Goal: Task Accomplishment & Management: Manage account settings

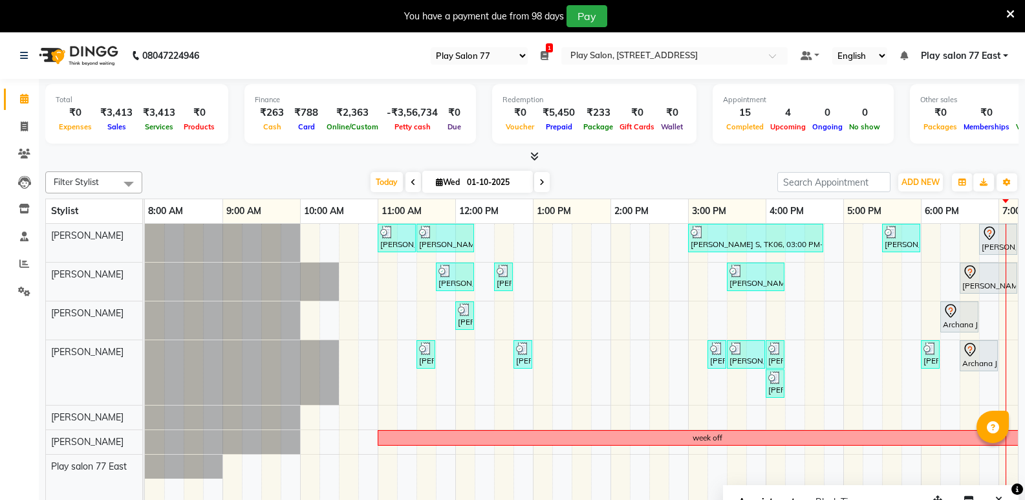
select select "95"
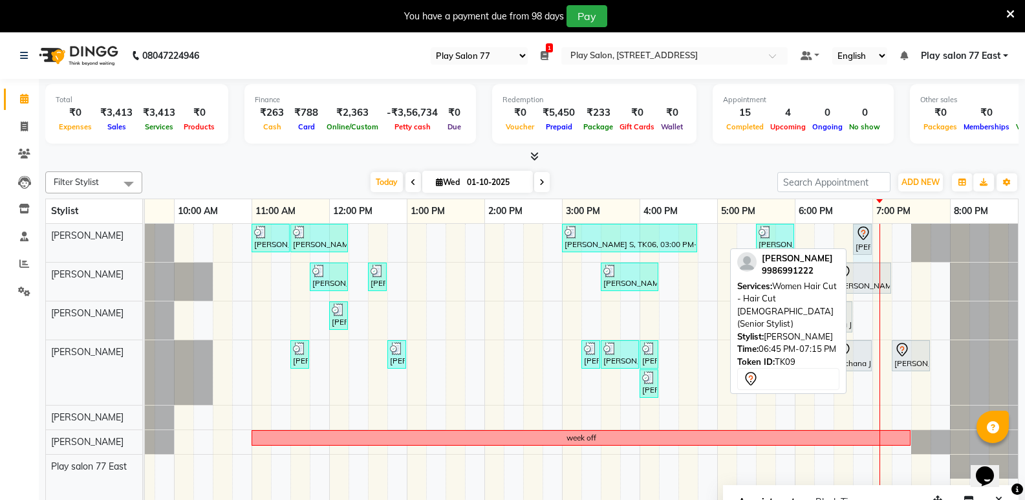
drag, startPoint x: 889, startPoint y: 237, endPoint x: 867, endPoint y: 237, distance: 22.6
click at [19, 237] on div "[PERSON_NAME] ., TK03, 11:00 AM-11:30 AM, [PERSON_NAME] Trim [PERSON_NAME], TK0…" at bounding box center [19, 243] width 0 height 38
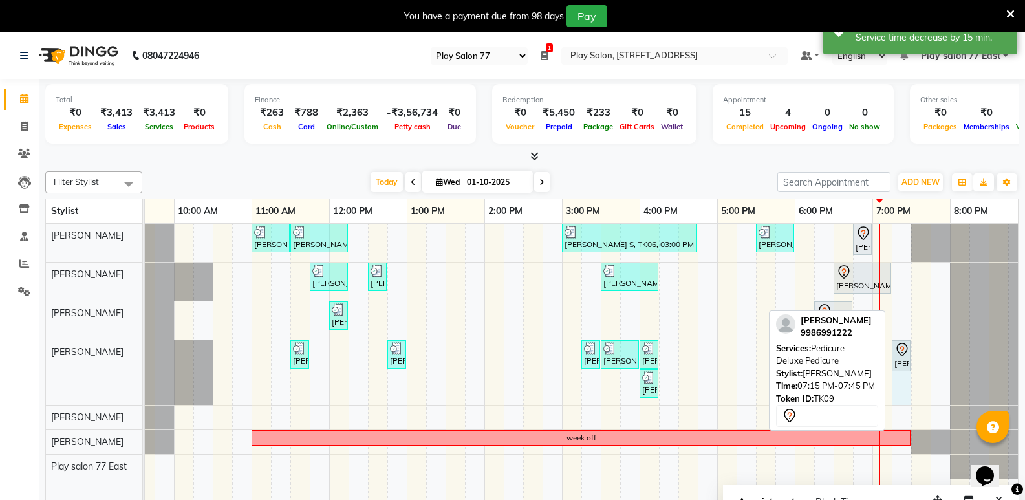
drag, startPoint x: 928, startPoint y: 354, endPoint x: 904, endPoint y: 350, distance: 24.2
click at [19, 350] on div "[PERSON_NAME], TK01, 11:30 AM-11:45 AM, Manicure - File & Polish [PERSON_NAME],…" at bounding box center [19, 372] width 0 height 65
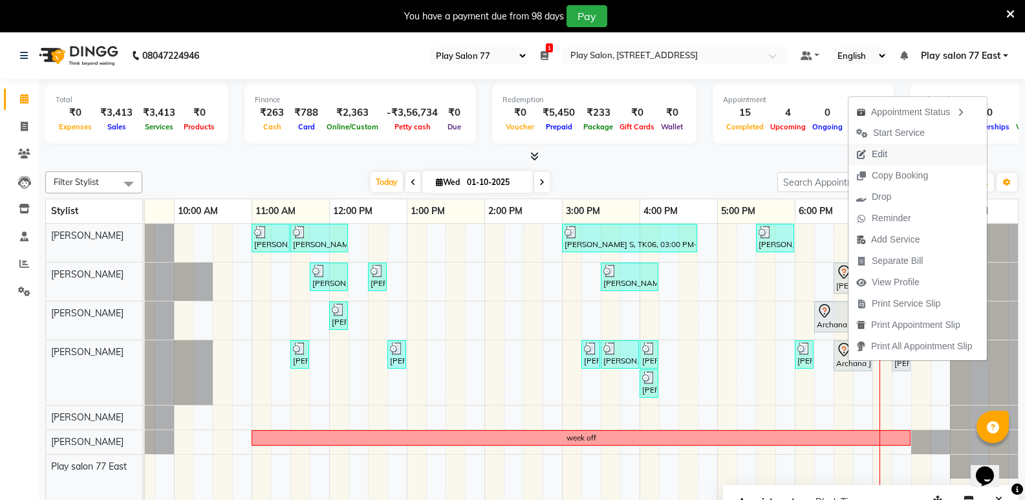
click at [870, 151] on span "Edit" at bounding box center [871, 154] width 47 height 21
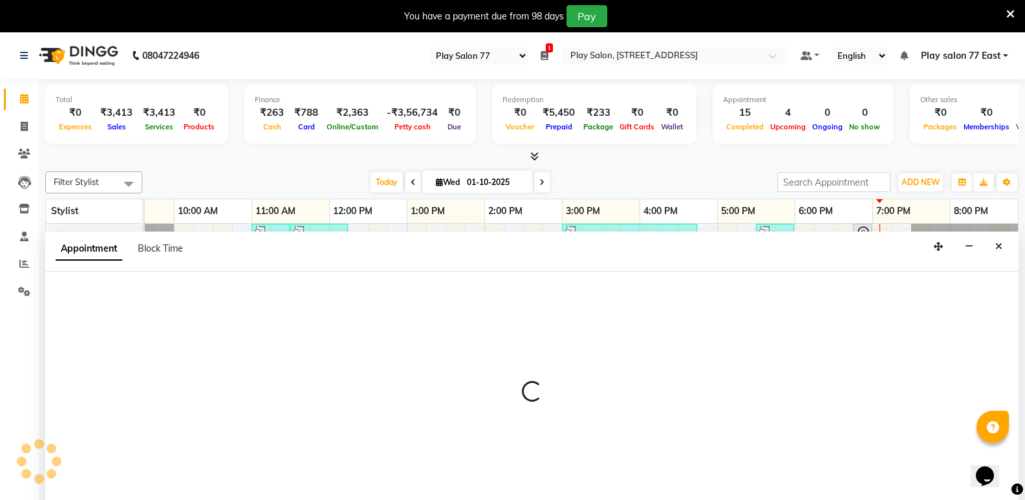
scroll to position [32, 0]
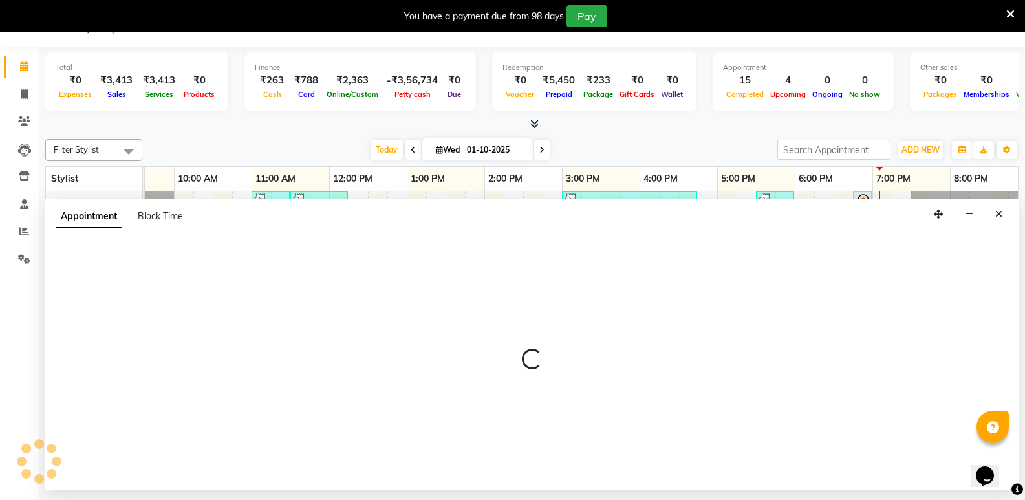
select select "tentative"
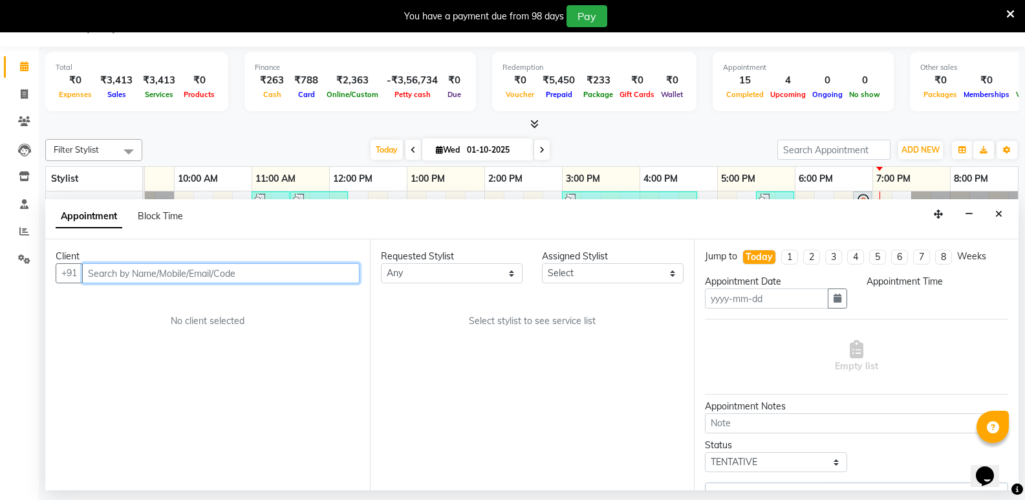
type input "01-10-2025"
select select "1095"
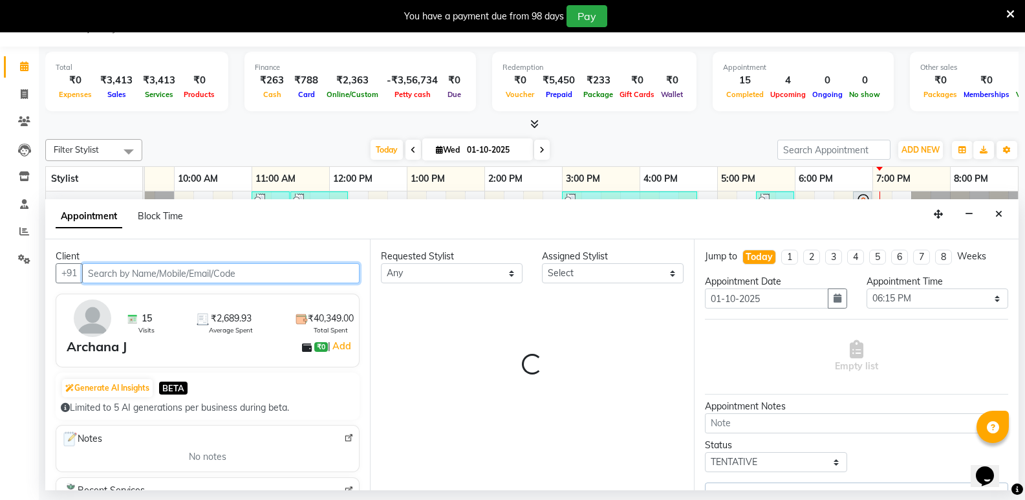
scroll to position [0, 136]
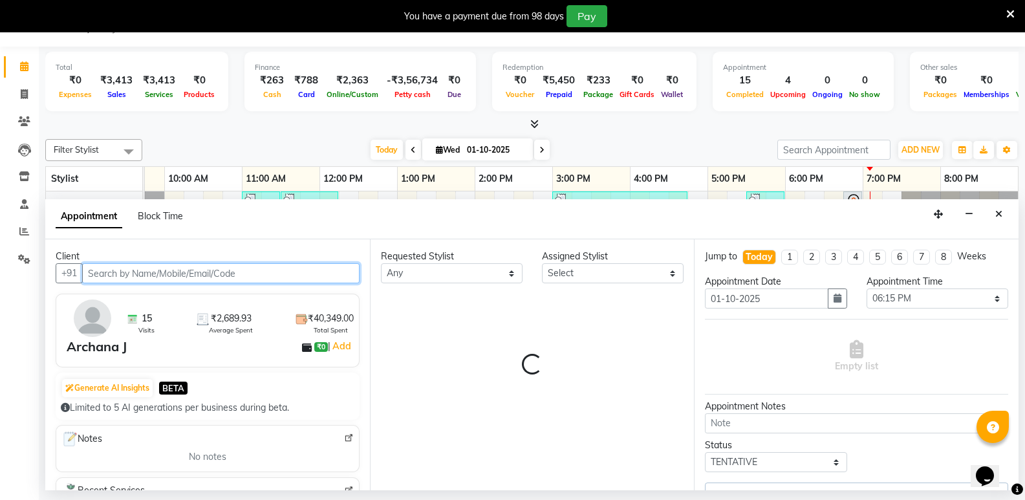
select select "84932"
select select "4301"
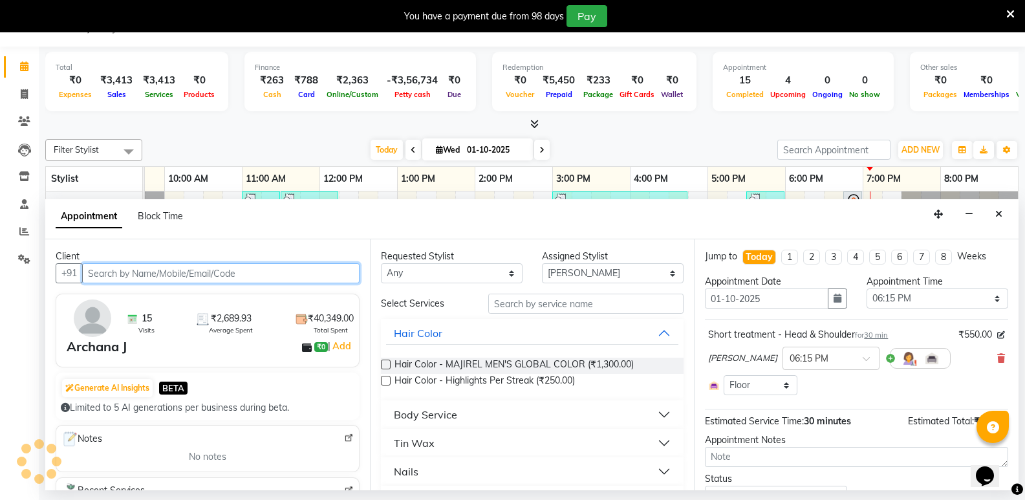
select select "4301"
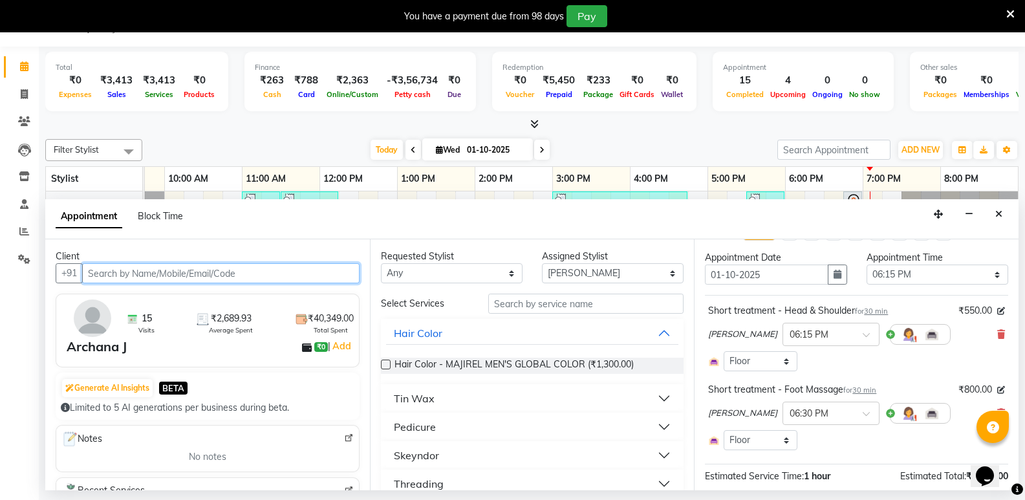
scroll to position [65, 0]
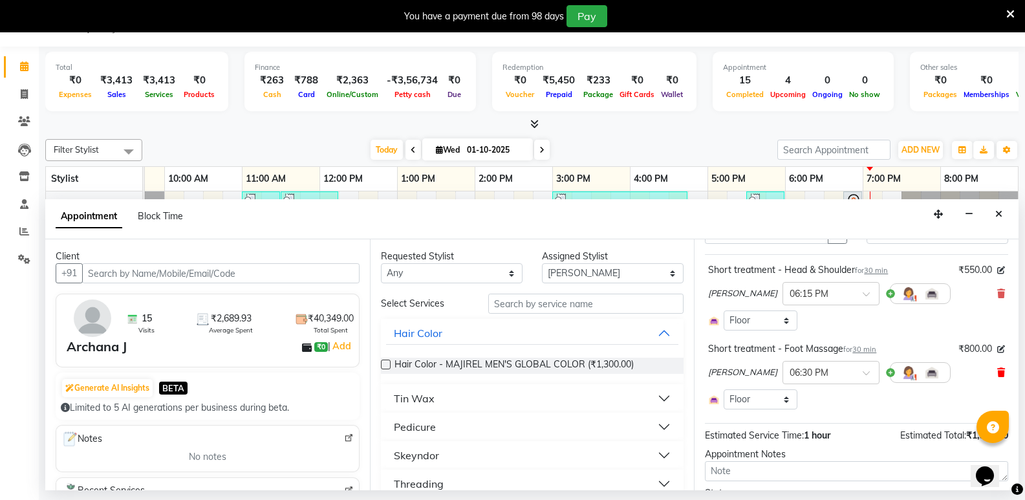
click at [997, 372] on icon at bounding box center [1001, 372] width 8 height 9
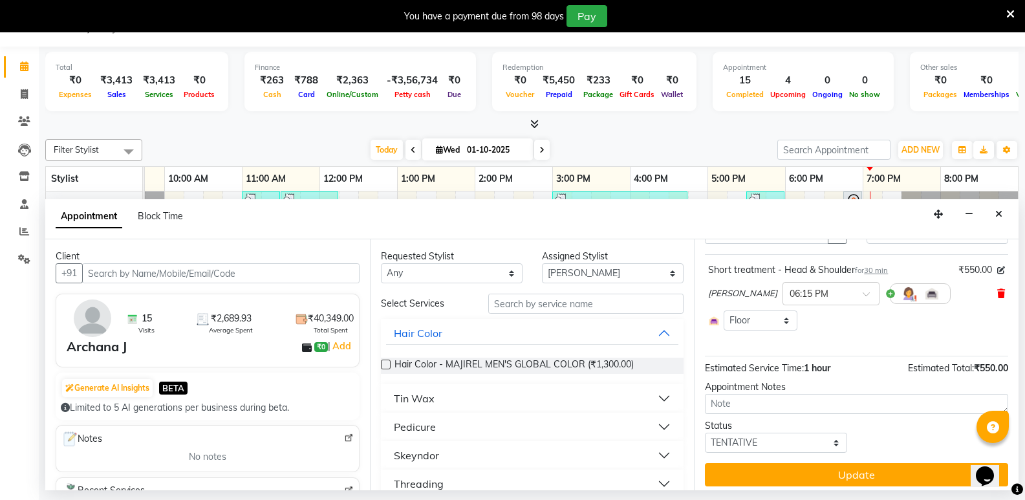
click at [997, 295] on icon at bounding box center [1001, 293] width 8 height 9
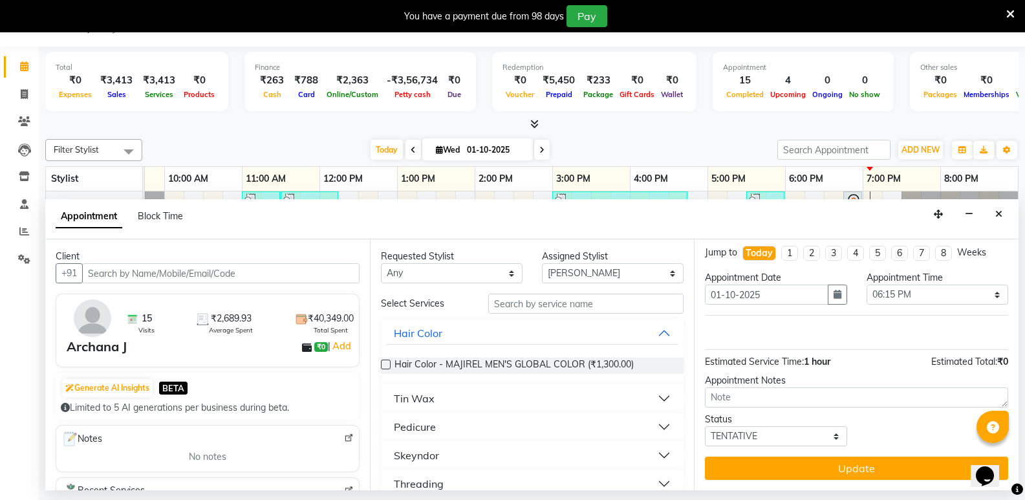
scroll to position [4, 0]
click at [614, 306] on input "text" at bounding box center [585, 304] width 195 height 20
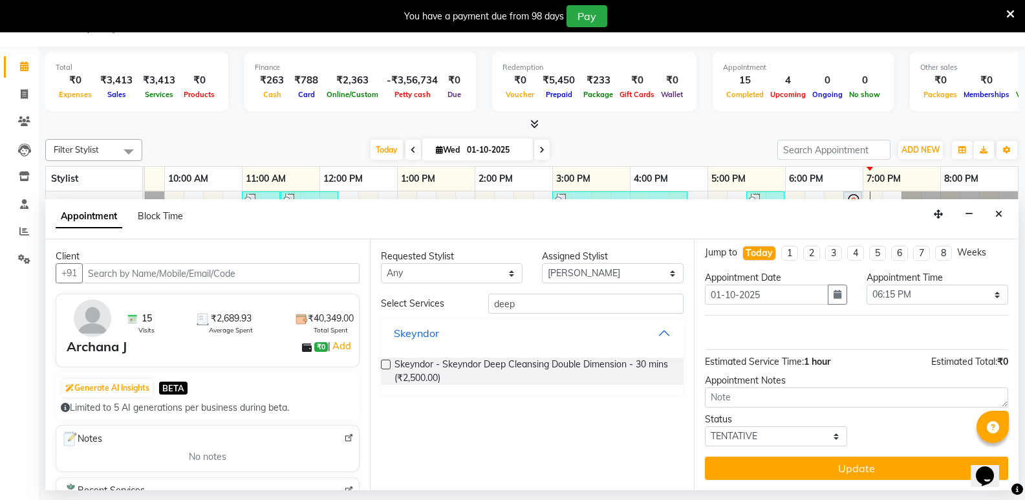
click at [660, 336] on button "Skeyndor" at bounding box center [532, 332] width 293 height 23
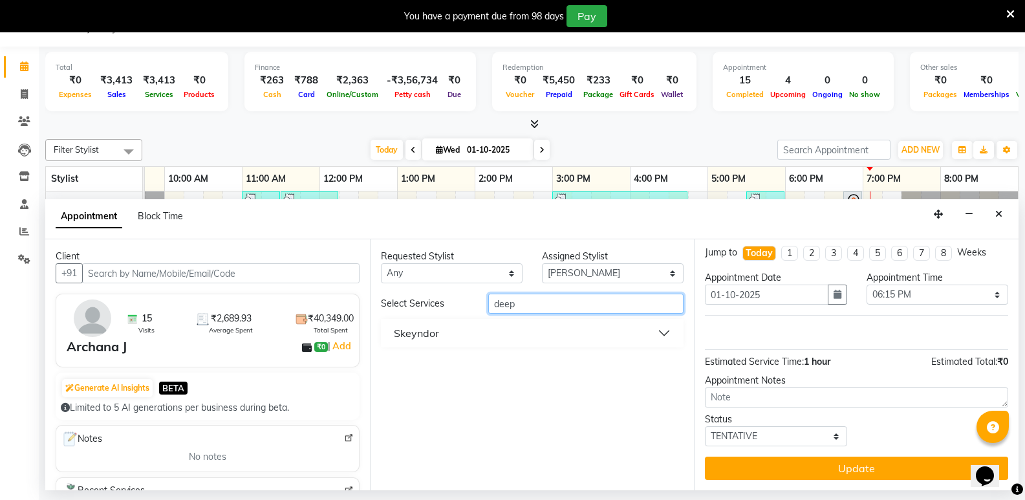
click at [585, 308] on input "deep" at bounding box center [585, 304] width 195 height 20
click at [660, 330] on button "Skeyndor" at bounding box center [532, 332] width 293 height 23
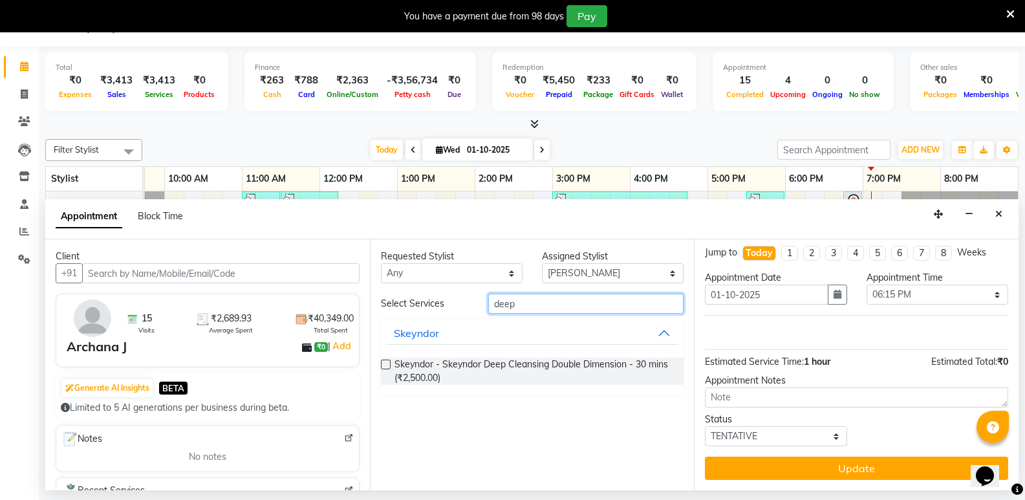
click at [586, 307] on input "deep" at bounding box center [585, 304] width 195 height 20
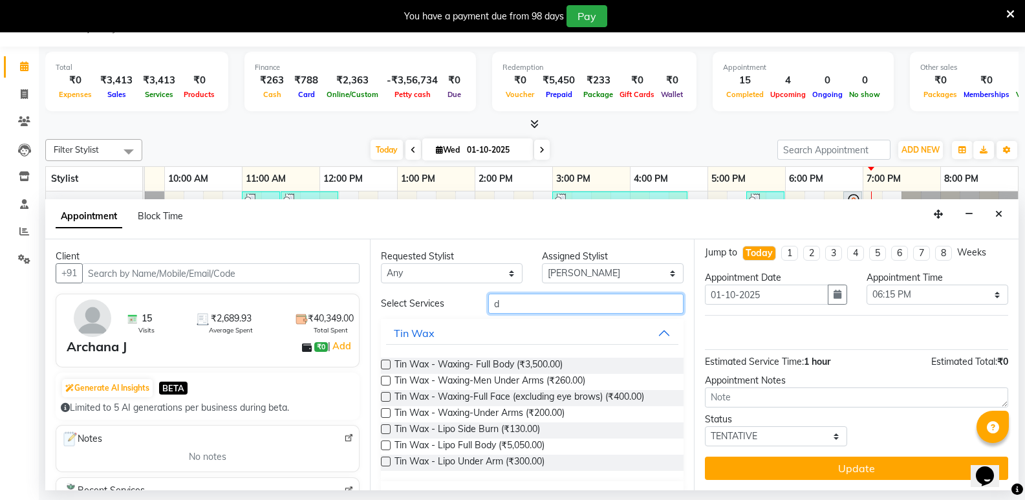
type input "d"
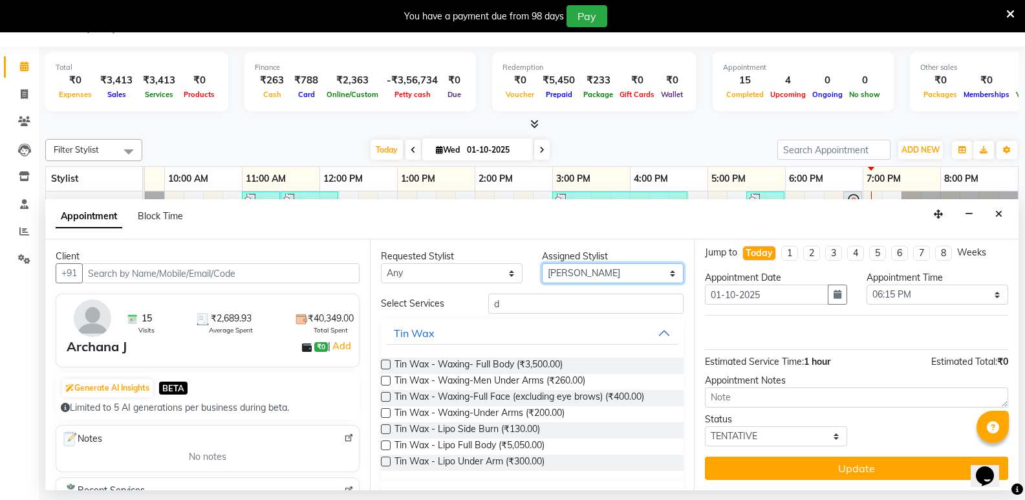
click at [581, 269] on select "Select [PERSON_NAME] [PERSON_NAME] Play salon 77 East [PERSON_NAME] [PERSON_NAM…" at bounding box center [613, 273] width 142 height 20
select select "84937"
click at [542, 263] on select "Select [PERSON_NAME] [PERSON_NAME] Play salon 77 East [PERSON_NAME] [PERSON_NAM…" at bounding box center [613, 273] width 142 height 20
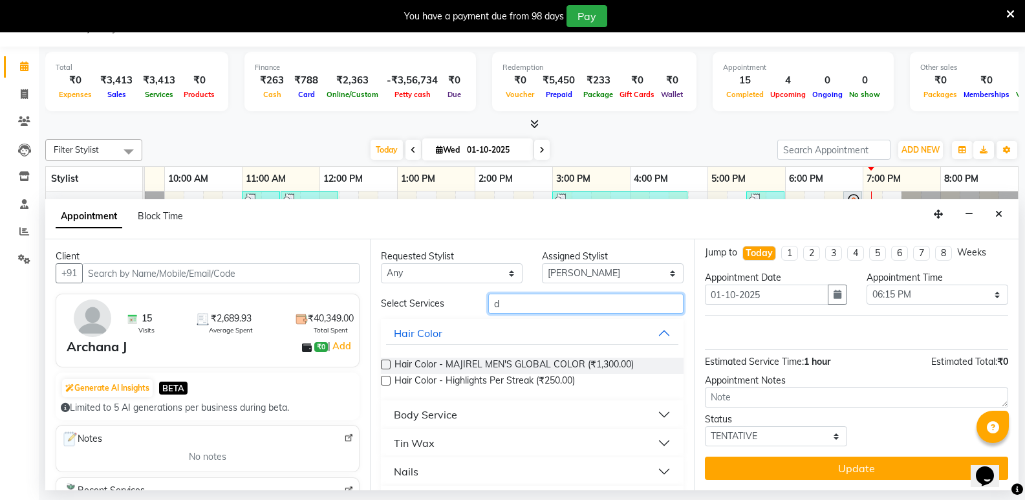
click at [574, 312] on input "d" at bounding box center [585, 304] width 195 height 20
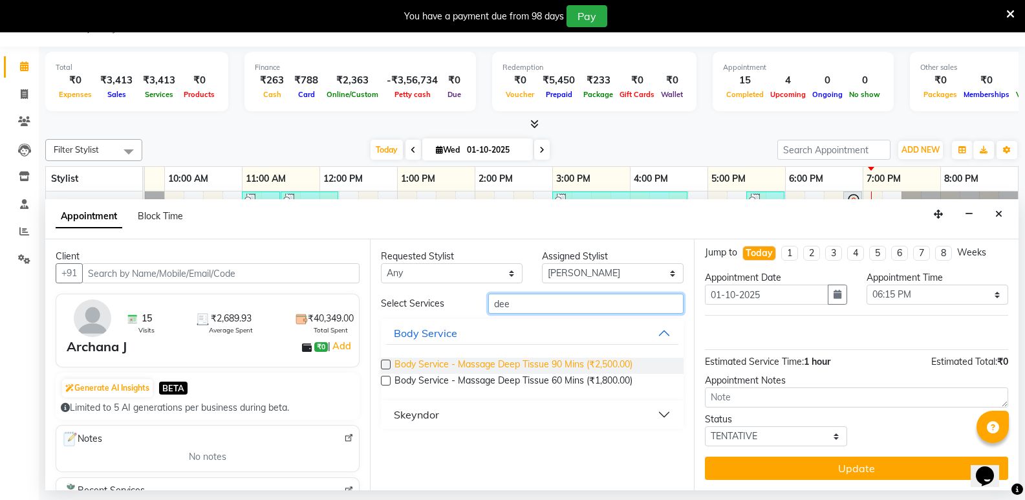
type input "dee"
click at [567, 368] on span "Body Service - Massage Deep Tissue 90 Mins (₹2,500.00)" at bounding box center [513, 366] width 238 height 16
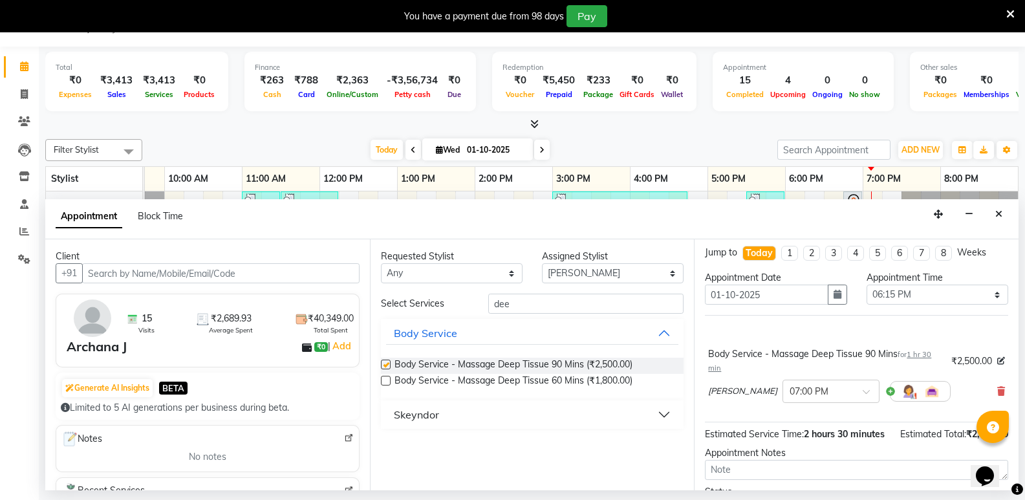
checkbox input "false"
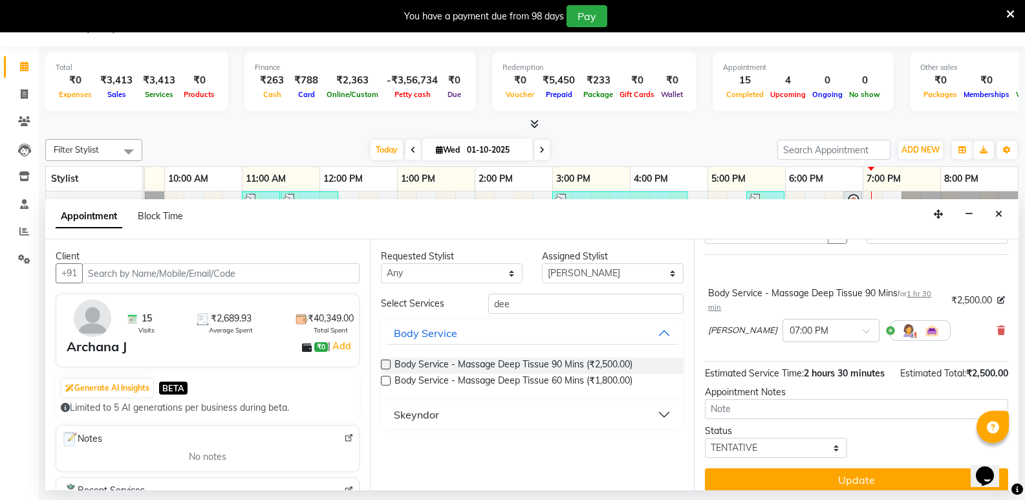
scroll to position [90, 0]
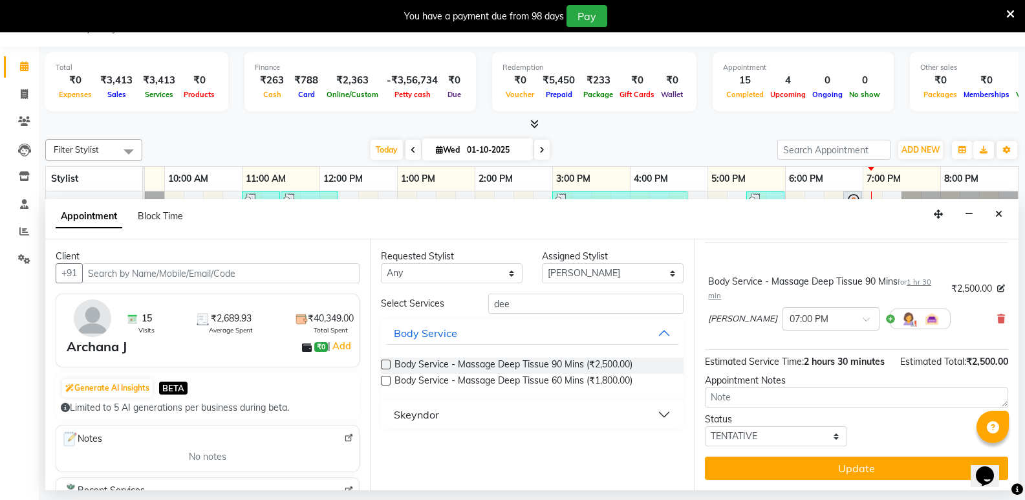
click at [868, 454] on div "Jump to [DATE] 1 2 3 4 5 6 7 8 Weeks Appointment Date [DATE] Appointment Time S…" at bounding box center [856, 364] width 325 height 251
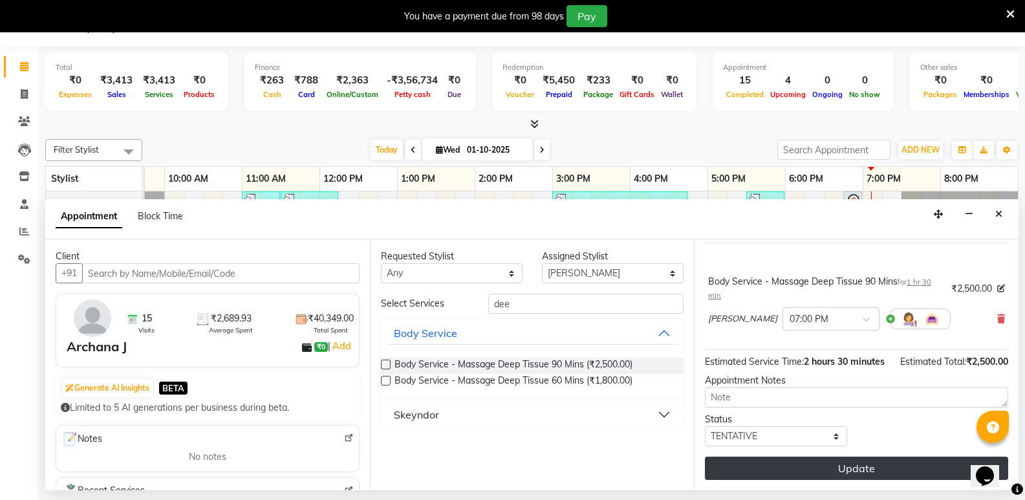
click at [872, 464] on button "Update" at bounding box center [856, 468] width 303 height 23
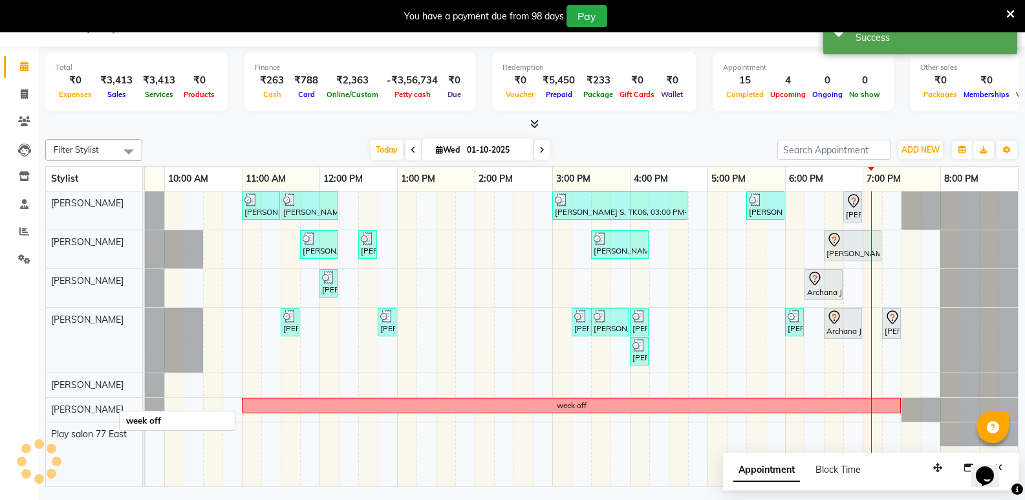
scroll to position [0, 0]
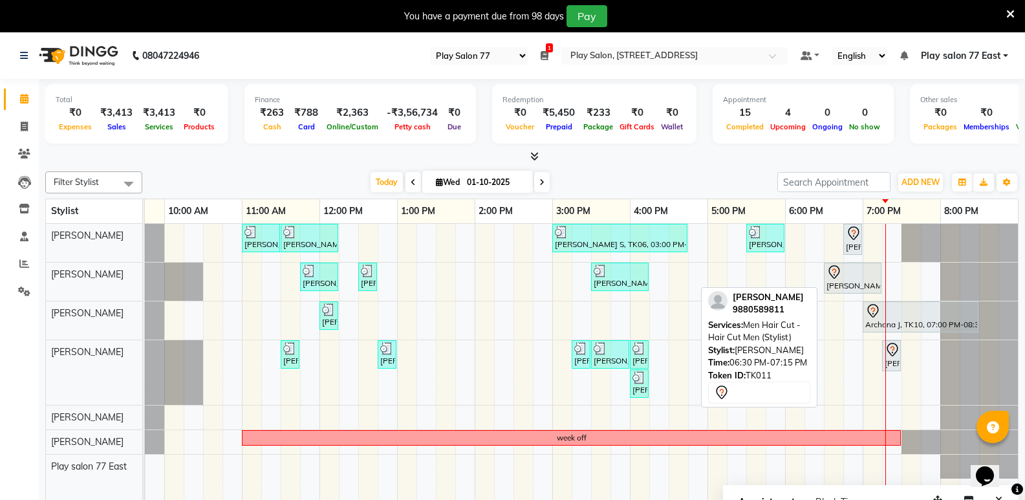
click at [860, 268] on div at bounding box center [852, 272] width 52 height 16
select select "7"
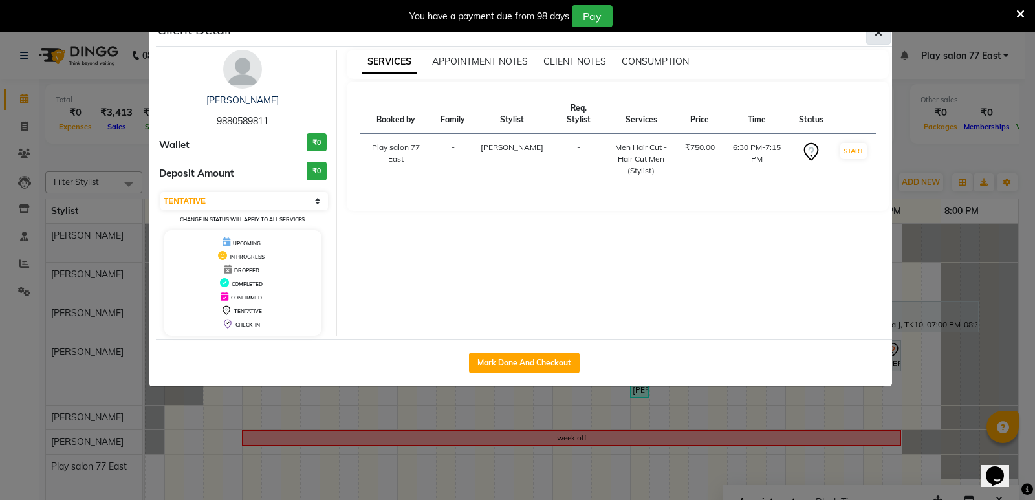
click at [874, 39] on button "button" at bounding box center [878, 32] width 25 height 25
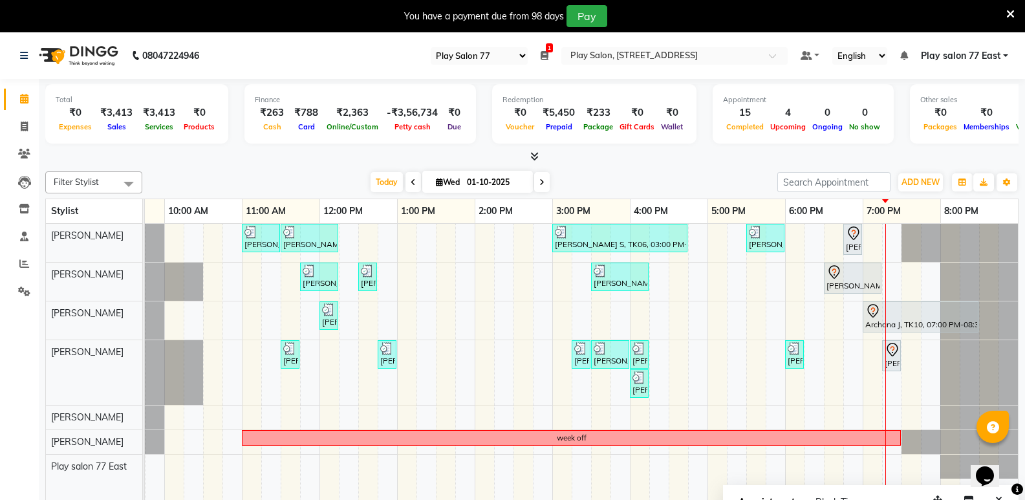
scroll to position [0, 126]
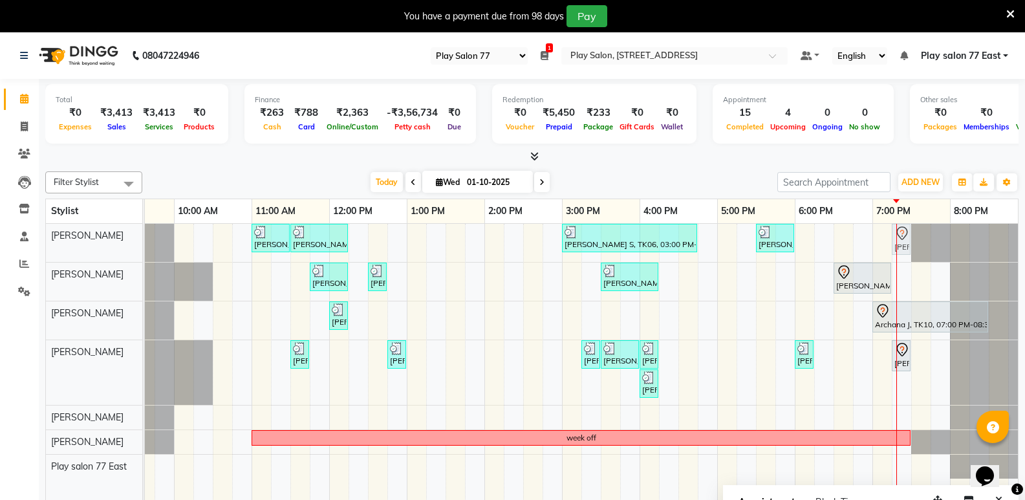
drag, startPoint x: 863, startPoint y: 243, endPoint x: 894, endPoint y: 243, distance: 31.0
click at [19, 243] on div "[PERSON_NAME] ., TK03, 11:00 AM-11:30 AM, [PERSON_NAME] Trim [PERSON_NAME], TK0…" at bounding box center [19, 243] width 0 height 38
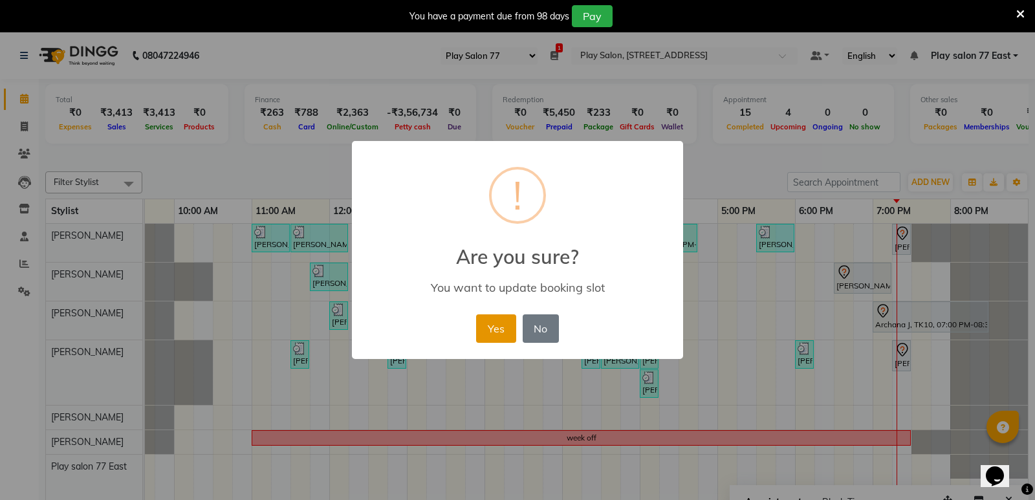
click at [496, 335] on button "Yes" at bounding box center [495, 328] width 39 height 28
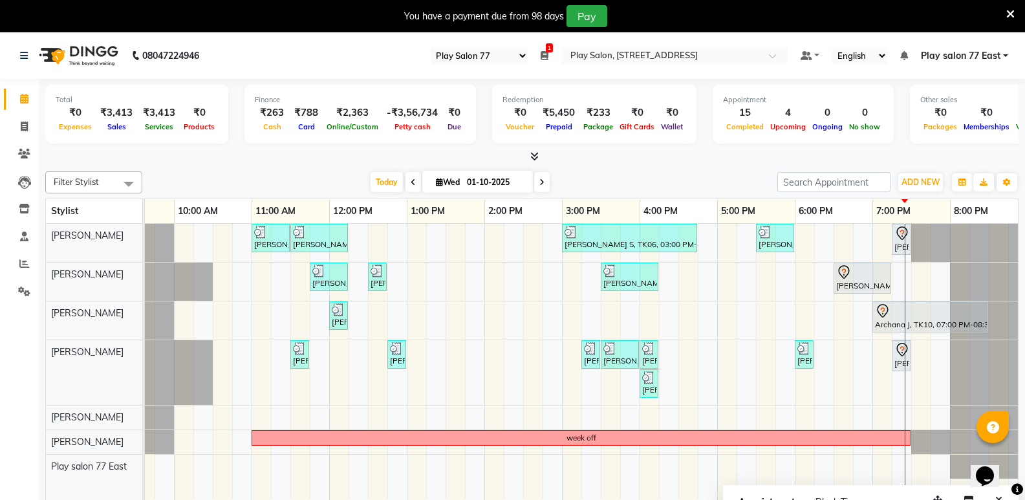
click at [847, 289] on div "[PERSON_NAME], TK11, 06:30 PM-07:15 PM, Men Hair Cut - Hair Cut Men (Stylist)" at bounding box center [862, 277] width 55 height 27
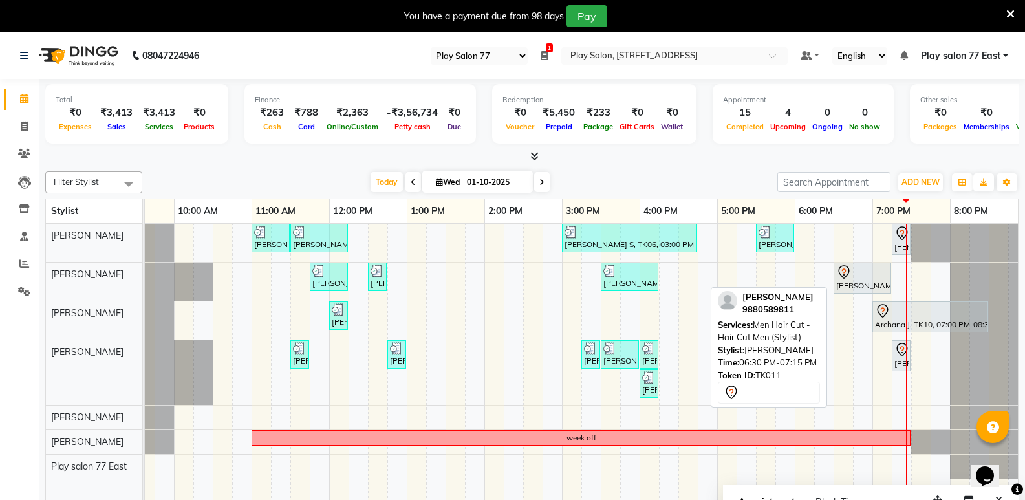
click at [886, 279] on div "[PERSON_NAME], TK11, 06:30 PM-07:15 PM, Men Hair Cut - Hair Cut Men (Stylist)" at bounding box center [862, 277] width 55 height 27
select select "7"
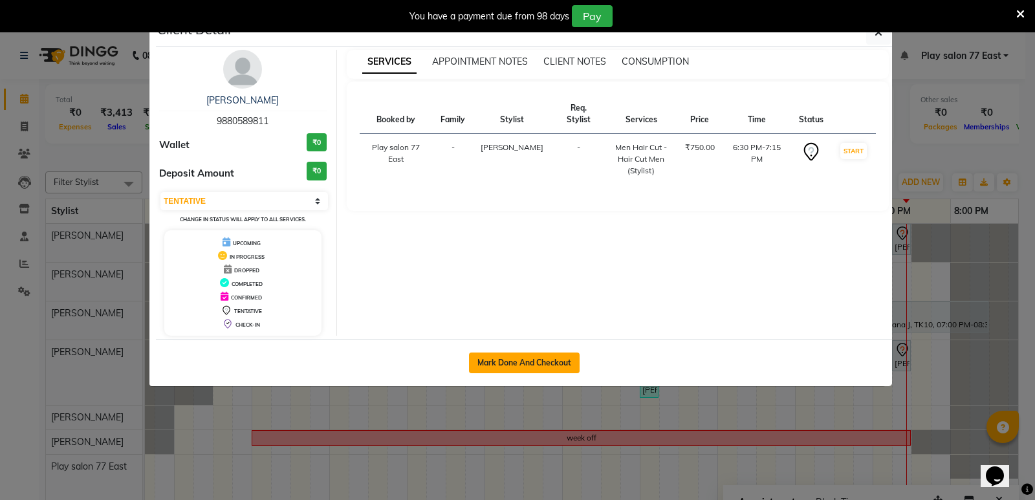
click at [572, 362] on button "Mark Done And Checkout" at bounding box center [524, 362] width 111 height 21
select select "8547"
select select "service"
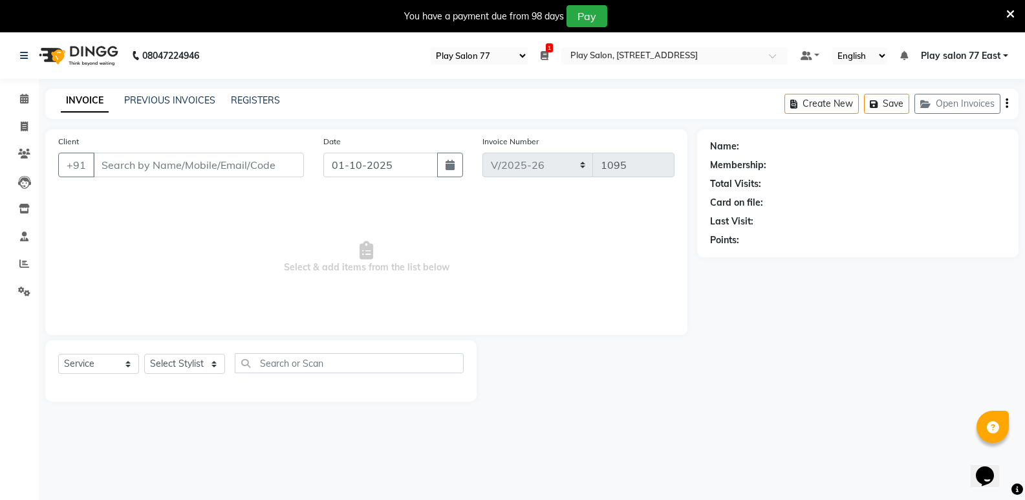
type input "9880589811"
select select "84936"
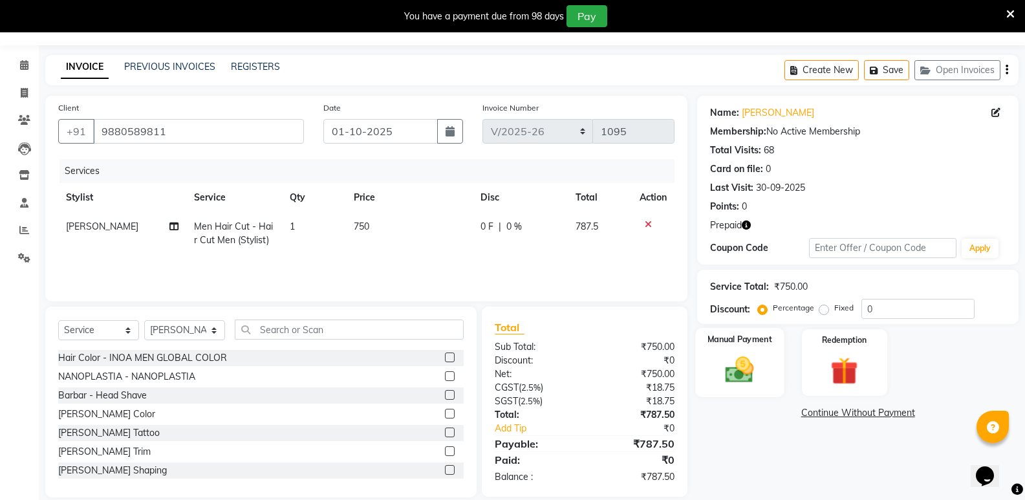
scroll to position [50, 0]
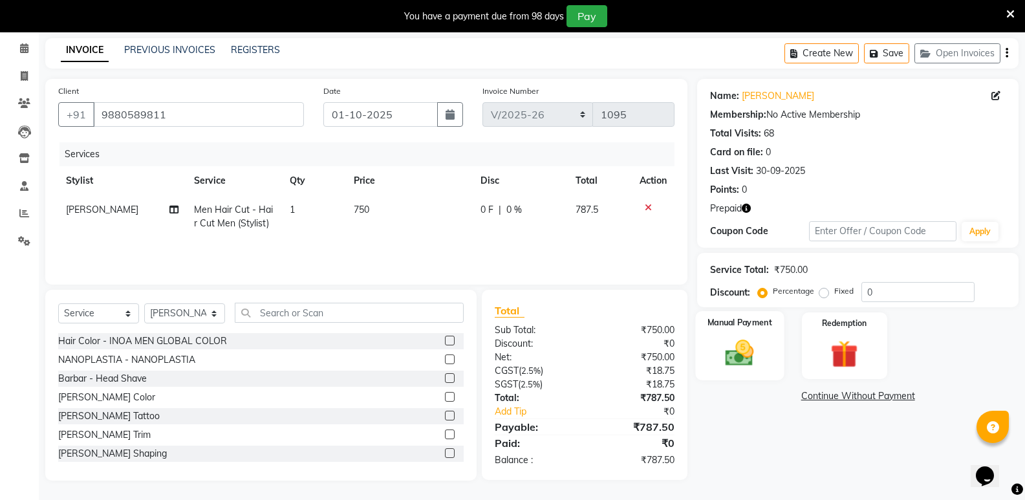
click at [753, 347] on img at bounding box center [740, 352] width 46 height 33
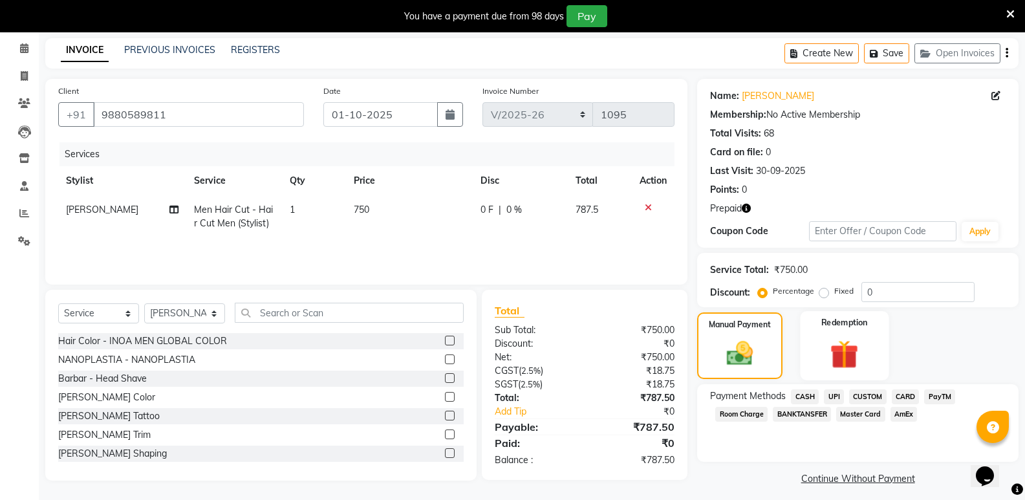
click at [831, 356] on img at bounding box center [844, 354] width 46 height 36
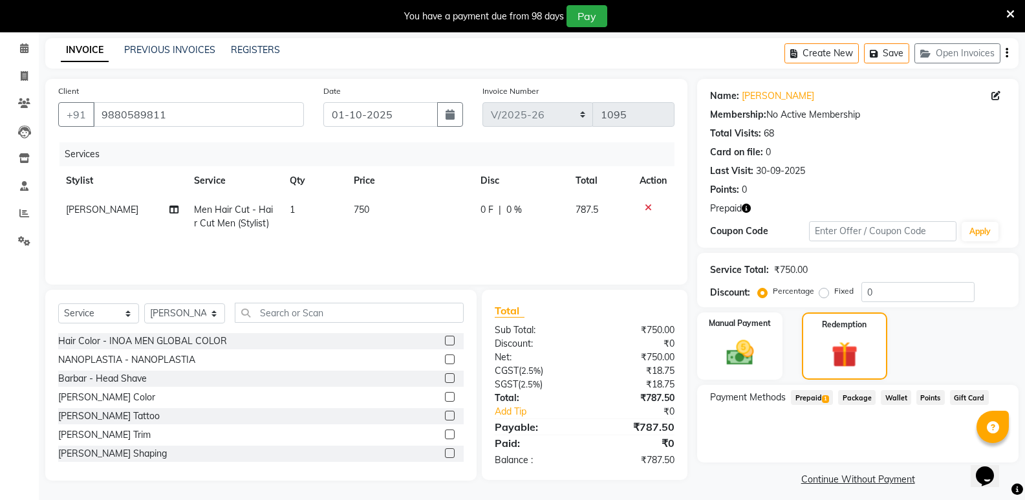
click at [819, 399] on span "Prepaid 1" at bounding box center [812, 397] width 42 height 15
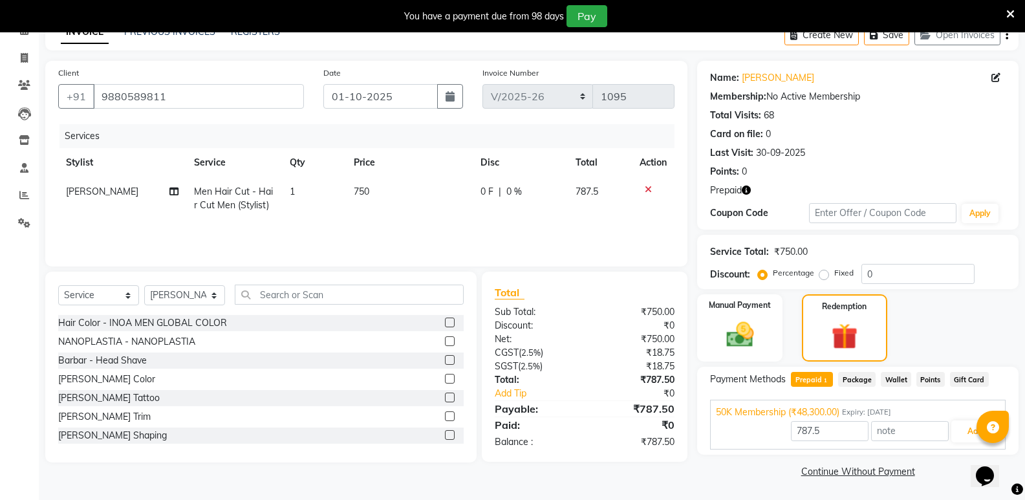
scroll to position [69, 0]
click at [887, 437] on input "text" at bounding box center [910, 430] width 78 height 20
click at [964, 432] on button "Add" at bounding box center [974, 431] width 47 height 22
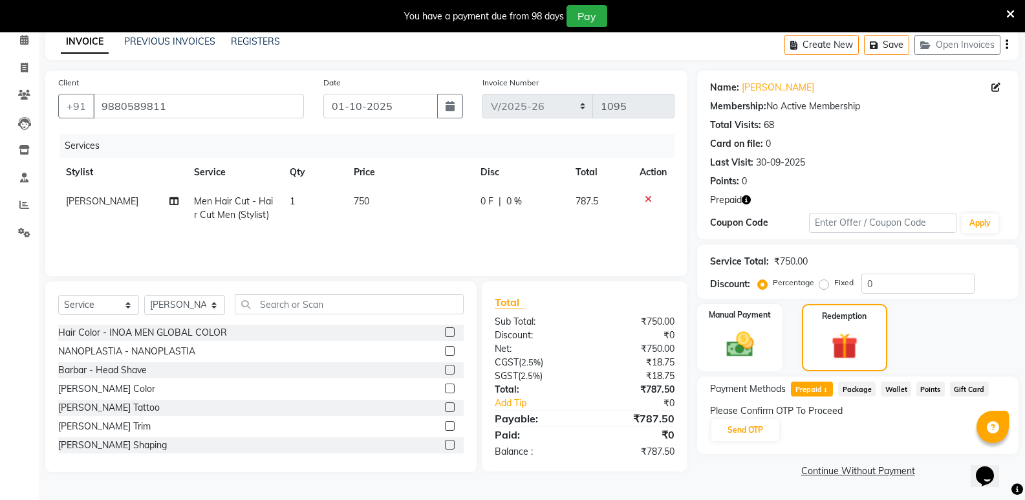
scroll to position [59, 0]
click at [761, 431] on button "Send OTP" at bounding box center [745, 430] width 68 height 22
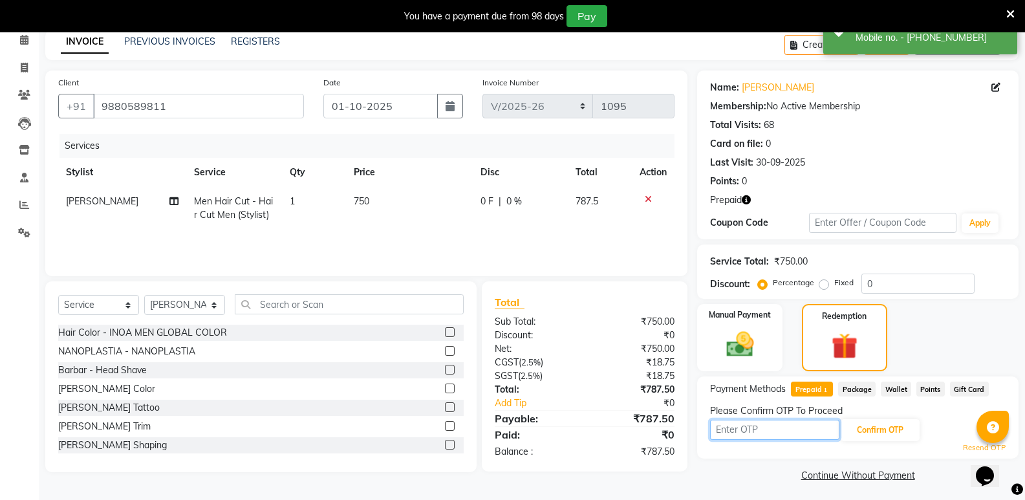
click at [761, 431] on input "text" at bounding box center [774, 430] width 129 height 20
click at [781, 437] on input "text" at bounding box center [774, 430] width 129 height 20
click at [759, 430] on input "text" at bounding box center [774, 430] width 129 height 20
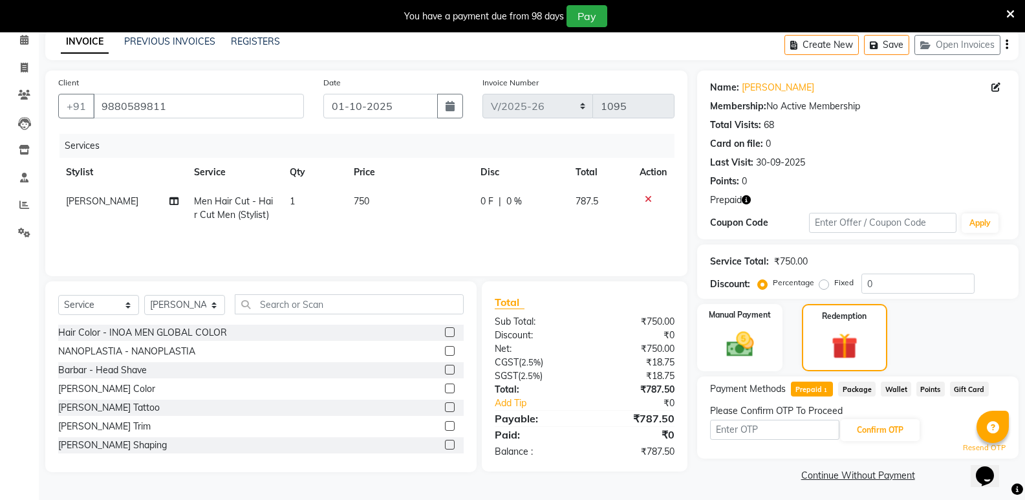
click at [750, 462] on div "Name: [PERSON_NAME] Membership: No Active Membership Total Visits: 68 Card on f…" at bounding box center [862, 277] width 331 height 415
click at [753, 434] on input "text" at bounding box center [774, 430] width 129 height 20
click at [786, 217] on div "Coupon Code" at bounding box center [759, 223] width 98 height 14
click at [771, 443] on div "Resend OTP" at bounding box center [858, 447] width 296 height 11
click at [769, 429] on input "text" at bounding box center [774, 430] width 129 height 20
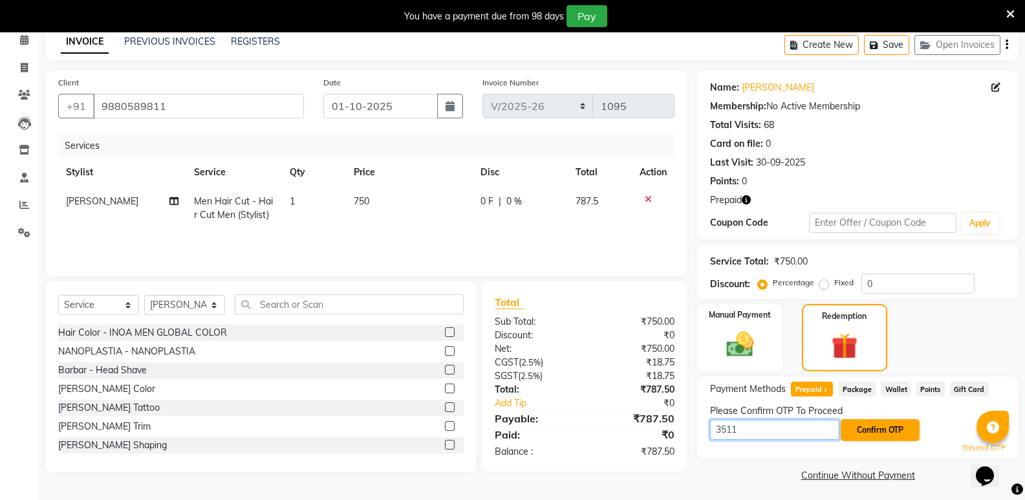
type input "3511"
click at [883, 429] on button "Confirm OTP" at bounding box center [880, 430] width 79 height 22
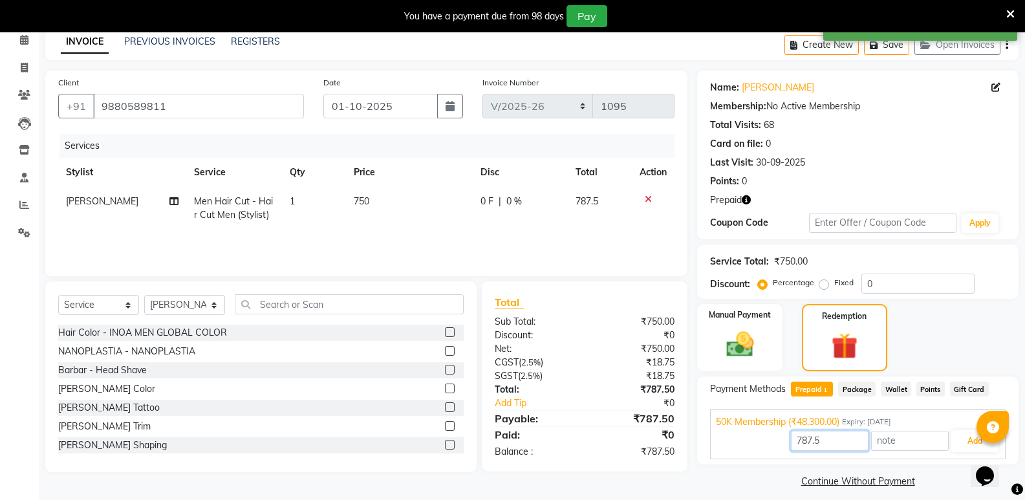
drag, startPoint x: 836, startPoint y: 438, endPoint x: 793, endPoint y: 438, distance: 42.7
click at [793, 438] on input "787.5" at bounding box center [830, 441] width 78 height 20
type input "750"
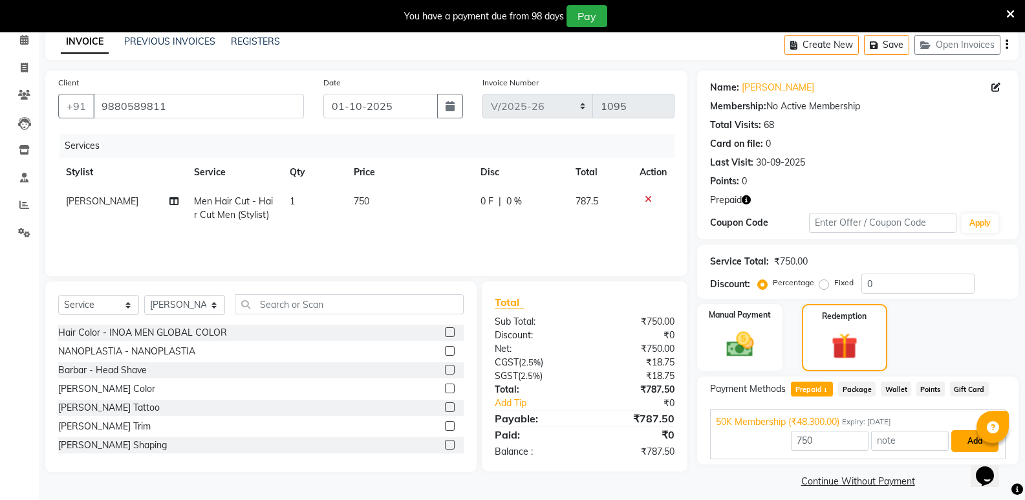
click at [966, 440] on button "Add" at bounding box center [974, 441] width 47 height 22
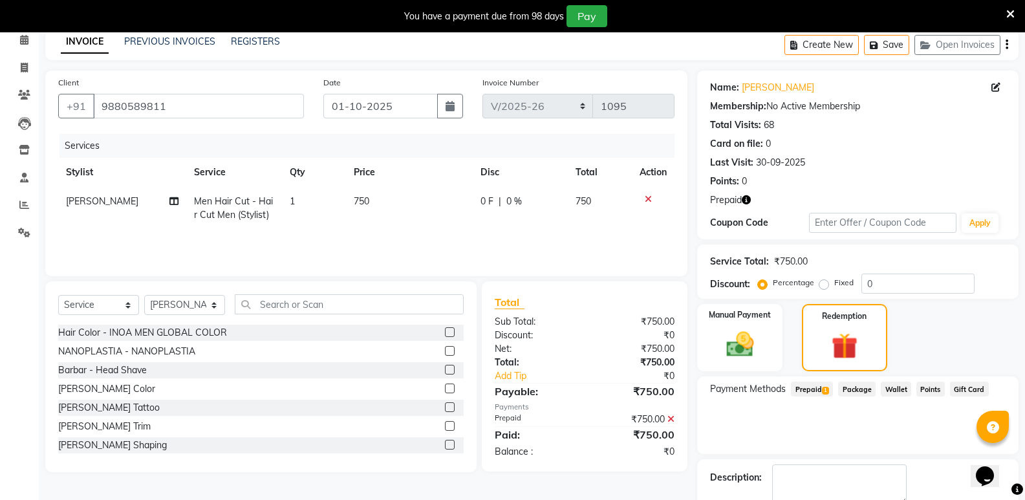
click at [823, 385] on span "Prepaid 1" at bounding box center [812, 389] width 42 height 15
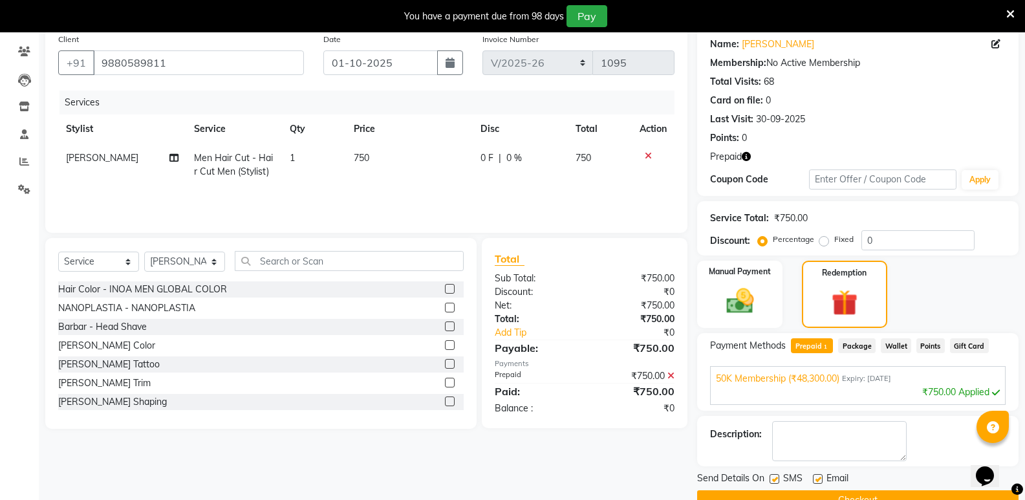
scroll to position [124, 0]
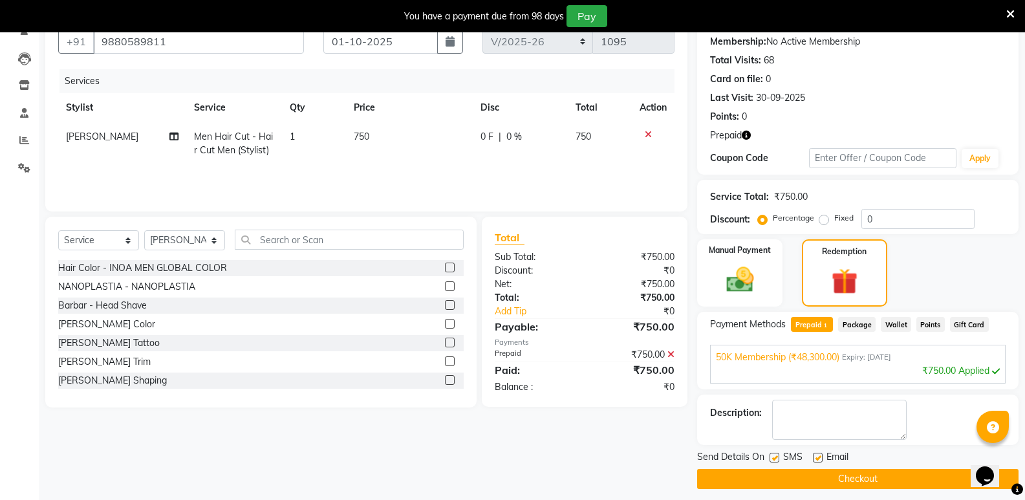
click at [902, 473] on button "Checkout" at bounding box center [857, 479] width 321 height 20
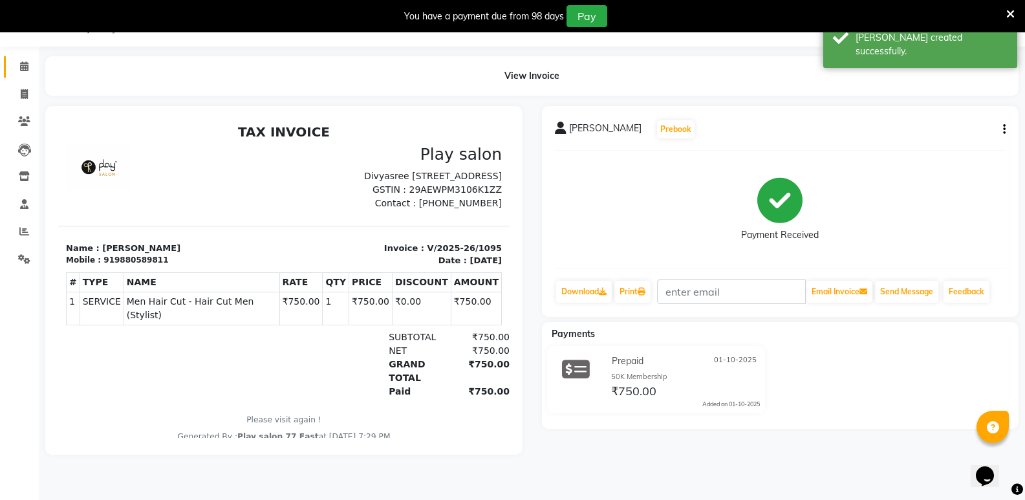
click at [24, 74] on link "Calendar" at bounding box center [19, 66] width 31 height 21
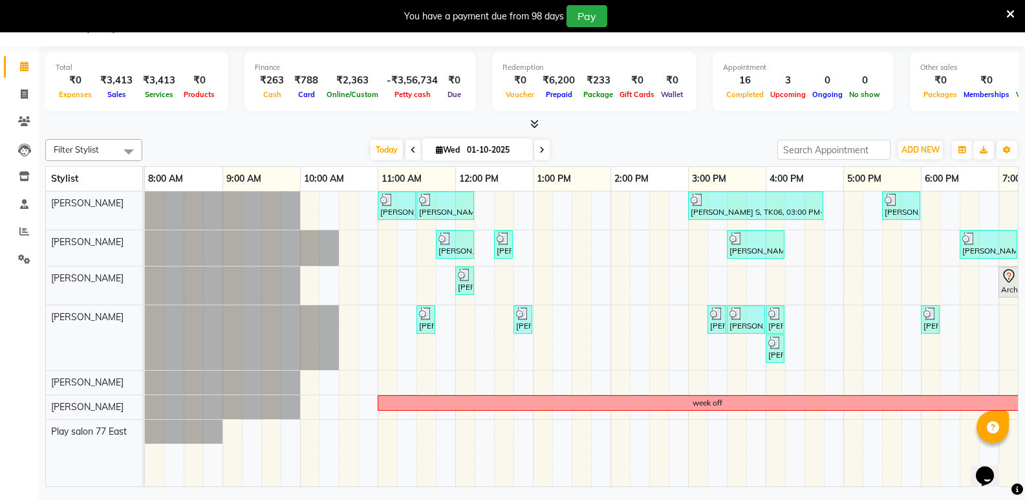
drag, startPoint x: 463, startPoint y: 152, endPoint x: 473, endPoint y: 149, distance: 10.2
click at [464, 152] on input "01-10-2025" at bounding box center [495, 149] width 65 height 19
select select "10"
select select "2025"
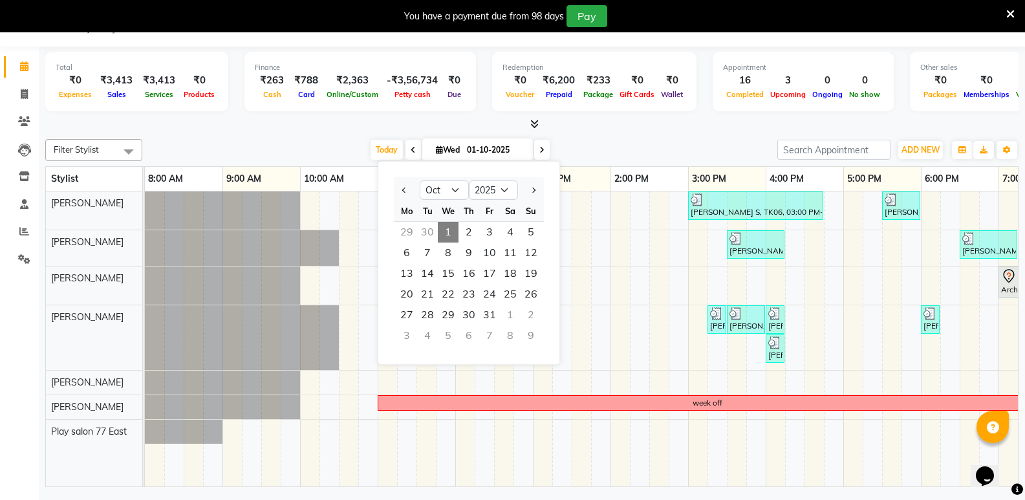
click at [483, 145] on input "01-10-2025" at bounding box center [495, 149] width 65 height 19
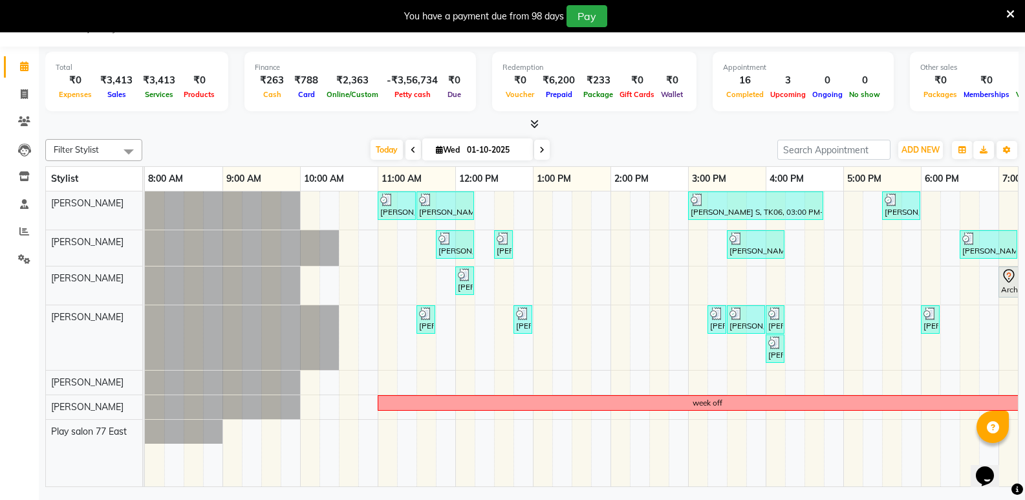
click at [542, 148] on icon at bounding box center [541, 150] width 5 height 8
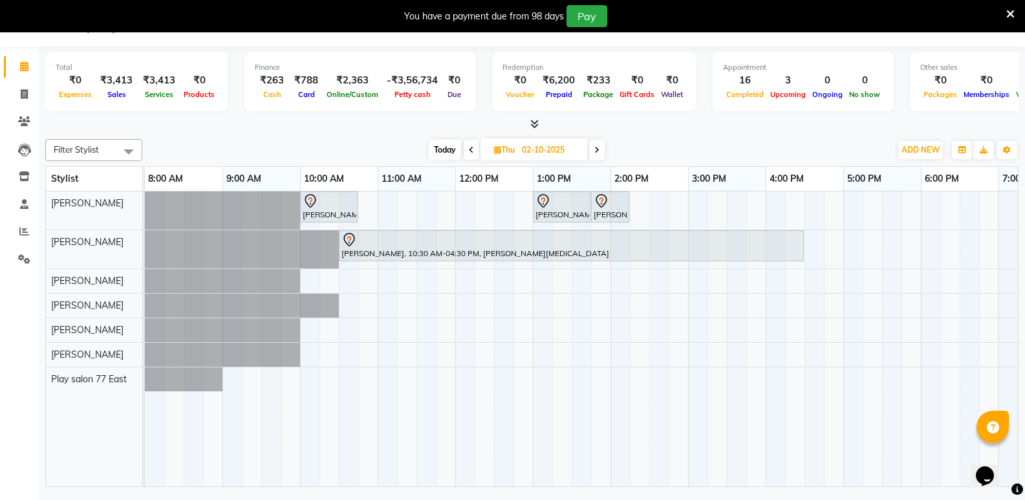
scroll to position [0, 136]
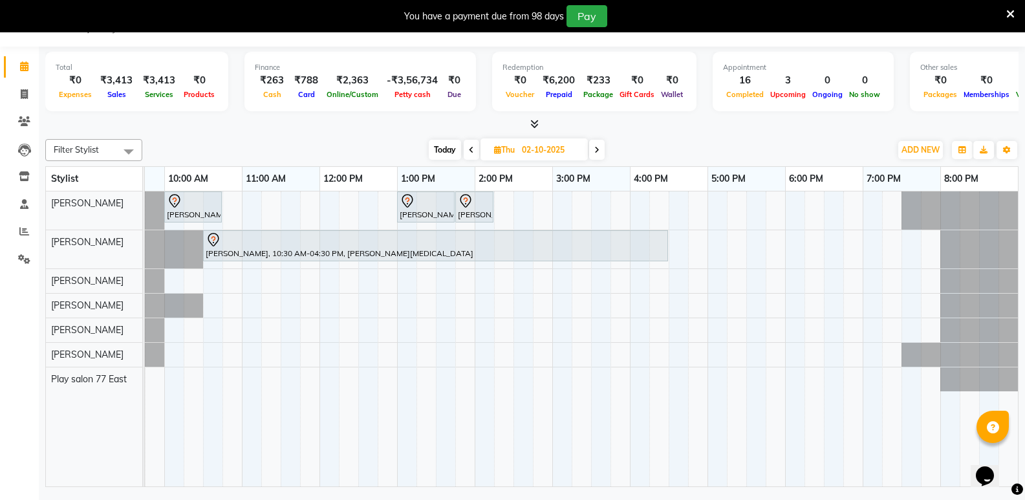
click at [473, 151] on span at bounding box center [472, 150] width 16 height 20
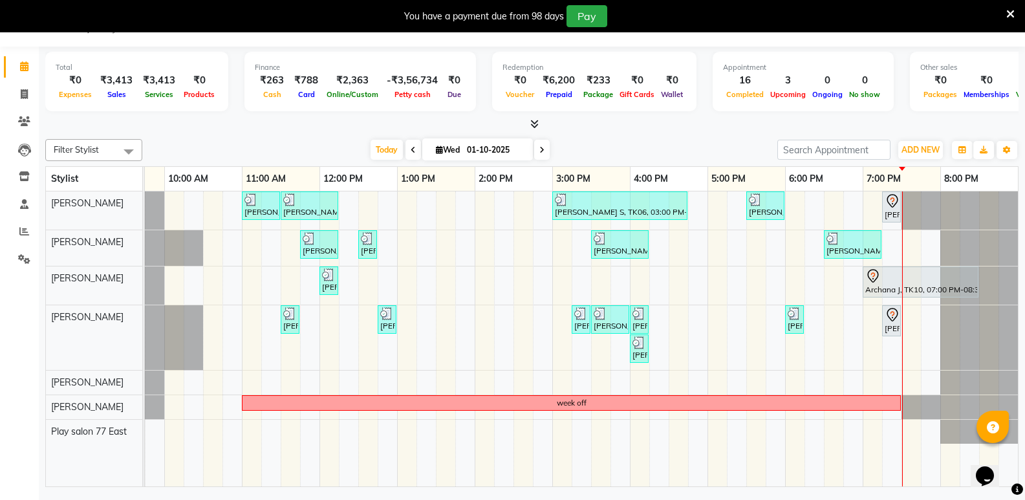
click at [540, 149] on icon at bounding box center [541, 150] width 5 height 8
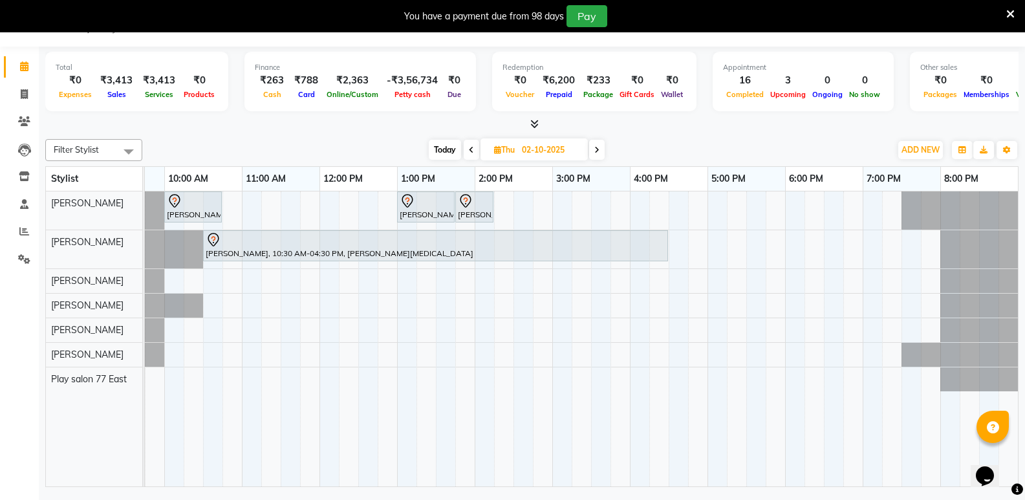
click at [471, 149] on icon at bounding box center [471, 150] width 5 height 8
type input "01-10-2025"
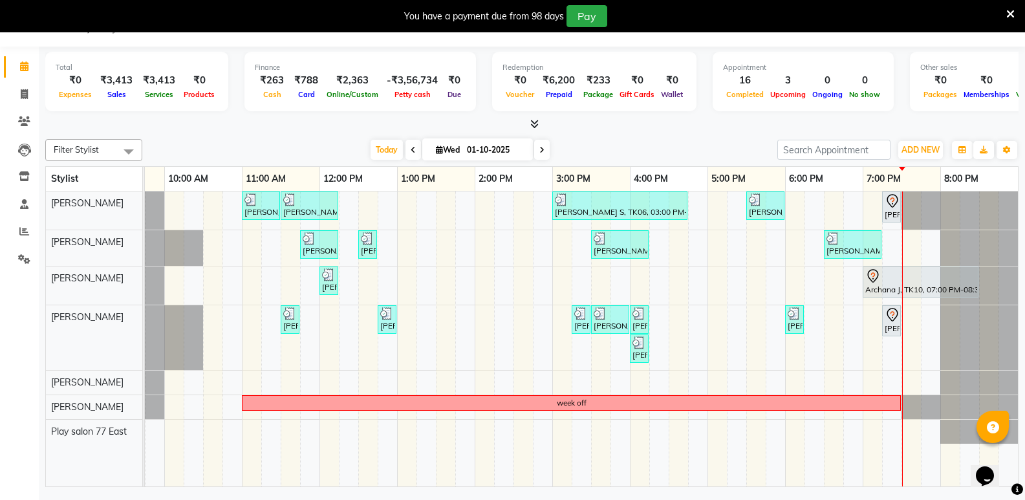
drag, startPoint x: 480, startPoint y: 149, endPoint x: 511, endPoint y: 153, distance: 30.6
click at [511, 153] on input "01-10-2025" at bounding box center [495, 149] width 65 height 19
select select "10"
select select "2025"
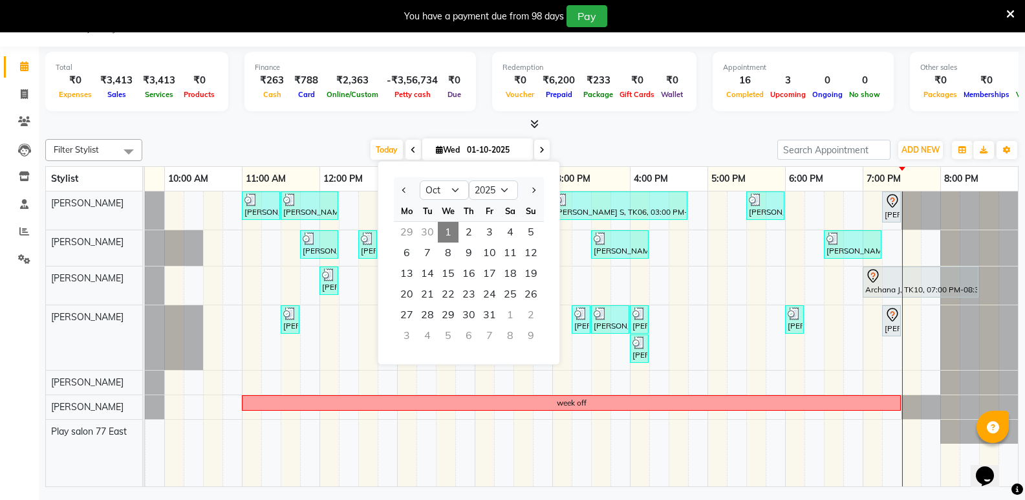
click at [519, 146] on input "01-10-2025" at bounding box center [495, 149] width 65 height 19
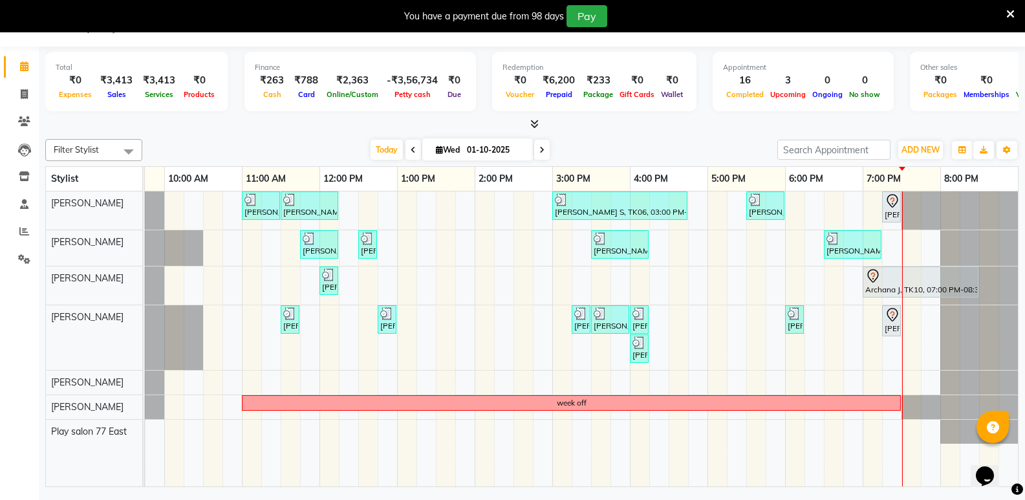
click at [484, 149] on input "01-10-2025" at bounding box center [495, 149] width 65 height 19
select select "10"
select select "2025"
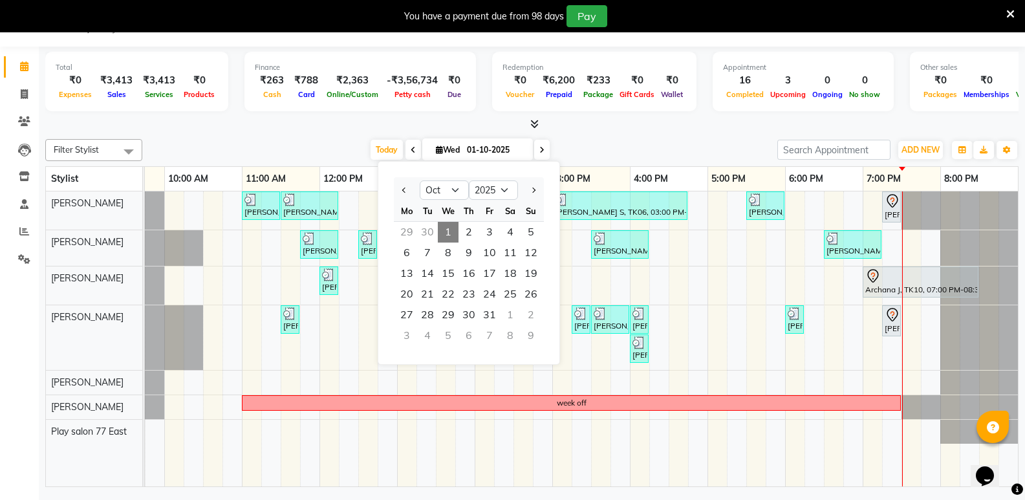
drag, startPoint x: 488, startPoint y: 148, endPoint x: 510, endPoint y: 153, distance: 22.6
click at [510, 153] on input "01-10-2025" at bounding box center [495, 149] width 65 height 19
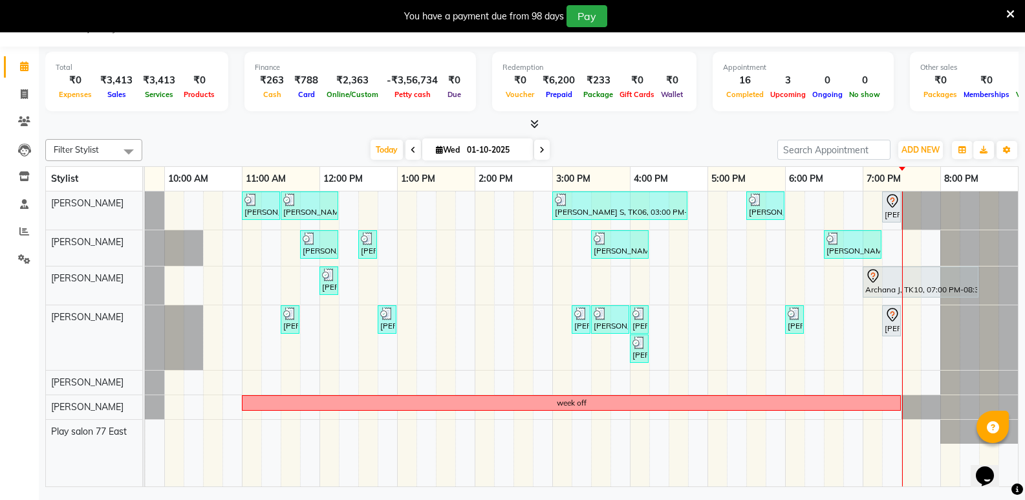
click at [468, 124] on div at bounding box center [531, 125] width 973 height 14
drag, startPoint x: 487, startPoint y: 145, endPoint x: 449, endPoint y: 145, distance: 37.5
click at [449, 145] on span "[DATE]" at bounding box center [477, 149] width 111 height 22
drag, startPoint x: 492, startPoint y: 150, endPoint x: 511, endPoint y: 151, distance: 18.8
click at [511, 151] on input "01-10-2025" at bounding box center [495, 149] width 65 height 19
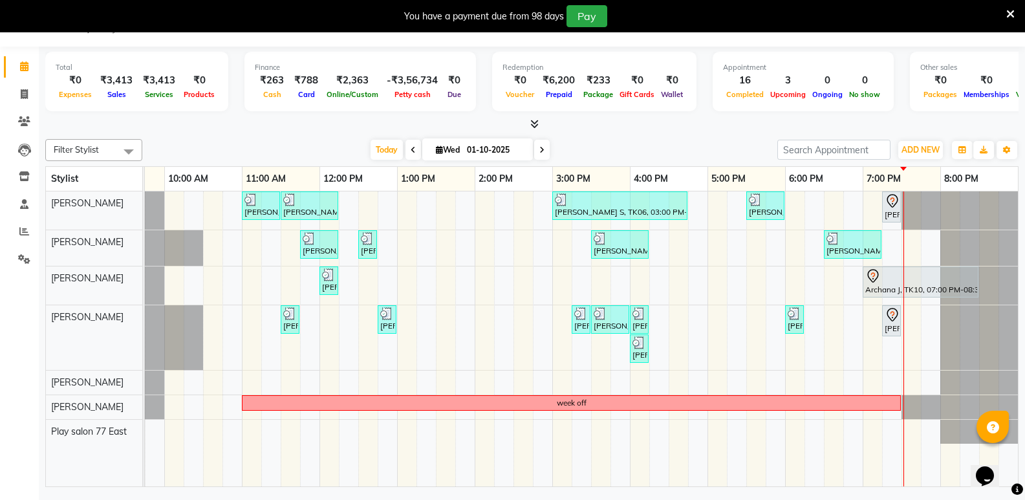
select select "10"
select select "2025"
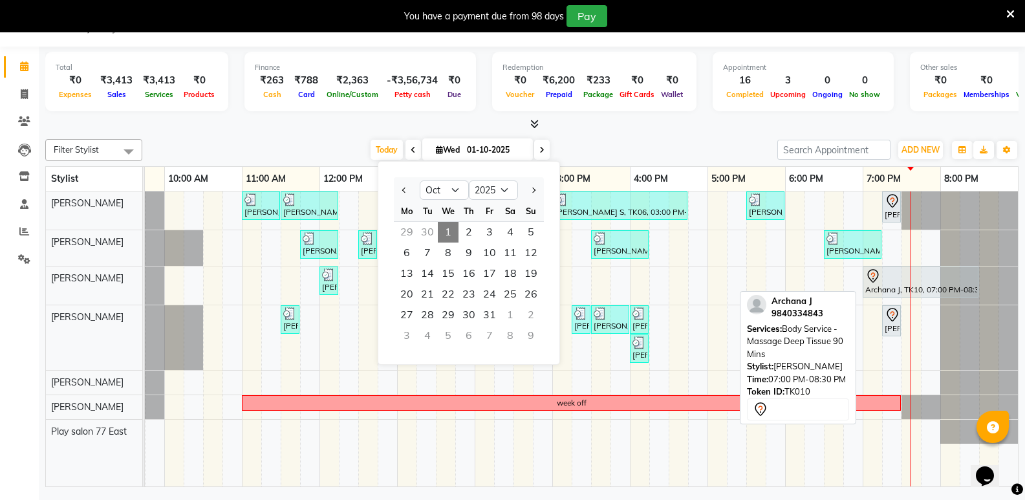
click at [883, 287] on div "Archana J, TK10, 07:00 PM-08:30 PM, Body Service - Massage Deep Tissue 90 Mins" at bounding box center [920, 281] width 113 height 27
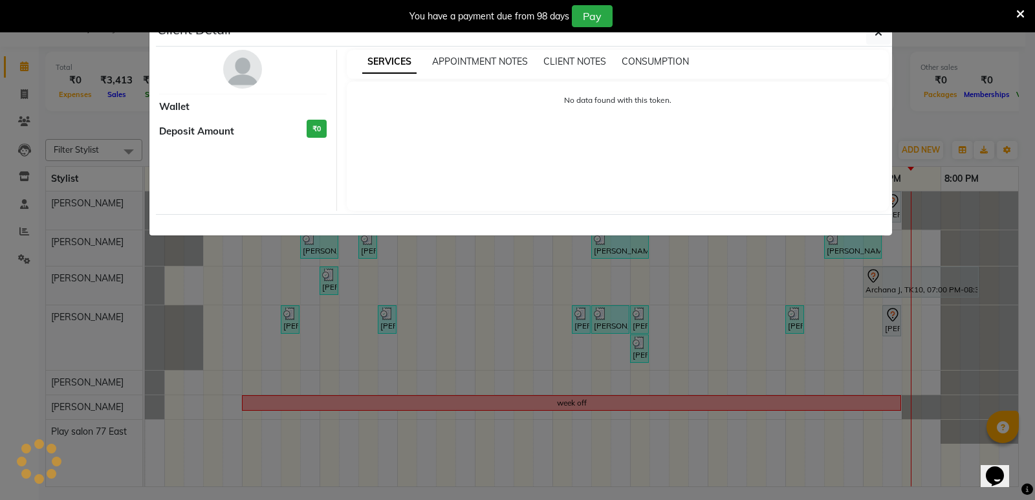
select select "7"
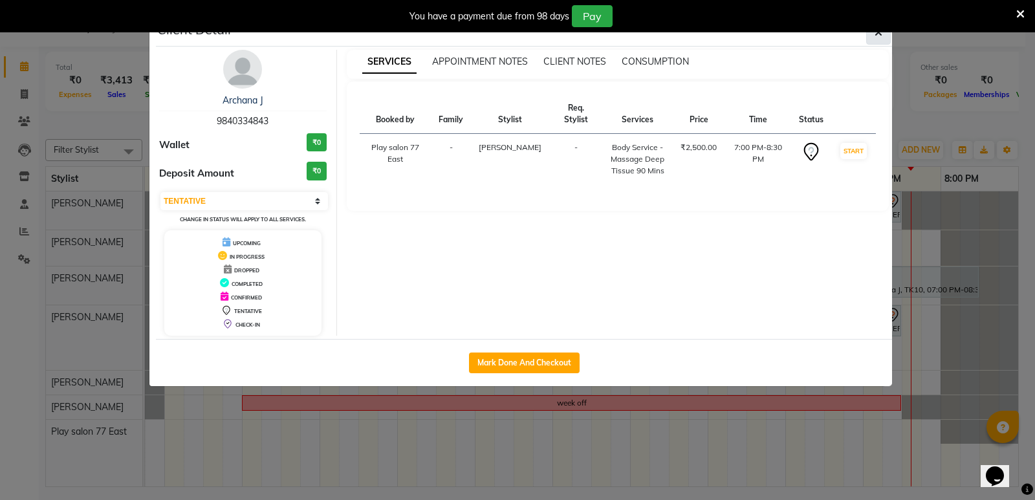
click at [876, 41] on button "button" at bounding box center [878, 32] width 25 height 25
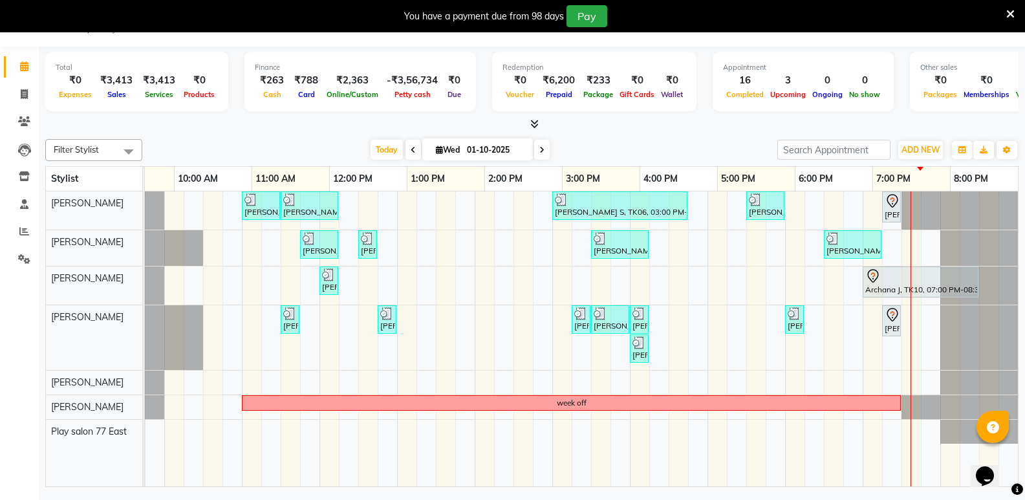
scroll to position [0, 126]
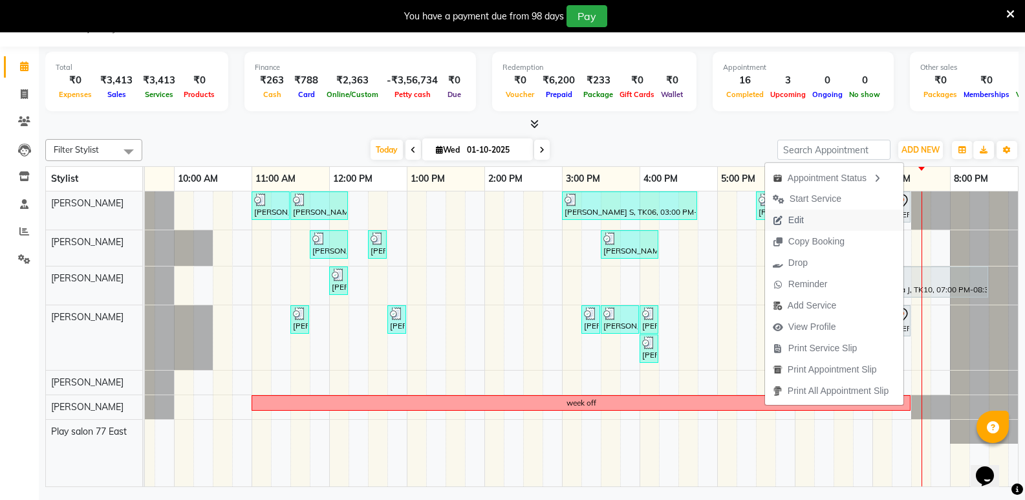
click at [800, 222] on span "Edit" at bounding box center [788, 220] width 47 height 21
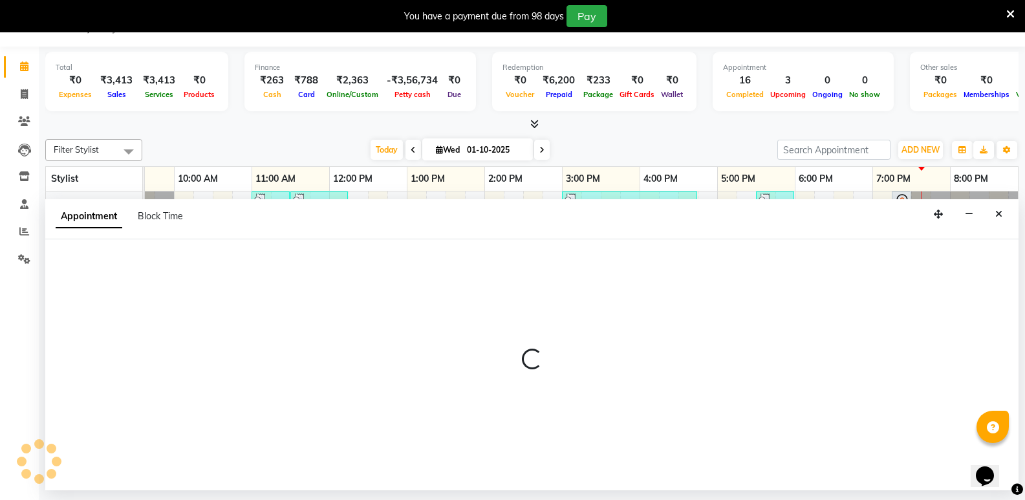
select select "tentative"
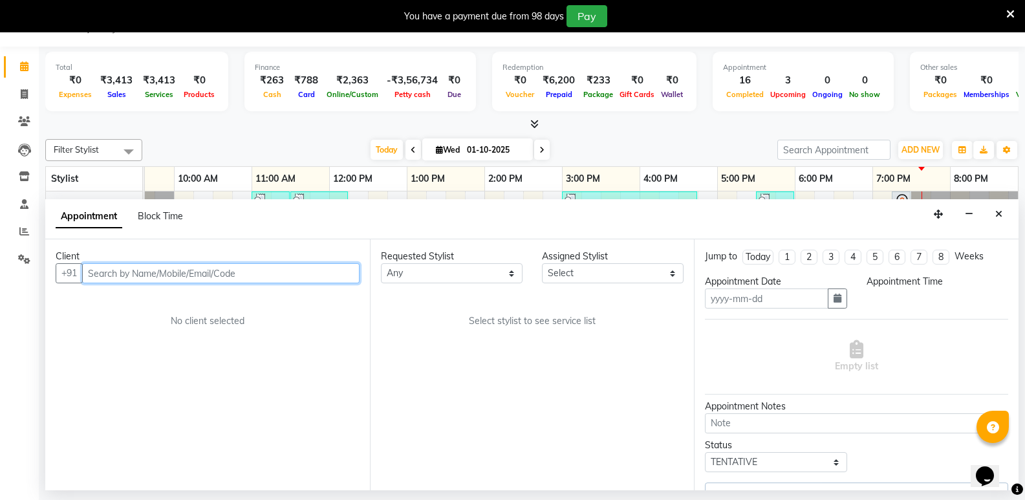
type input "01-10-2025"
select select "1140"
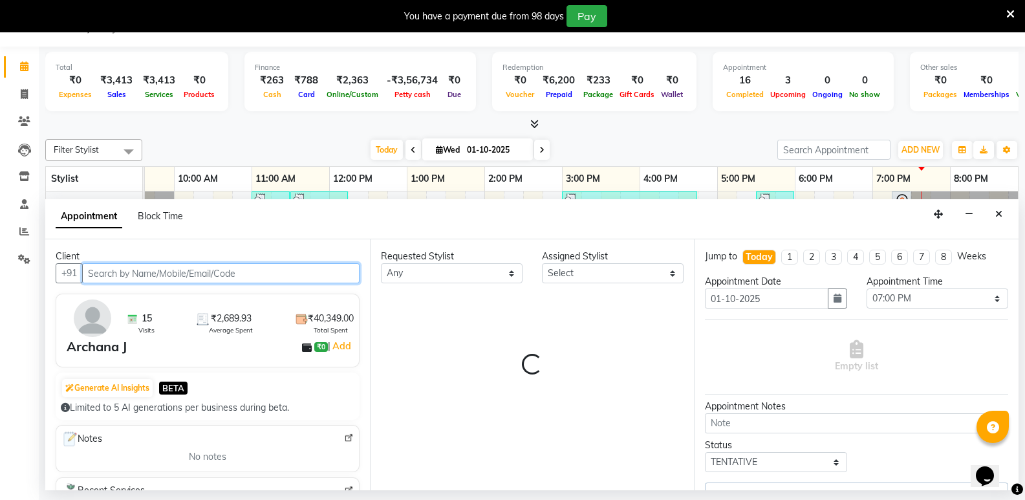
select select "84937"
select select "4301"
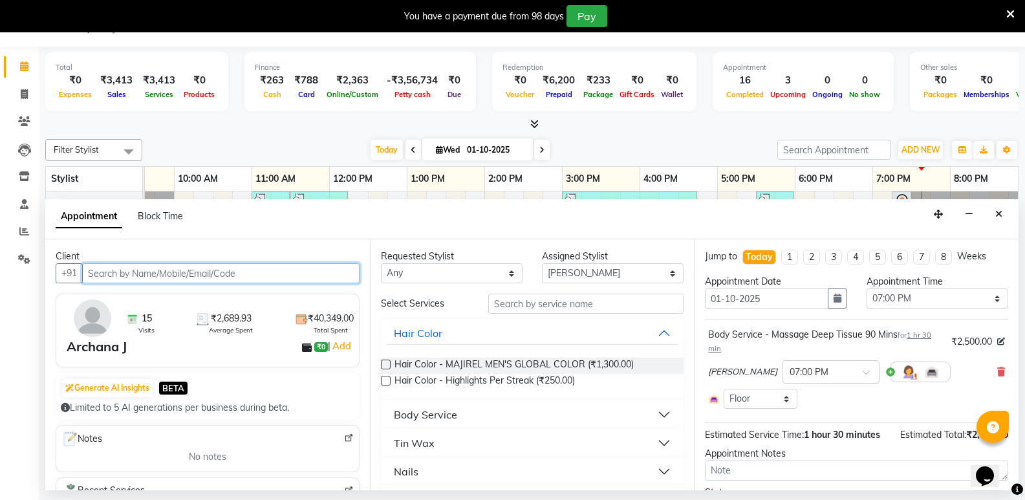
scroll to position [0, 136]
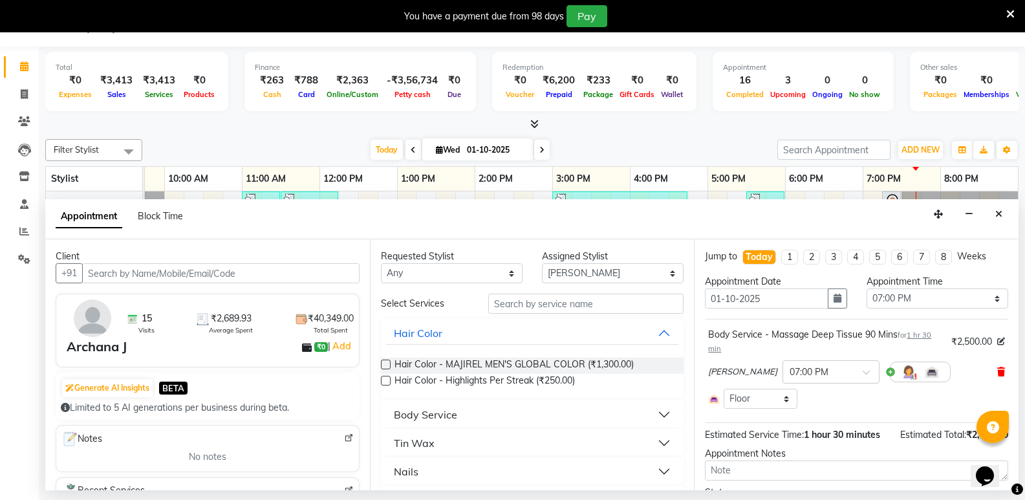
click at [997, 370] on icon at bounding box center [1001, 371] width 8 height 9
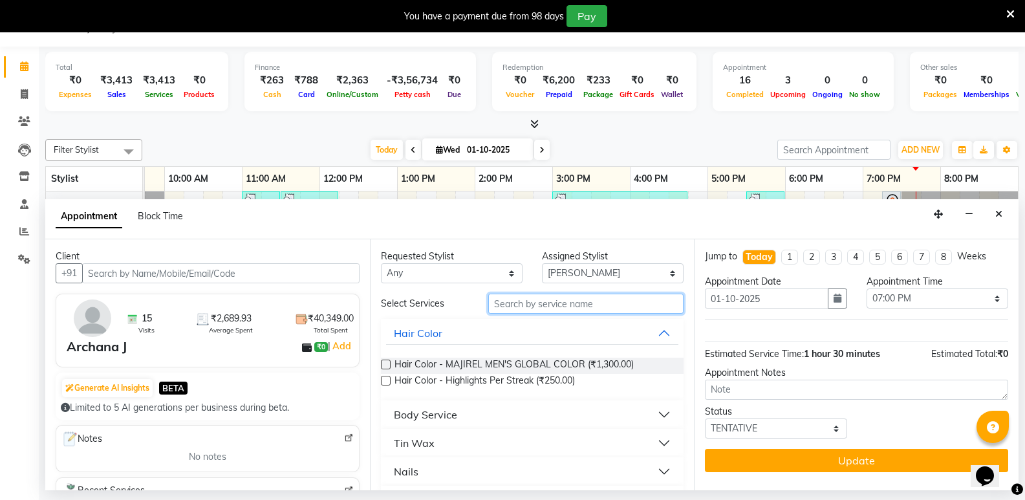
click at [548, 307] on input "text" at bounding box center [585, 304] width 195 height 20
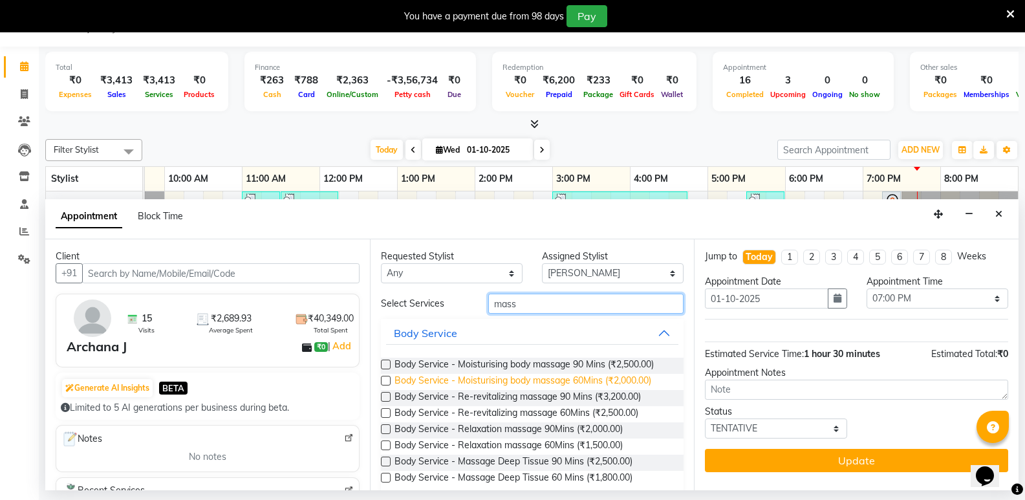
type input "mass"
click at [594, 382] on span "Body Service - Moisturising body massage 60Mins (₹2,000.00)" at bounding box center [522, 382] width 257 height 16
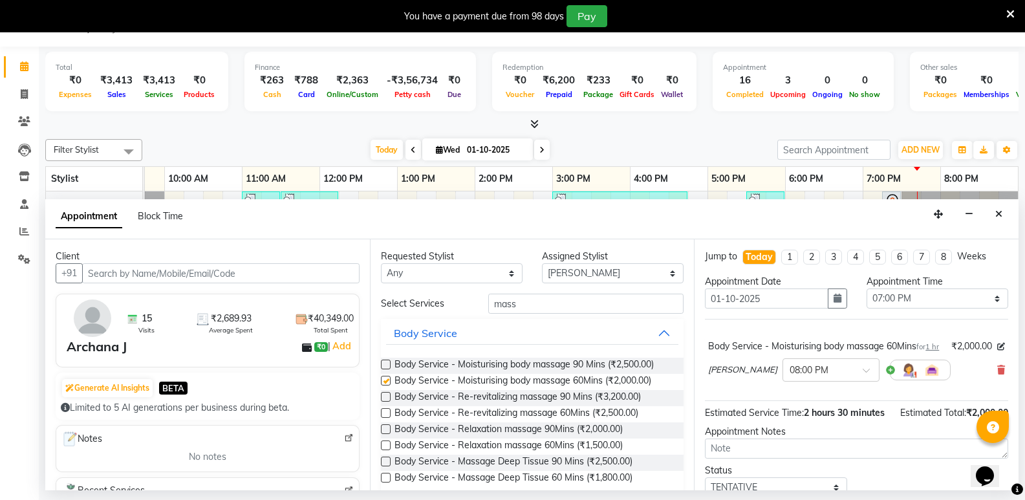
checkbox input "false"
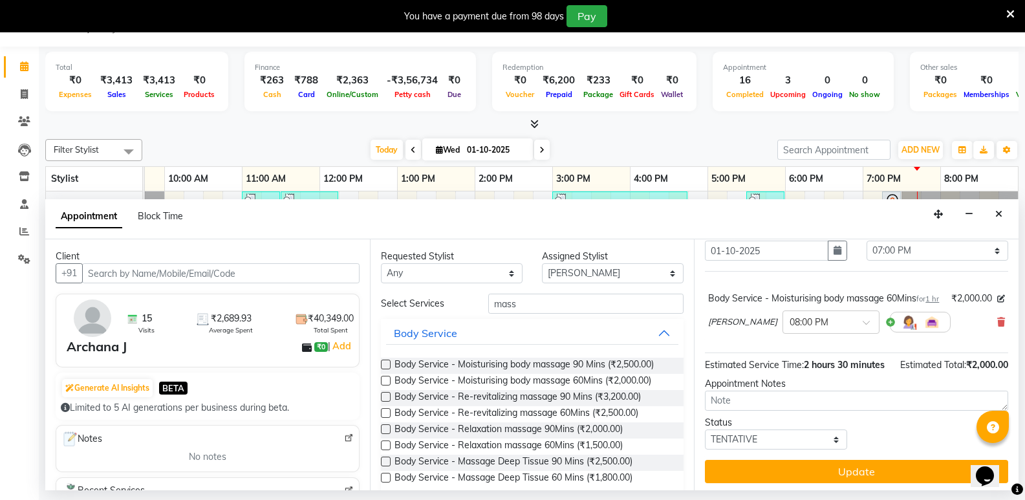
scroll to position [65, 0]
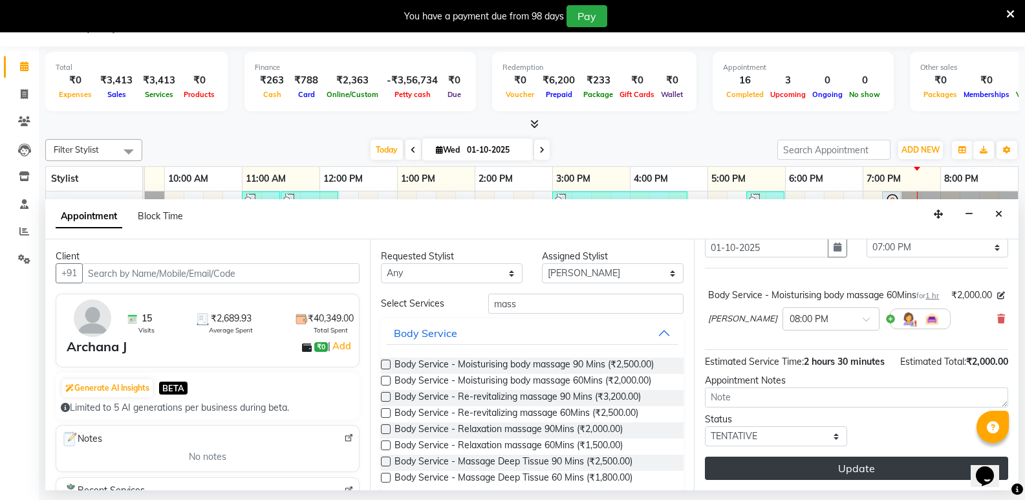
click at [884, 477] on button "Update" at bounding box center [856, 468] width 303 height 23
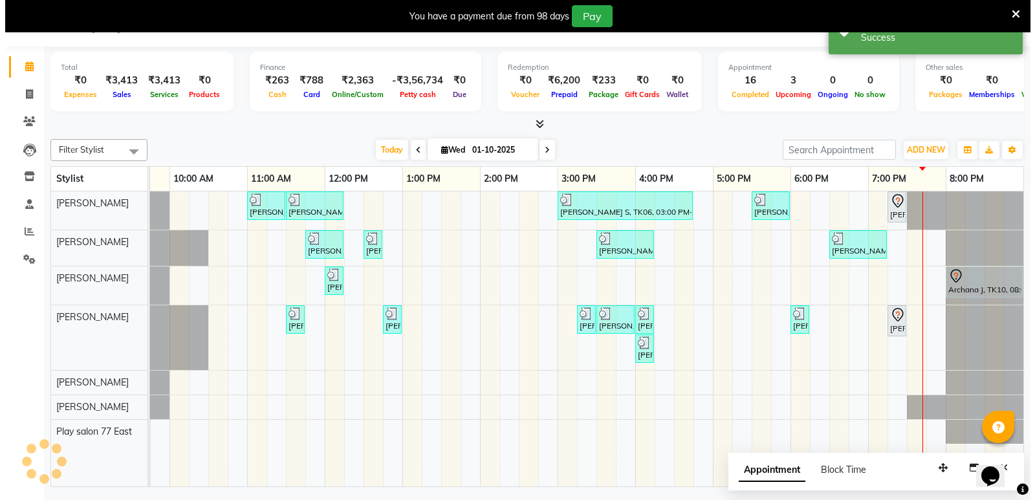
scroll to position [0, 0]
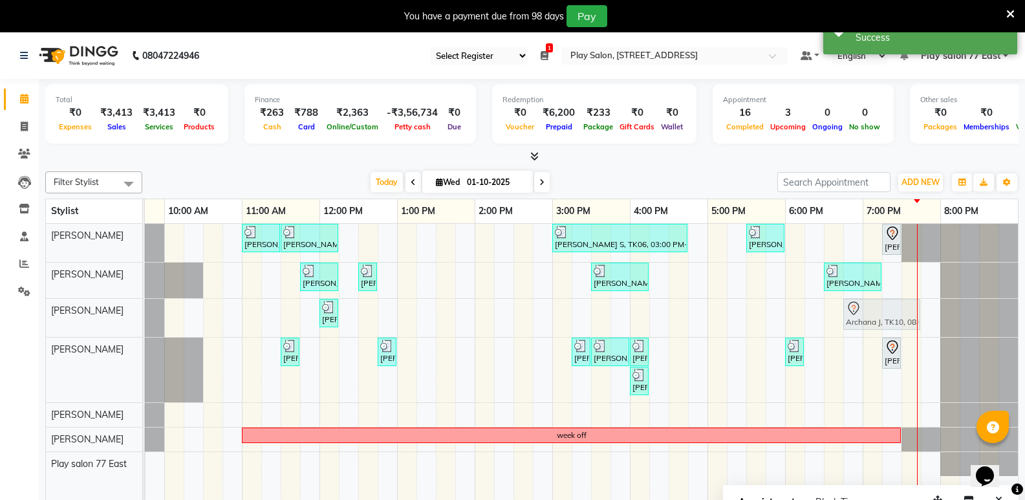
drag, startPoint x: 951, startPoint y: 304, endPoint x: 859, endPoint y: 315, distance: 92.5
click at [9, 315] on div "[PERSON_NAME], TK05, 12:00 PM-12:15 PM, Manicure - File & Polish Archana J, TK1…" at bounding box center [9, 318] width 0 height 38
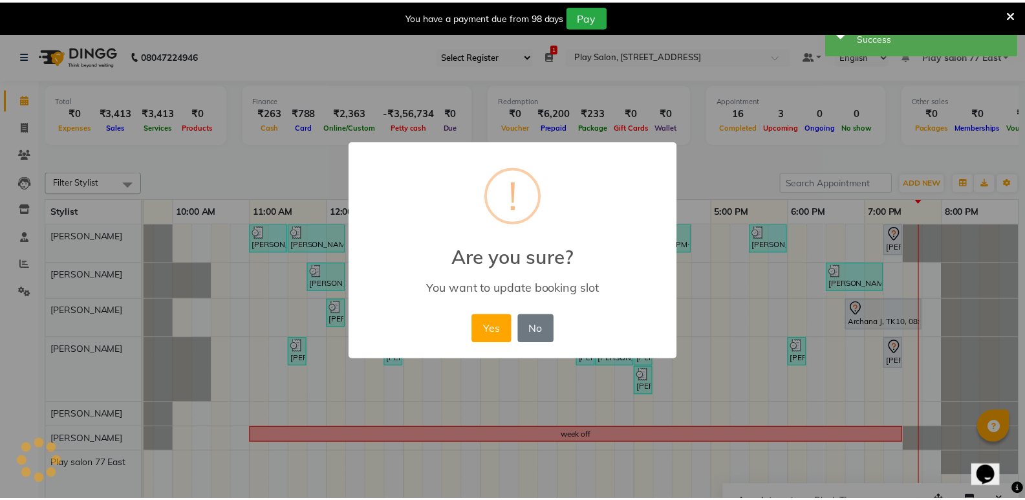
scroll to position [0, 126]
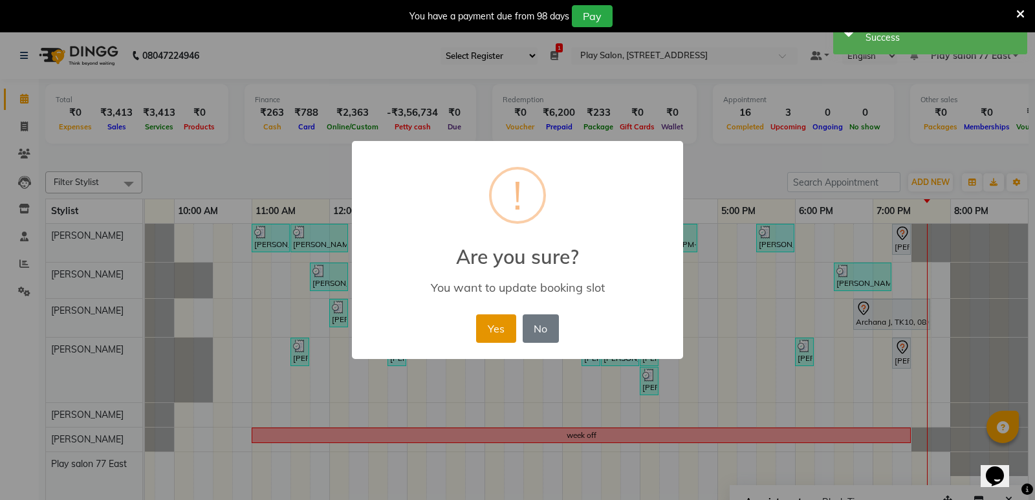
click at [484, 341] on button "Yes" at bounding box center [495, 328] width 39 height 28
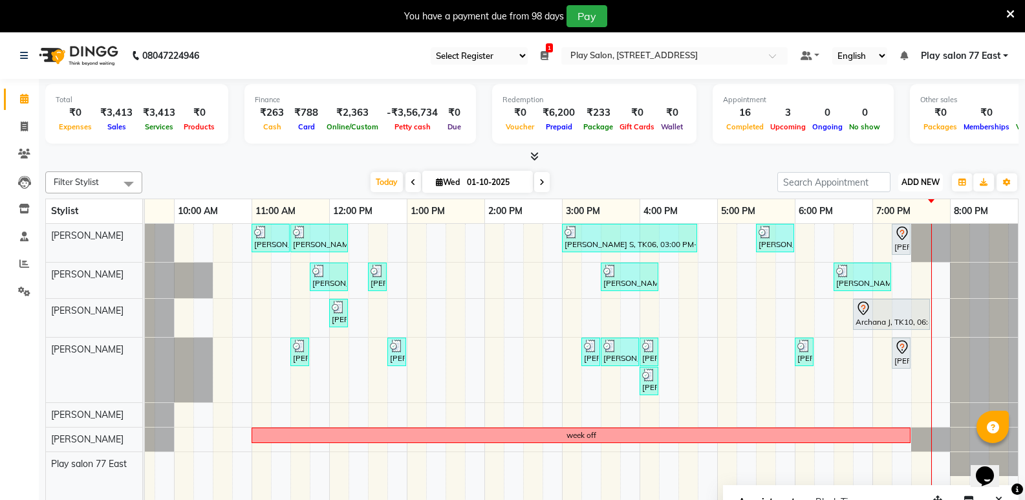
click at [914, 181] on span "ADD NEW" at bounding box center [920, 182] width 38 height 10
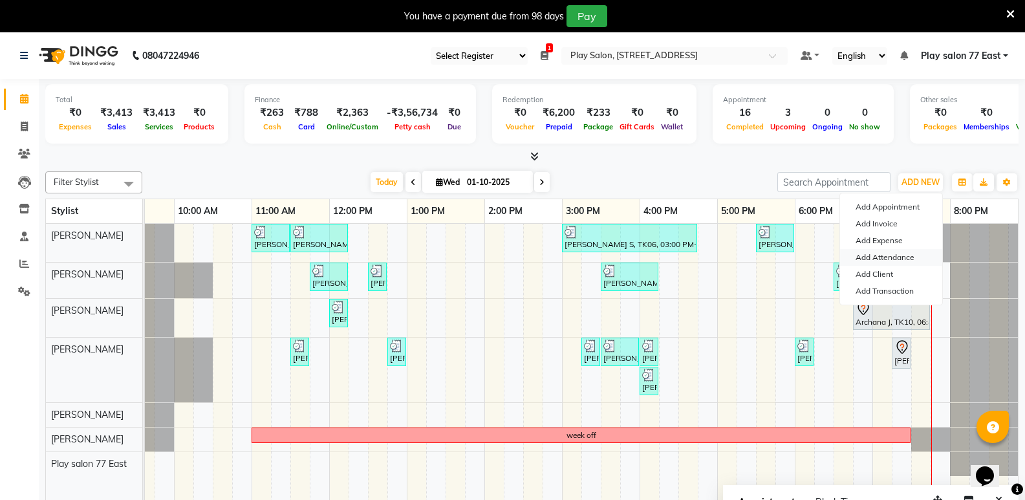
click at [903, 257] on link "Add Attendance" at bounding box center [891, 257] width 102 height 17
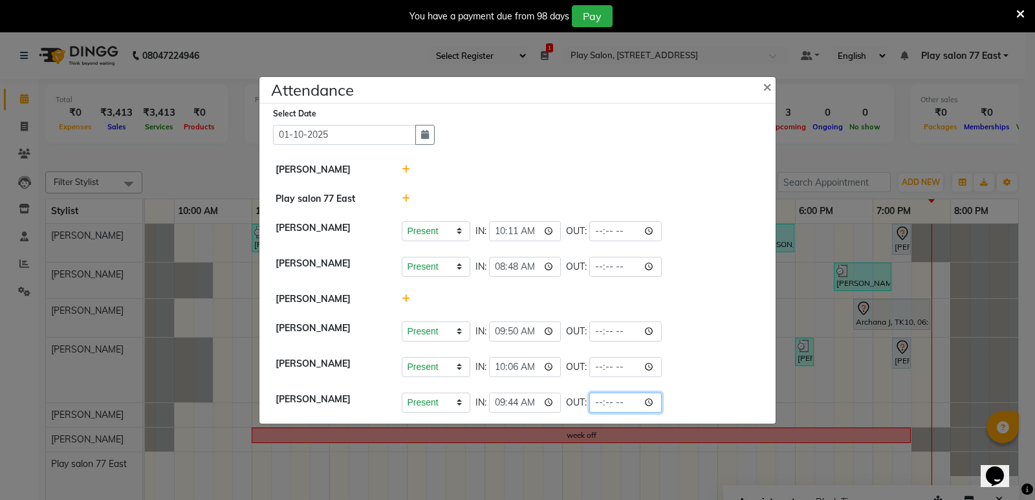
click at [616, 402] on input "time" at bounding box center [625, 403] width 72 height 20
type input "19:46"
click at [881, 211] on ngb-modal-window "Attendance × Select Date [DATE] [PERSON_NAME] Play salon [GEOGRAPHIC_DATA][PERS…" at bounding box center [517, 250] width 1035 height 500
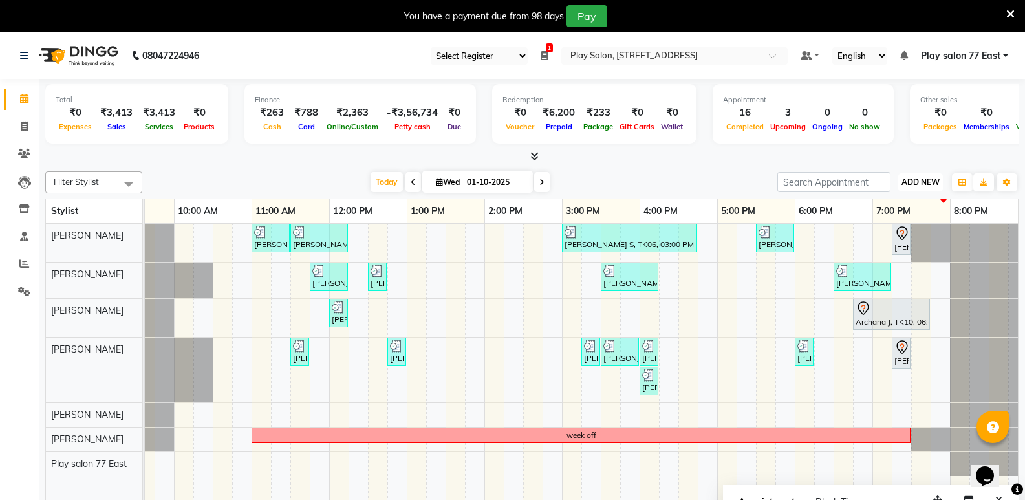
click at [921, 185] on span "ADD NEW" at bounding box center [920, 182] width 38 height 10
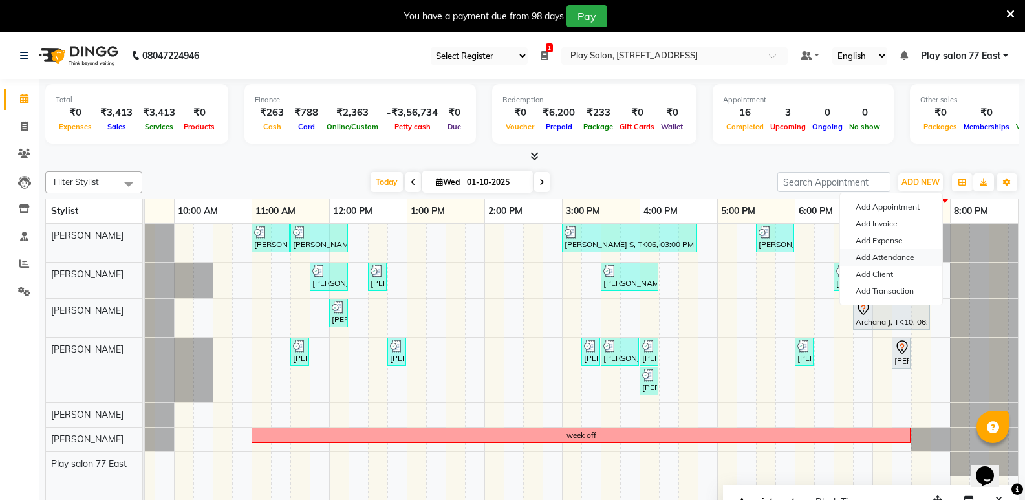
click at [875, 254] on link "Add Attendance" at bounding box center [891, 257] width 102 height 17
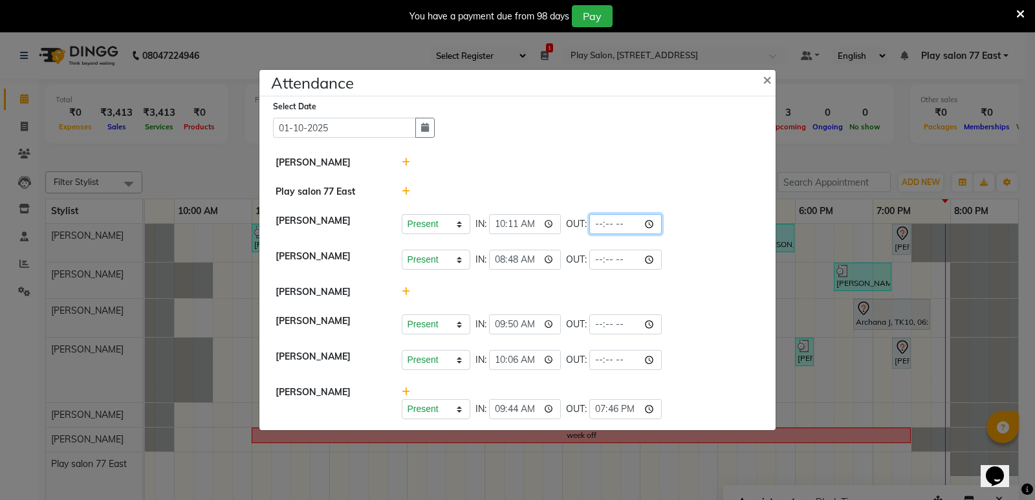
click at [617, 226] on input "time" at bounding box center [625, 224] width 72 height 20
type input "22:00"
click at [617, 224] on input "22:00" at bounding box center [625, 224] width 72 height 20
click at [650, 217] on div "Present Absent Late Half Day Weekly Off IN: 10:11 OUT: 22:00" at bounding box center [581, 224] width 358 height 20
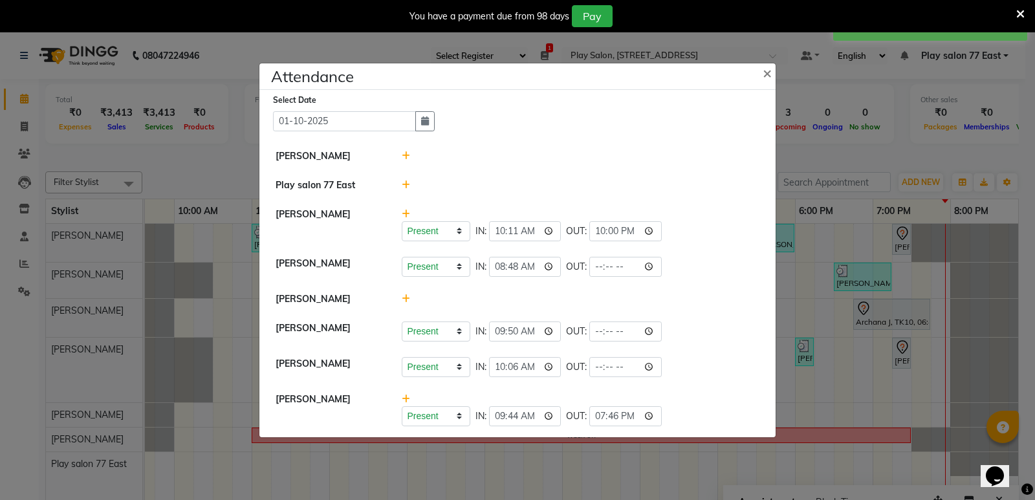
click at [817, 215] on ngb-modal-window "Attendance × Select Date [DATE] [PERSON_NAME] Play salon [GEOGRAPHIC_DATA][PERS…" at bounding box center [517, 250] width 1035 height 500
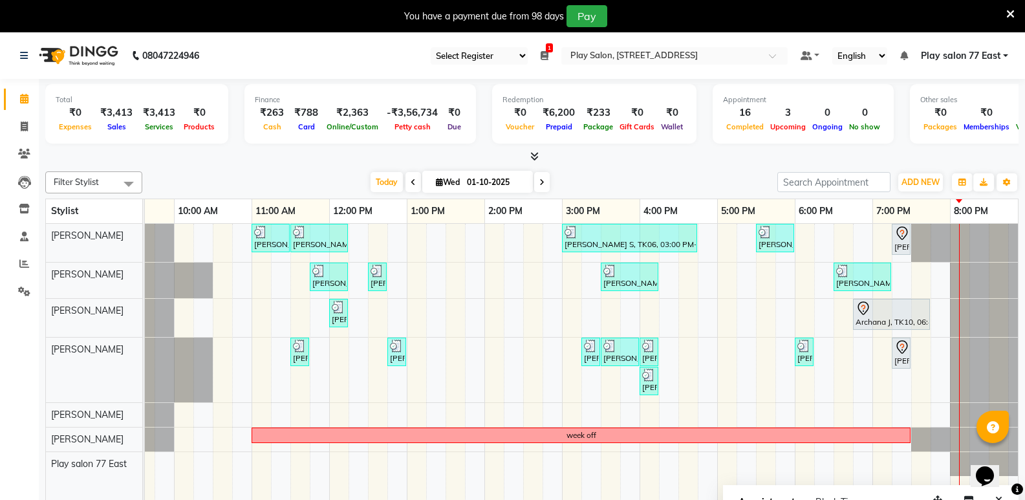
click at [911, 354] on div "[PERSON_NAME] ., TK03, 11:00 AM-11:30 AM, [PERSON_NAME] Trim [PERSON_NAME], TK0…" at bounding box center [523, 371] width 1009 height 295
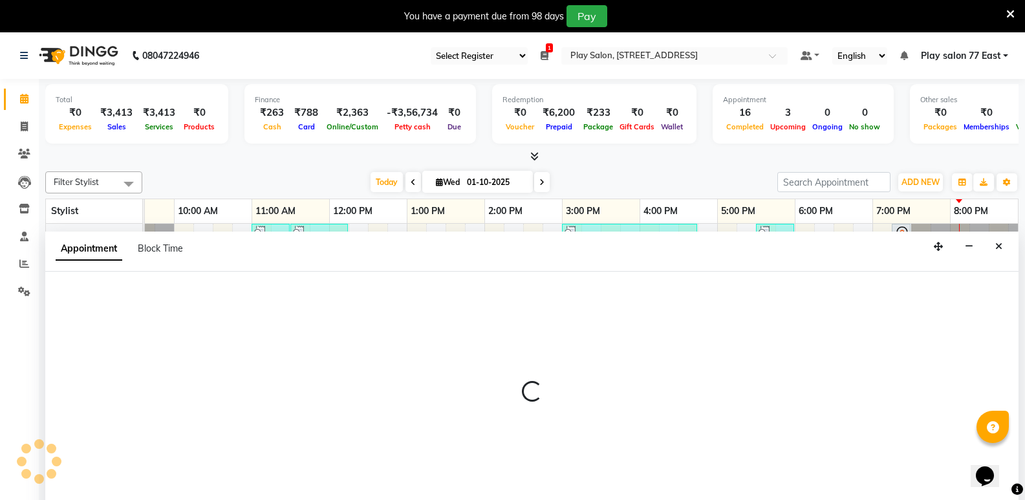
scroll to position [32, 0]
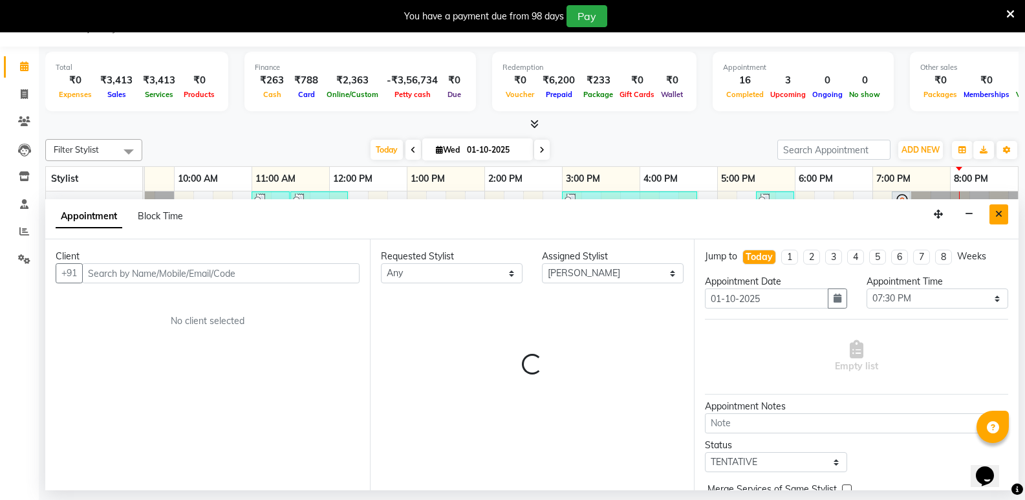
click at [993, 218] on button "Close" at bounding box center [998, 214] width 19 height 20
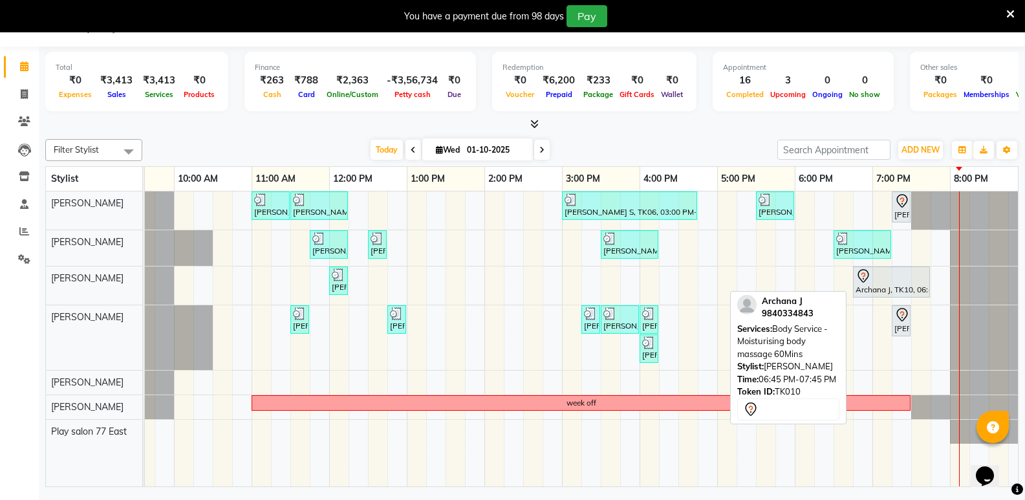
click at [900, 283] on div at bounding box center [892, 276] width 72 height 16
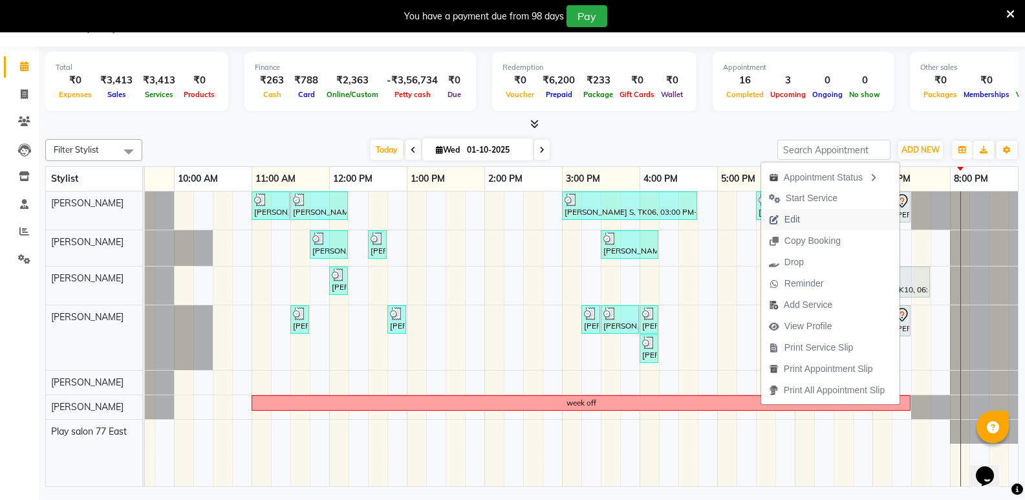
click at [812, 219] on button "Edit" at bounding box center [830, 219] width 138 height 21
select select "tentative"
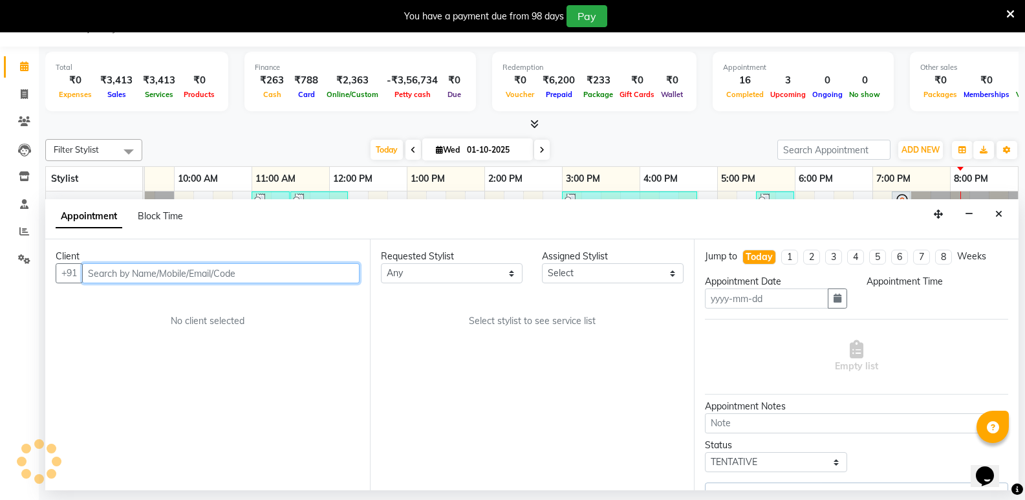
type input "01-10-2025"
select select "1125"
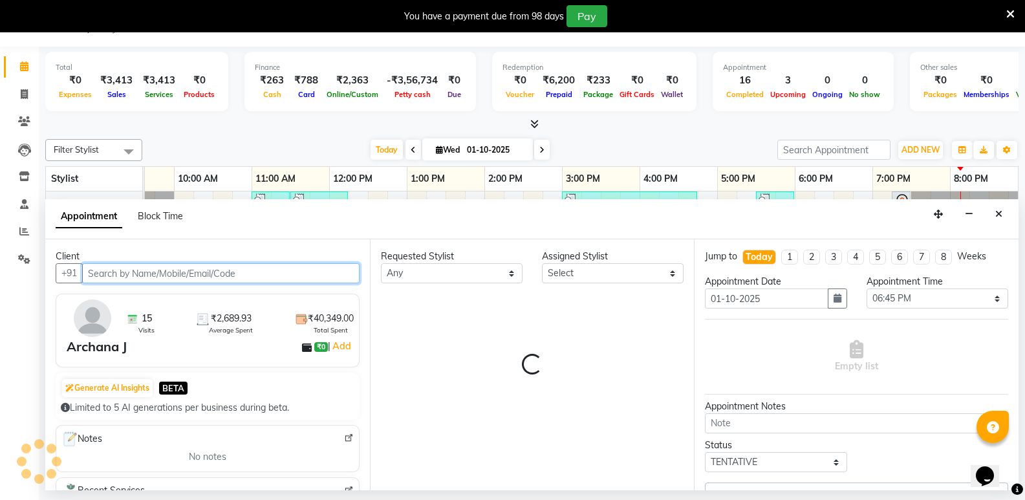
select select "84937"
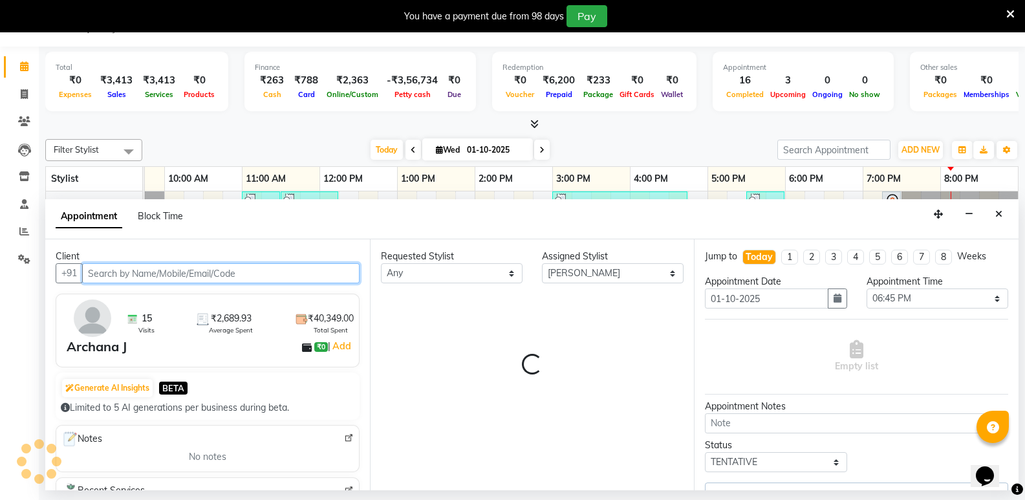
select select "4301"
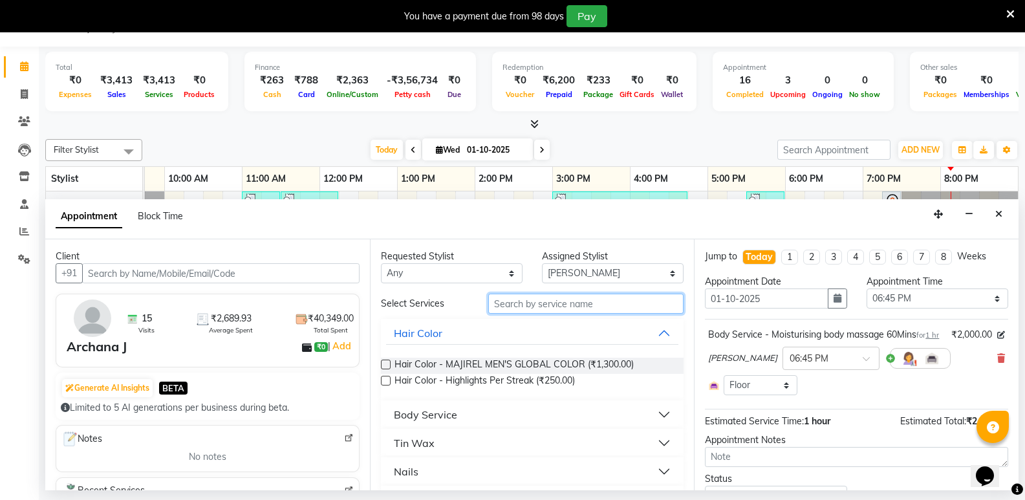
click at [603, 300] on input "text" at bounding box center [585, 304] width 195 height 20
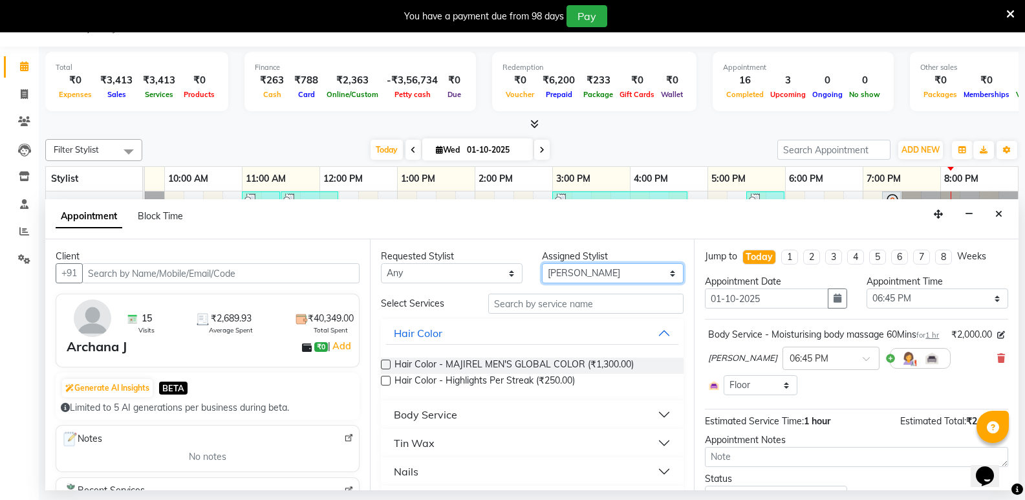
click at [582, 266] on select "Select [PERSON_NAME] [PERSON_NAME] Play salon 77 East [PERSON_NAME] [PERSON_NAM…" at bounding box center [613, 273] width 142 height 20
select select "84936"
click at [542, 263] on select "Select [PERSON_NAME] [PERSON_NAME] Play salon 77 East [PERSON_NAME] [PERSON_NAM…" at bounding box center [613, 273] width 142 height 20
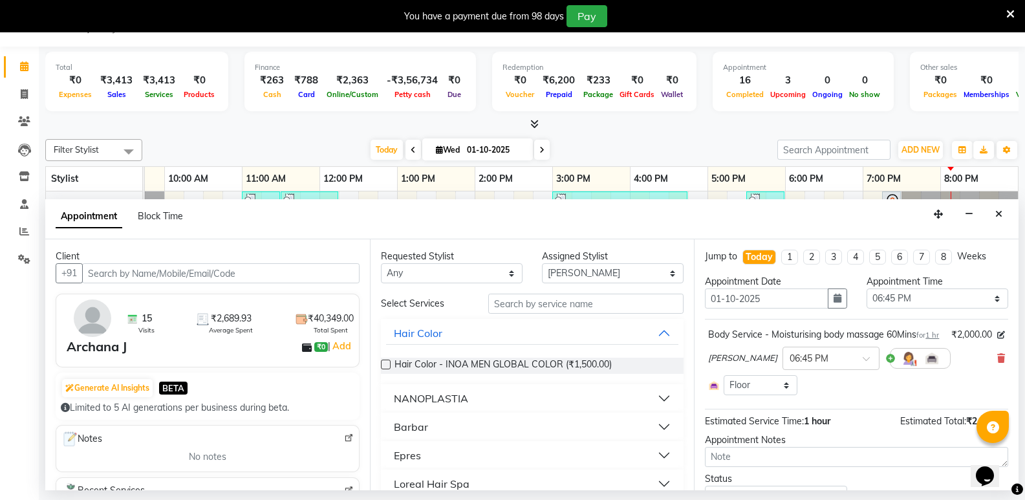
drag, startPoint x: 535, startPoint y: 327, endPoint x: 524, endPoint y: 308, distance: 21.4
click at [524, 308] on input "text" at bounding box center [585, 304] width 195 height 20
type input "a"
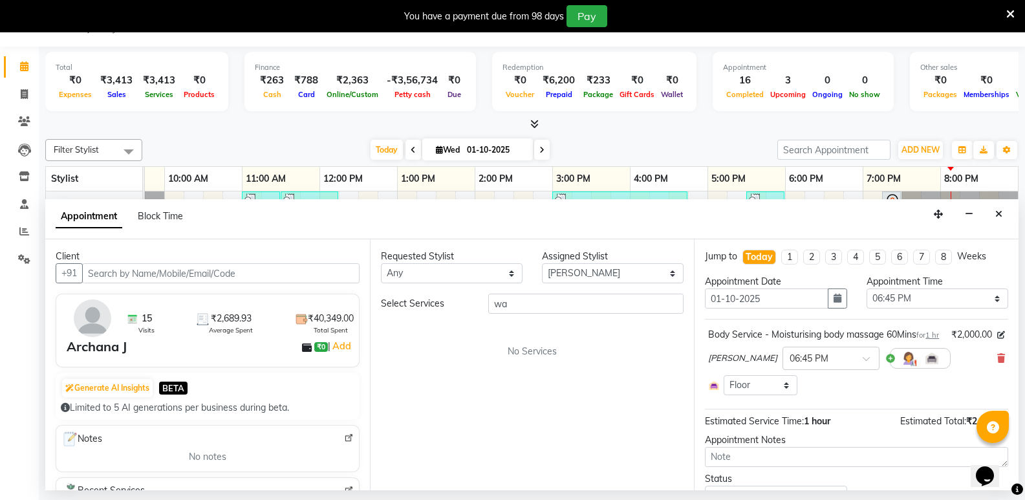
type input "w"
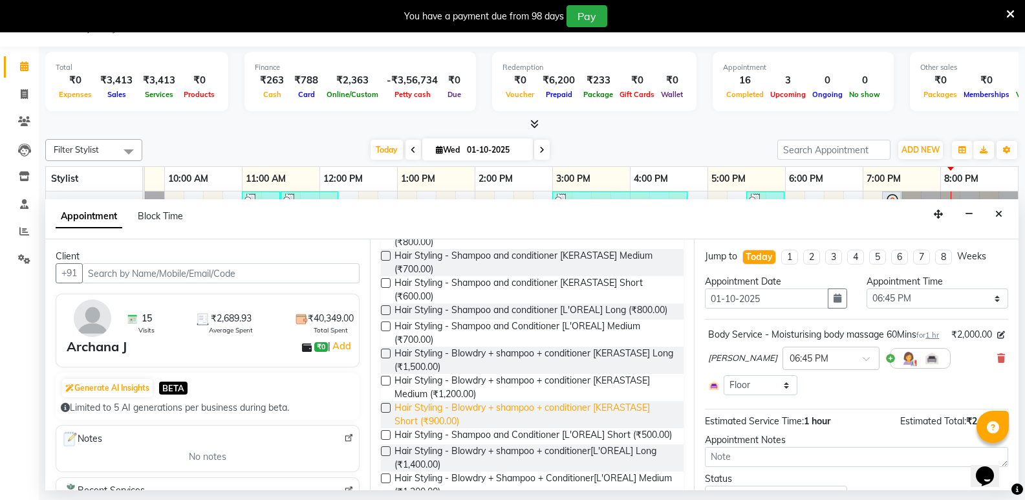
scroll to position [217, 0]
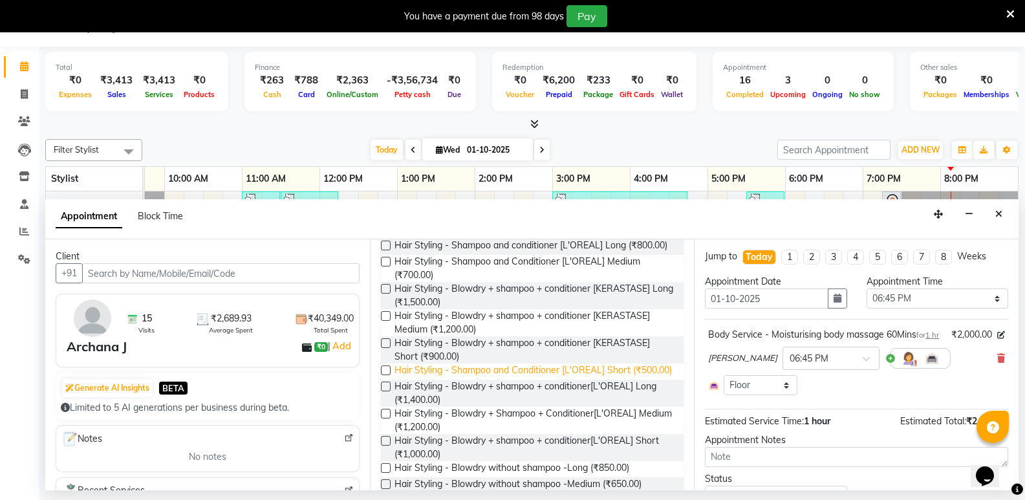
type input "sham"
click at [501, 380] on span "Hair Styling - Shampoo and Conditioner [L'OREAL] Short (₹500.00)" at bounding box center [532, 371] width 277 height 16
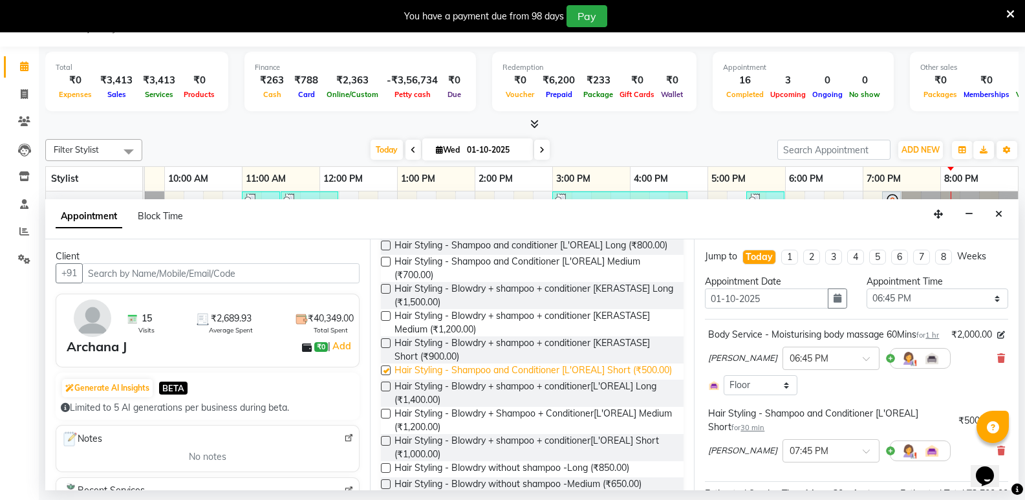
checkbox input "false"
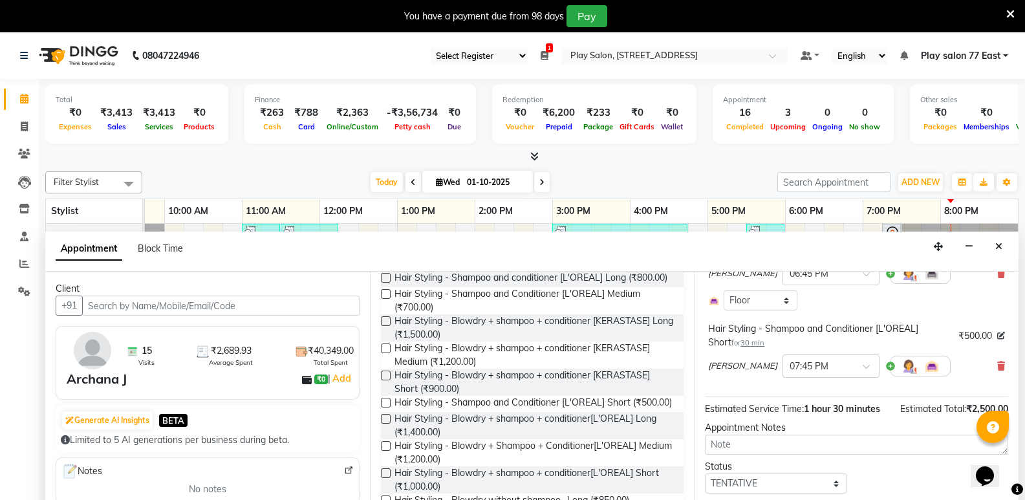
scroll to position [146, 0]
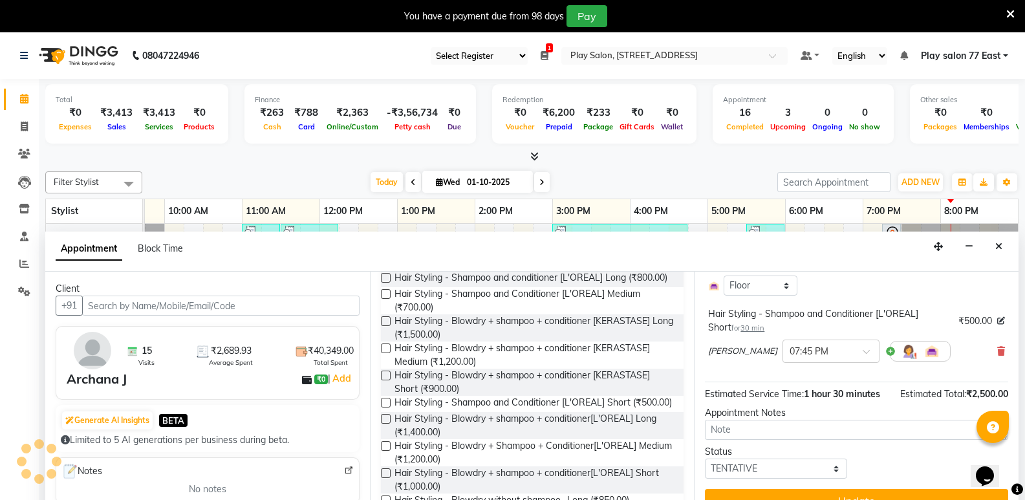
click at [924, 492] on button "Update" at bounding box center [856, 500] width 303 height 23
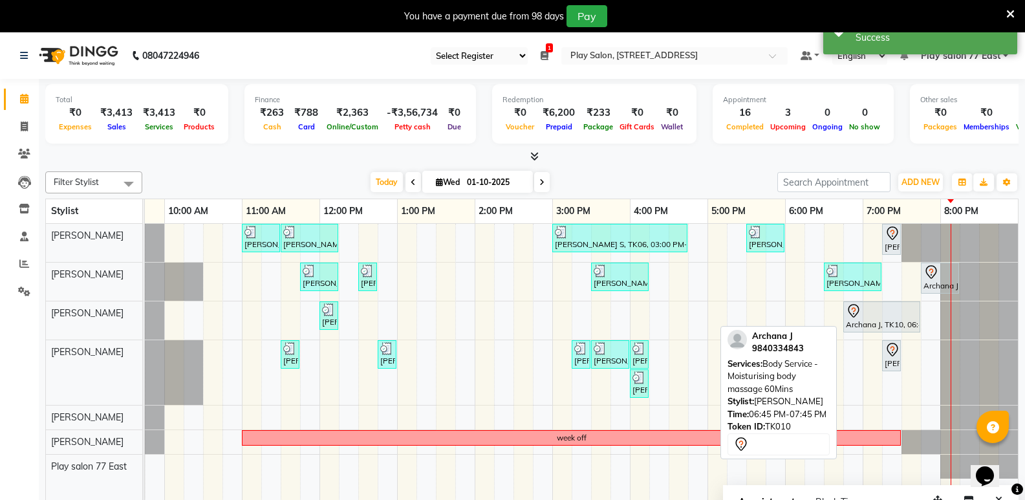
click at [901, 312] on div at bounding box center [882, 311] width 72 height 16
select select "7"
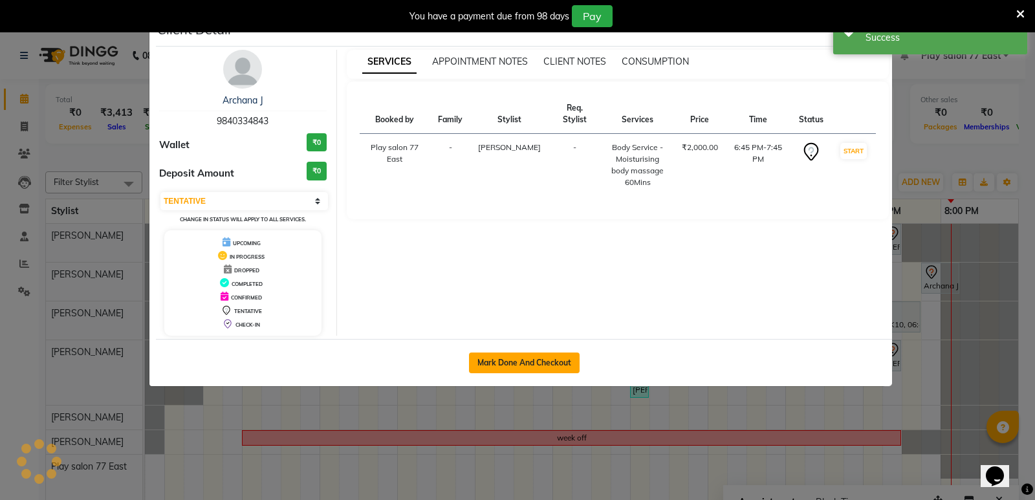
click at [556, 359] on button "Mark Done And Checkout" at bounding box center [524, 362] width 111 height 21
select select "service"
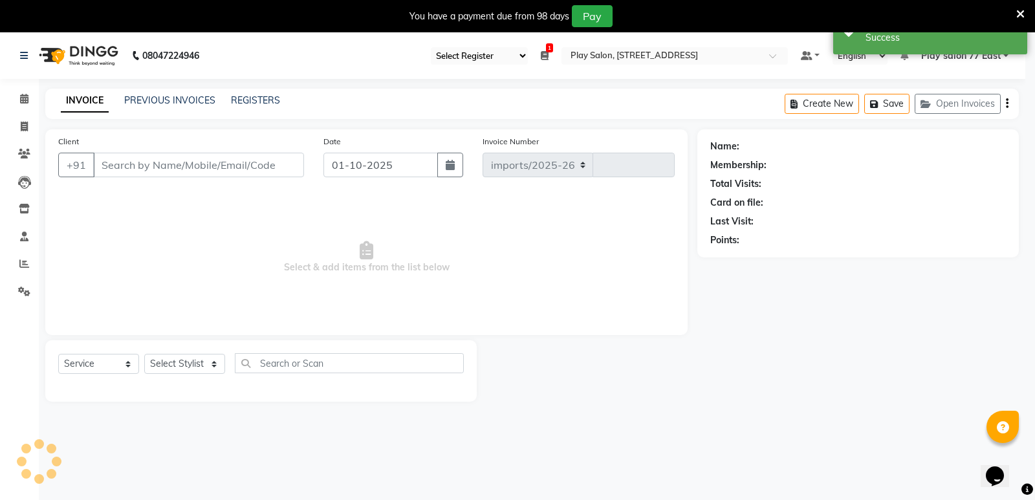
select select "8547"
type input "1096"
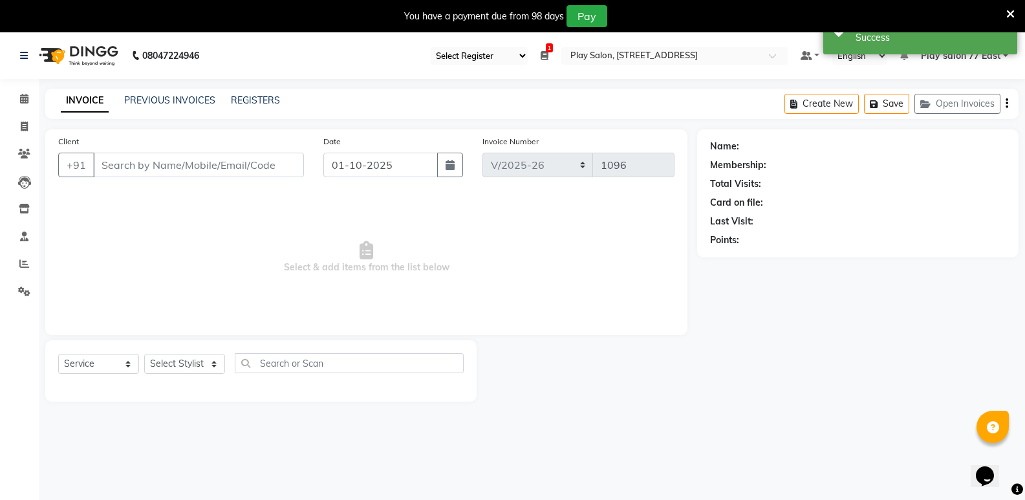
type input "9840334843"
select select "84937"
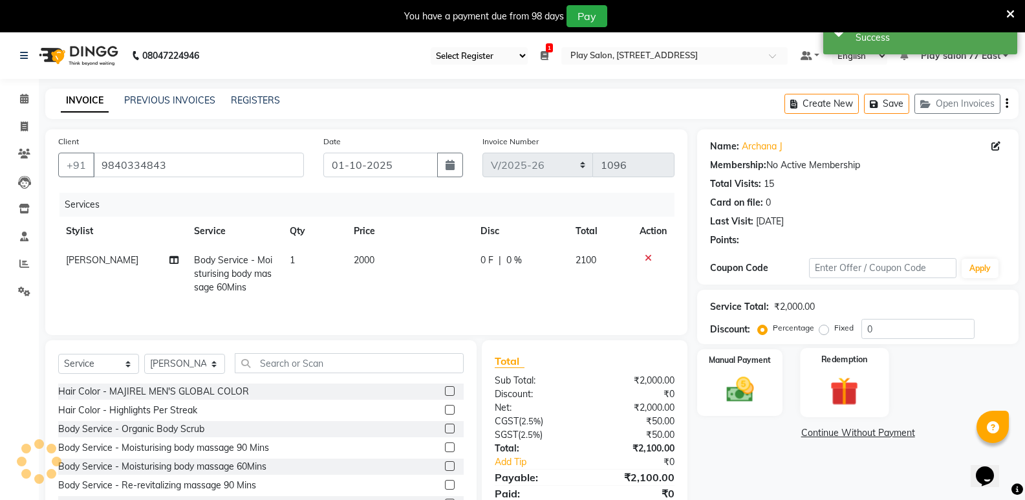
click at [846, 380] on img at bounding box center [844, 391] width 46 height 36
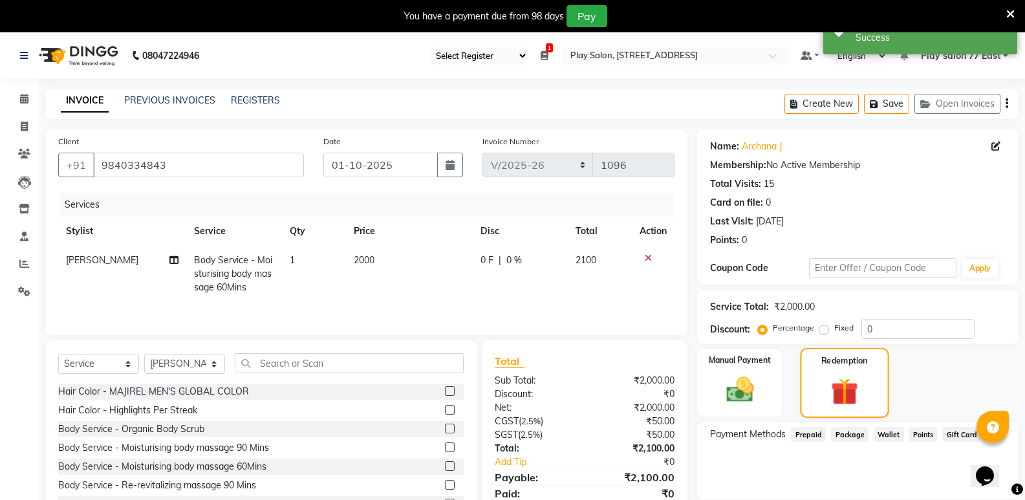
click at [837, 387] on img at bounding box center [845, 392] width 44 height 34
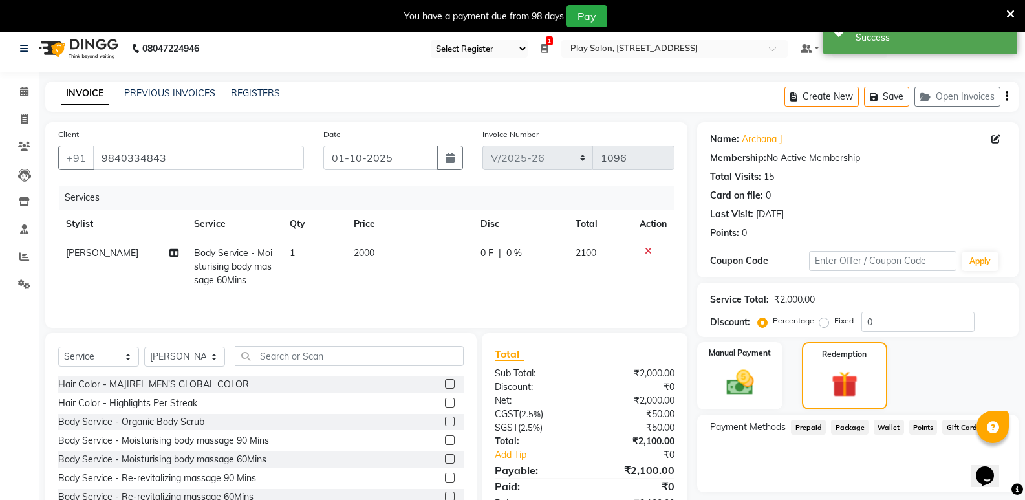
scroll to position [10, 0]
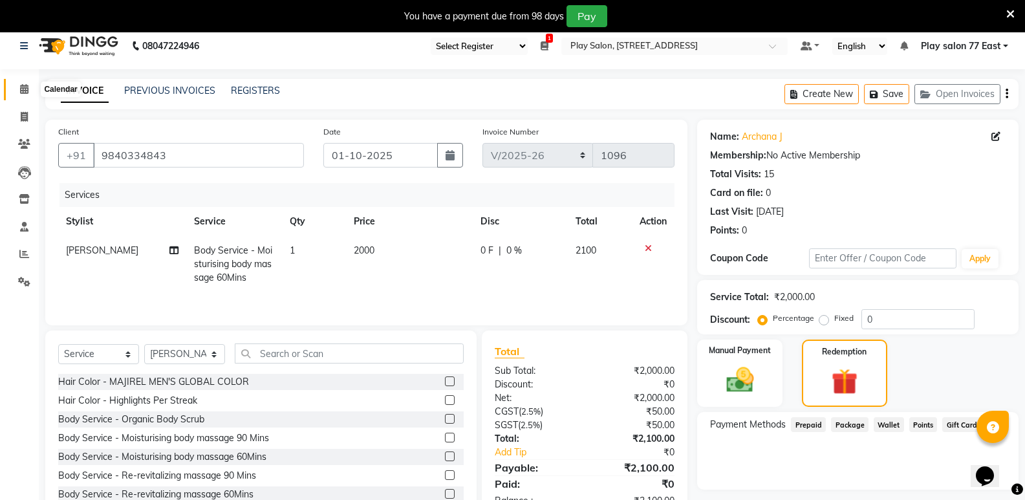
click at [23, 96] on span at bounding box center [24, 89] width 23 height 15
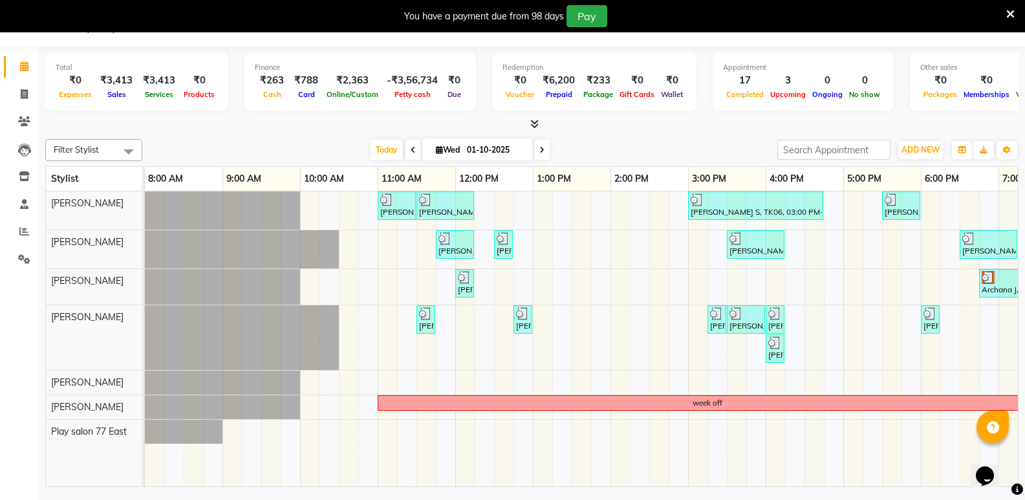
scroll to position [0, 136]
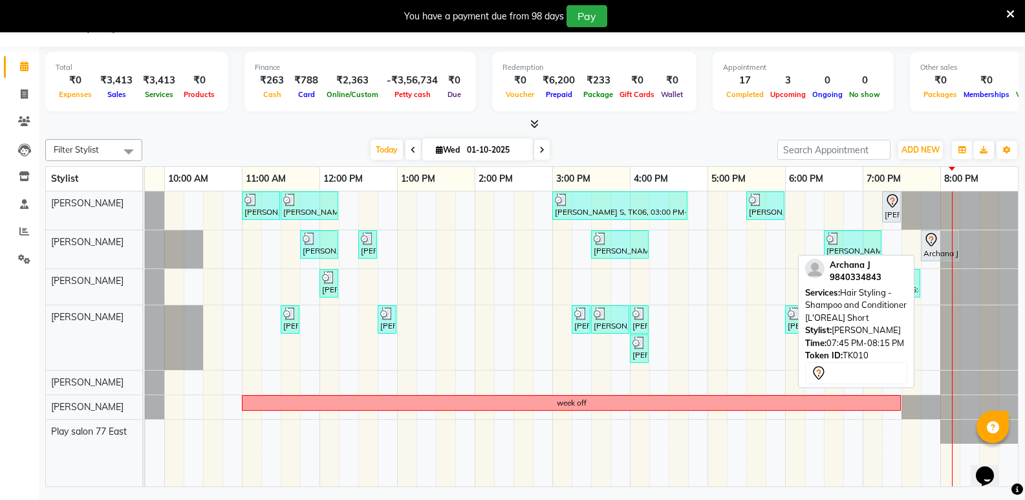
click at [922, 252] on div "Archana J, TK10, 07:45 PM-08:15 PM, Hair Styling - Shampoo and Conditioner [L'O…" at bounding box center [940, 245] width 36 height 27
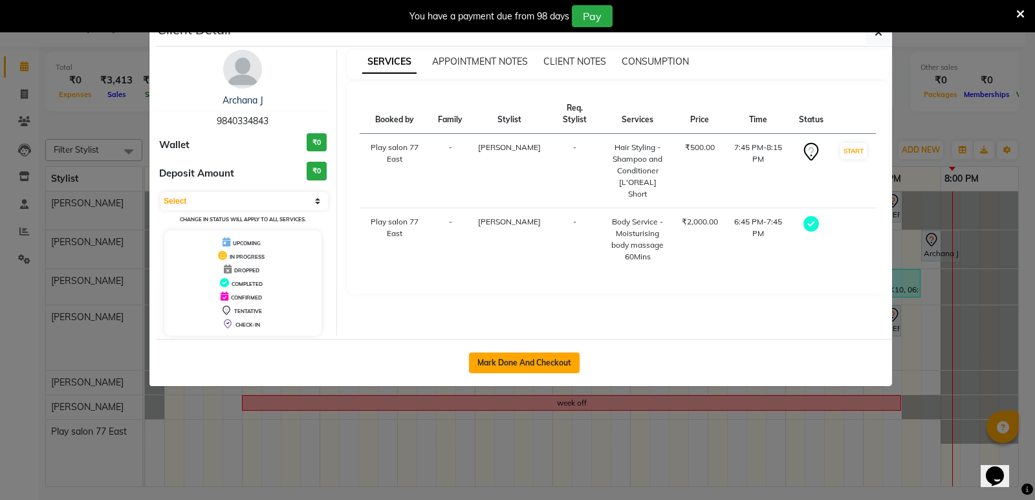
click at [529, 363] on button "Mark Done And Checkout" at bounding box center [524, 362] width 111 height 21
select select "8547"
select select "service"
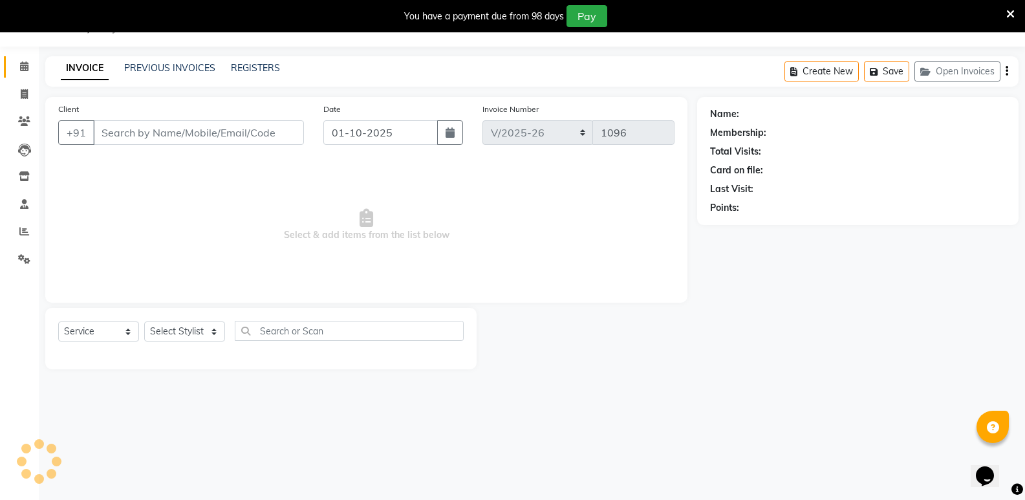
type input "9840334843"
select select "84936"
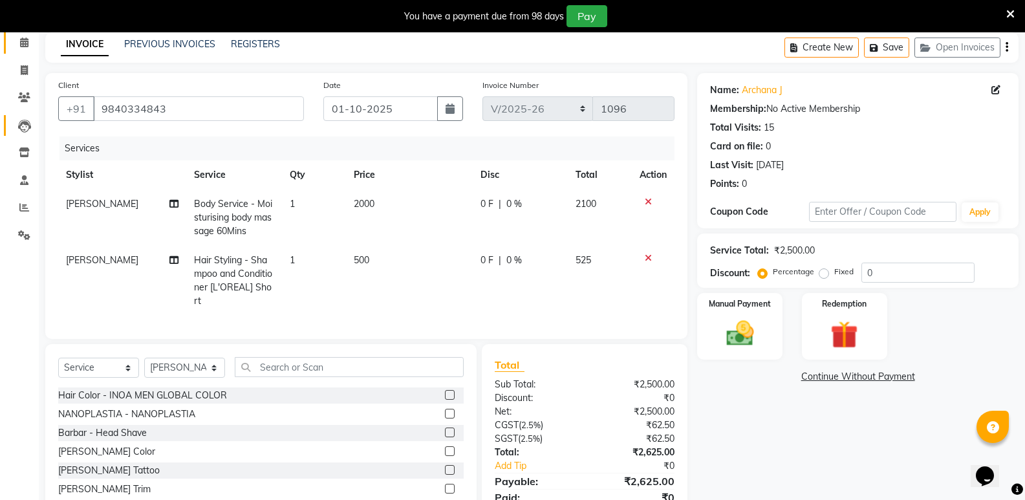
scroll to position [55, 0]
click at [19, 52] on span at bounding box center [24, 44] width 23 height 15
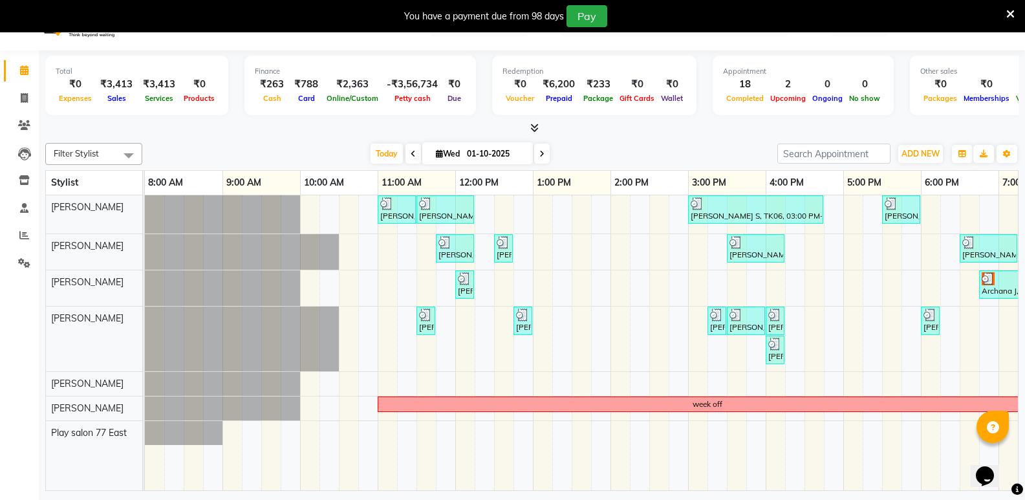
scroll to position [0, 136]
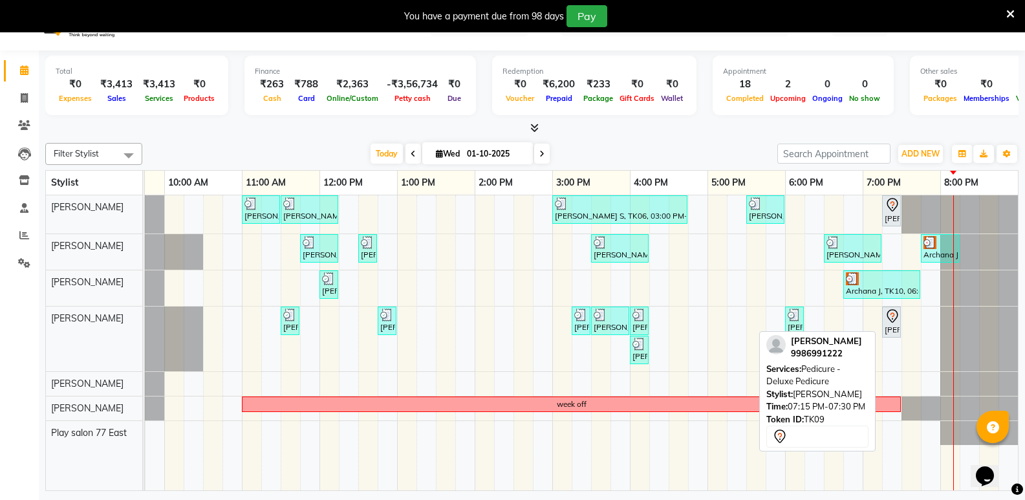
click at [893, 319] on icon at bounding box center [893, 316] width 16 height 16
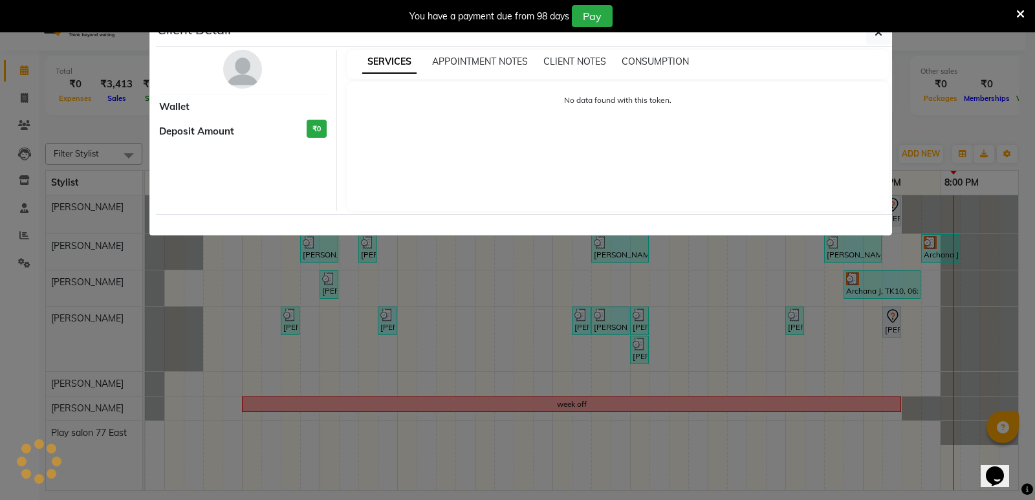
select select "7"
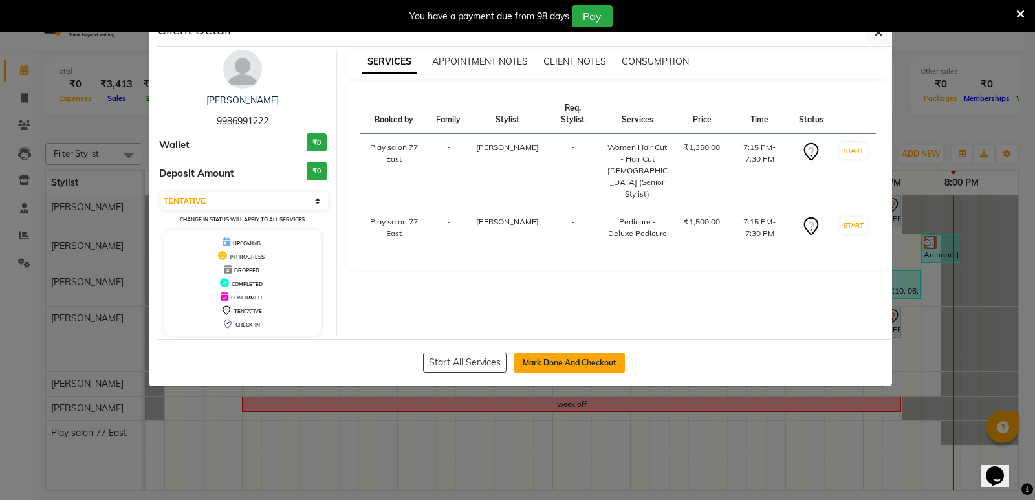
click at [594, 353] on button "Mark Done And Checkout" at bounding box center [569, 362] width 111 height 21
select select "8547"
select select "service"
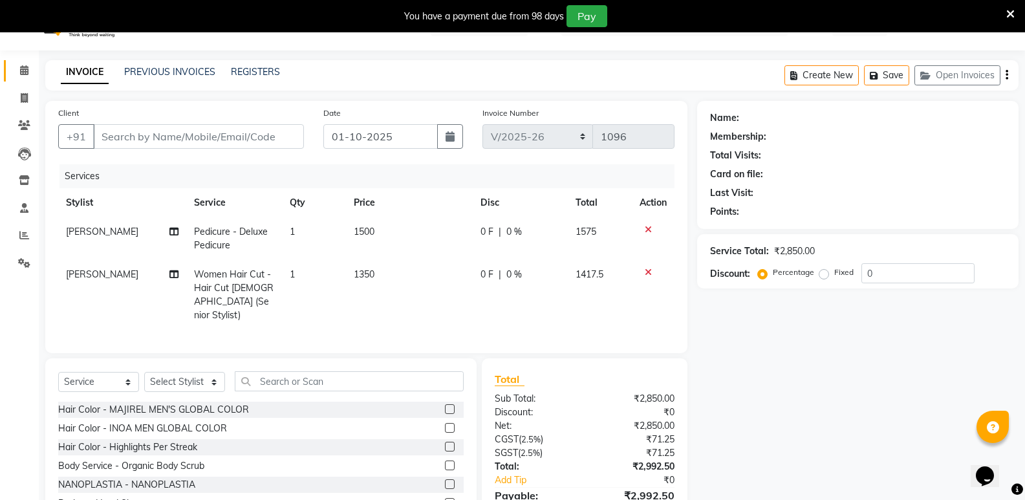
type input "9986991222"
select select "84935"
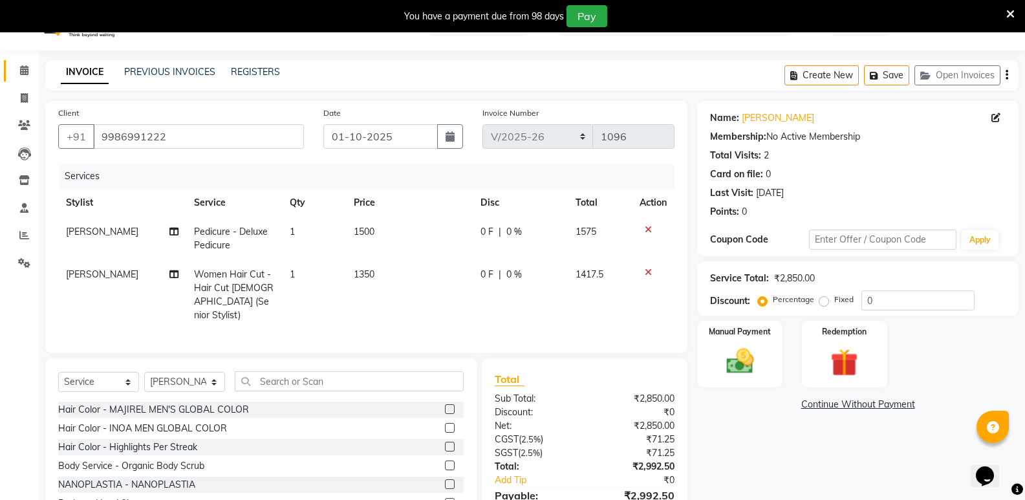
scroll to position [93, 0]
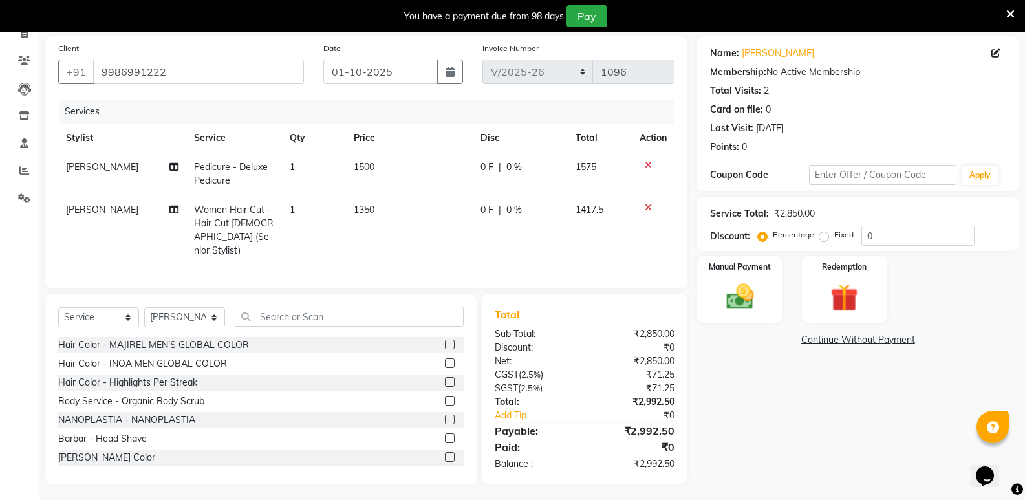
click at [646, 164] on icon at bounding box center [648, 164] width 7 height 9
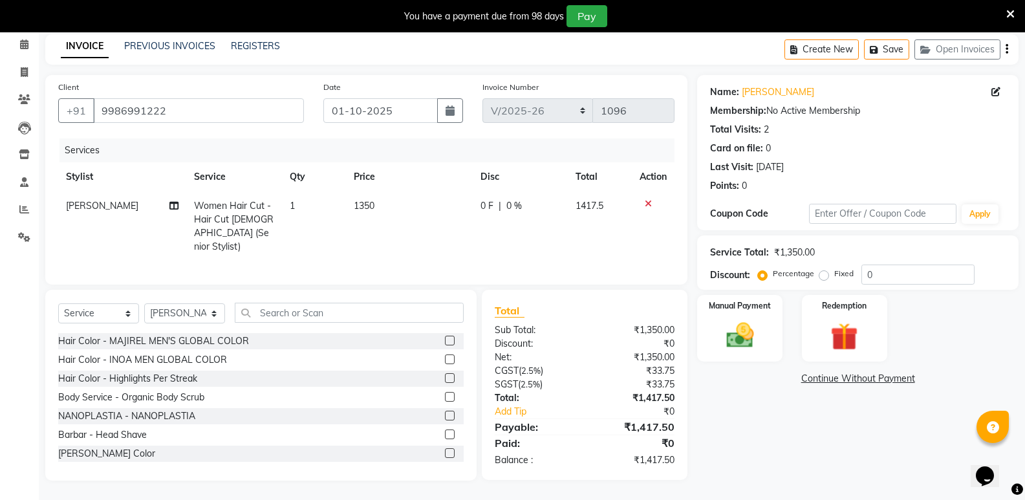
scroll to position [50, 0]
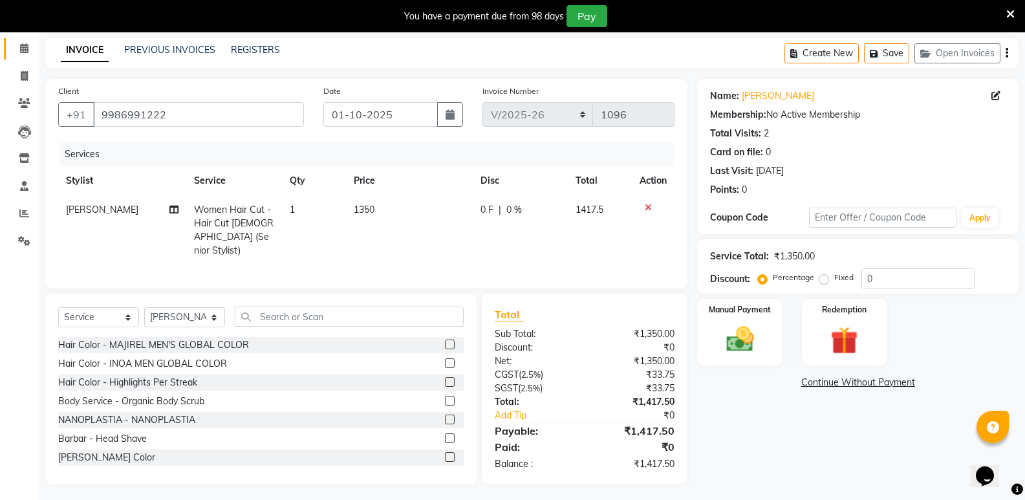
click at [21, 52] on icon at bounding box center [24, 48] width 8 height 10
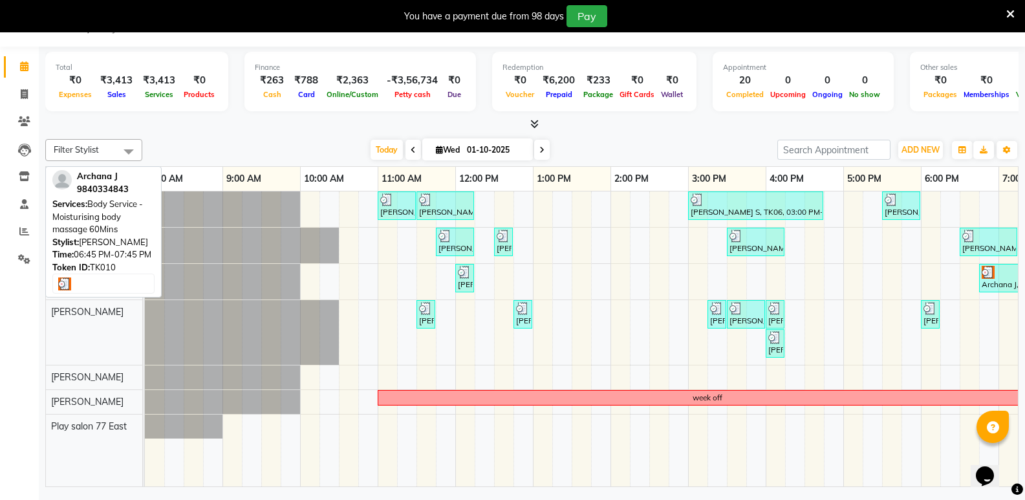
click at [995, 283] on div "Archana J, TK10, 06:45 PM-07:45 PM, Body Service - Moisturising body massage 60…" at bounding box center [1017, 278] width 74 height 25
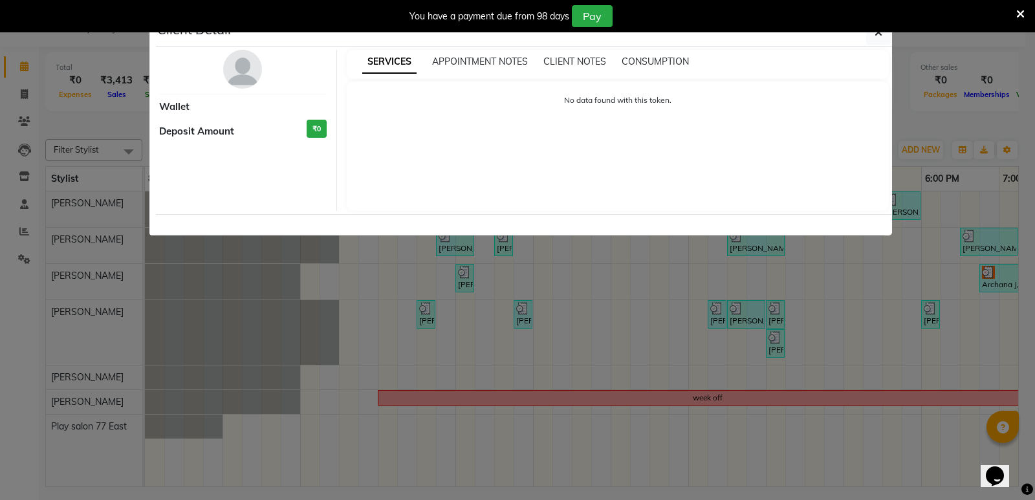
select select "3"
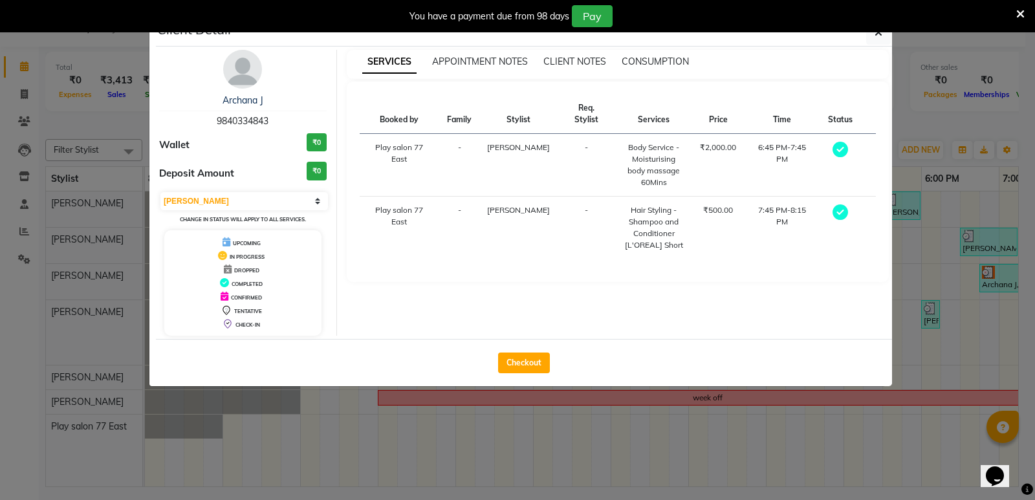
click at [873, 32] on div "You have a payment due from 98 days Pay" at bounding box center [517, 16] width 1035 height 32
click at [871, 33] on button "button" at bounding box center [878, 32] width 25 height 25
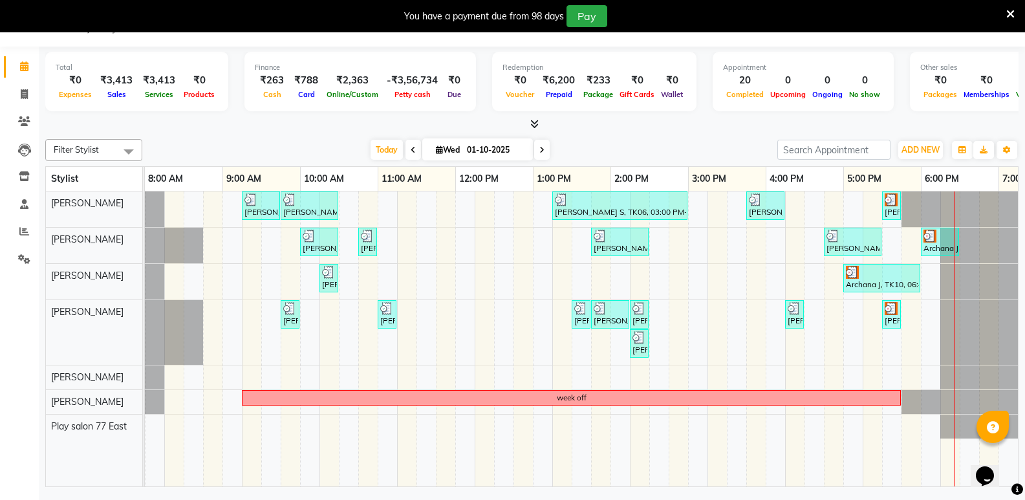
scroll to position [0, 136]
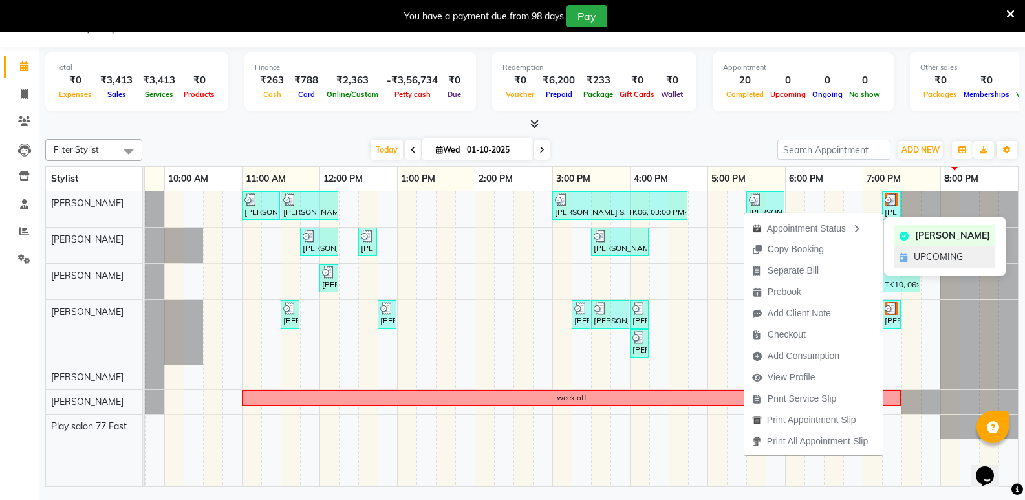
click at [910, 252] on div "UPCOMING" at bounding box center [944, 256] width 101 height 21
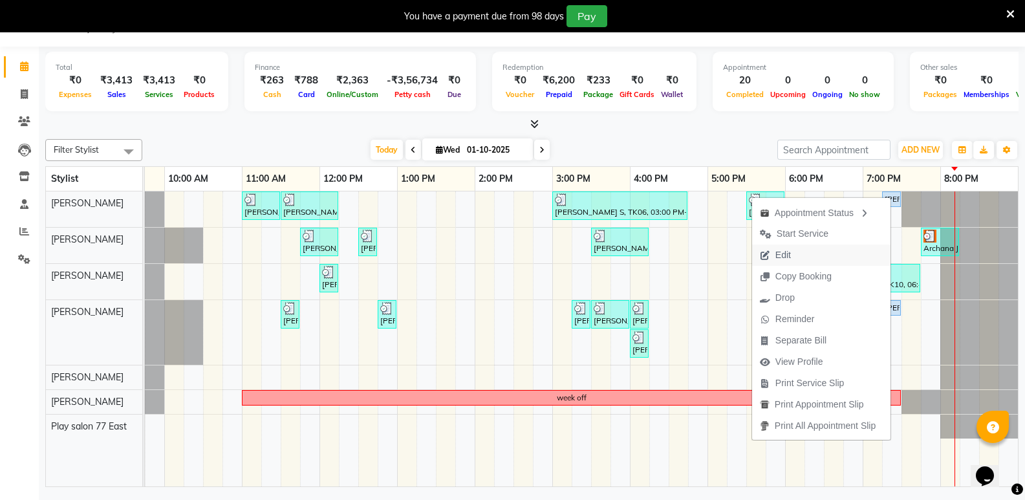
click at [825, 255] on button "Edit" at bounding box center [821, 254] width 138 height 21
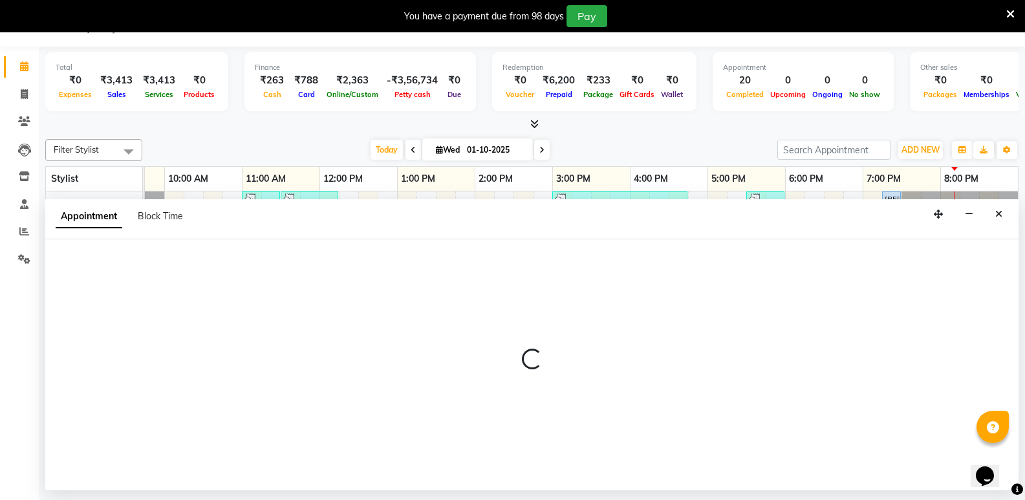
select select "upcoming"
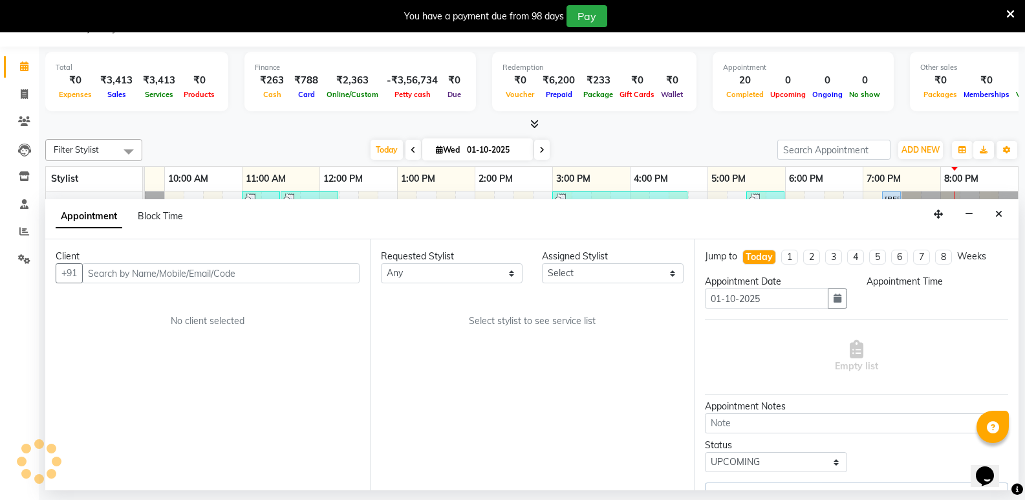
select select "1155"
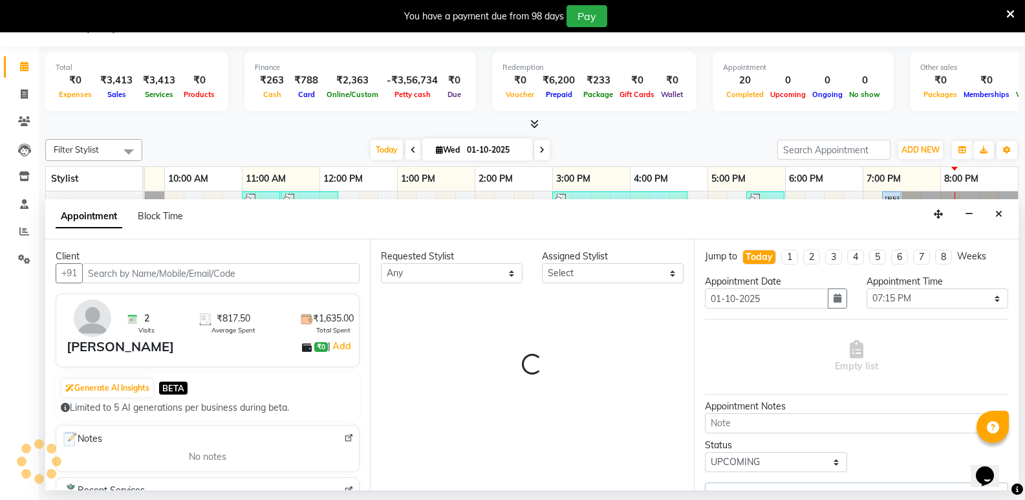
select select "84935"
select select "4301"
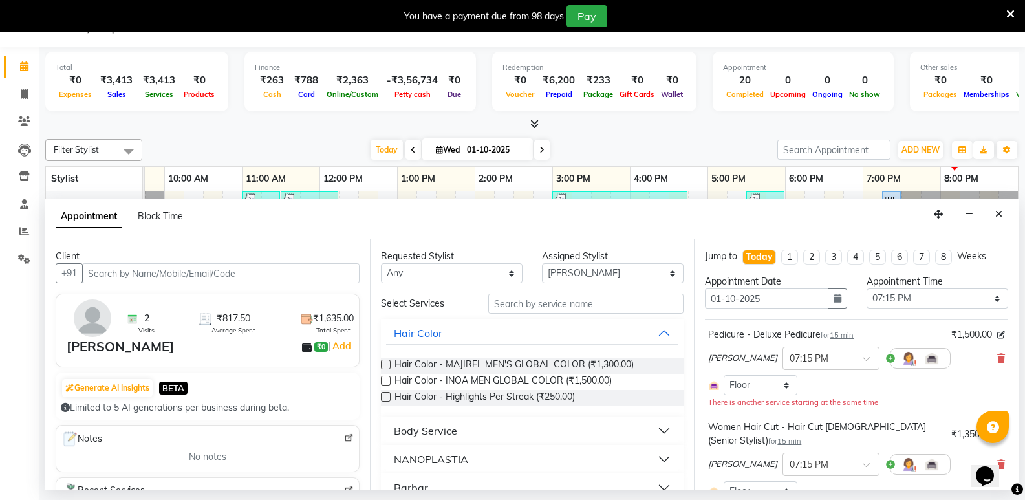
scroll to position [65, 0]
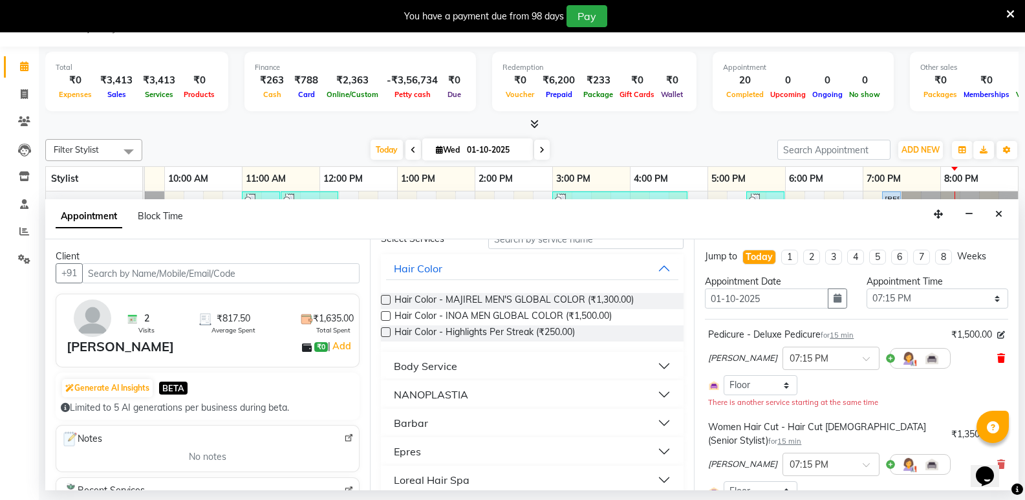
click at [997, 360] on icon at bounding box center [1001, 358] width 8 height 9
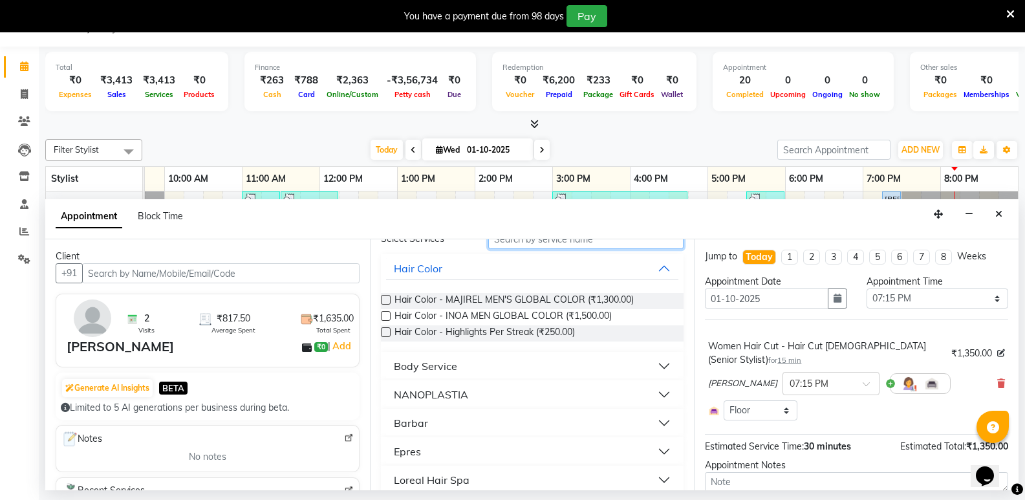
click at [552, 245] on input "text" at bounding box center [585, 239] width 195 height 20
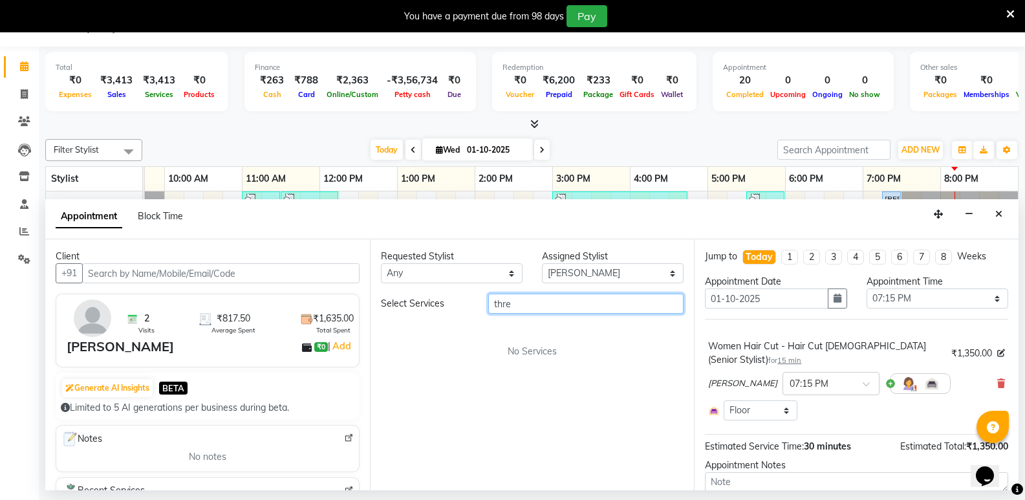
scroll to position [0, 0]
type input "thre"
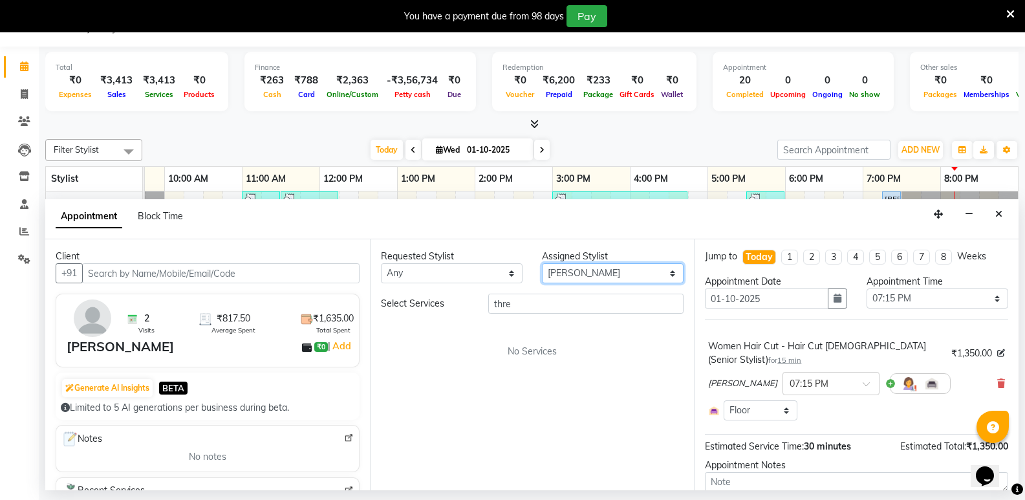
click at [568, 275] on select "Select [PERSON_NAME] [PERSON_NAME] Play salon 77 East [PERSON_NAME] [PERSON_NAM…" at bounding box center [613, 273] width 142 height 20
select select "84932"
click at [542, 263] on select "Select [PERSON_NAME] [PERSON_NAME] Play salon 77 East [PERSON_NAME] [PERSON_NAM…" at bounding box center [613, 273] width 142 height 20
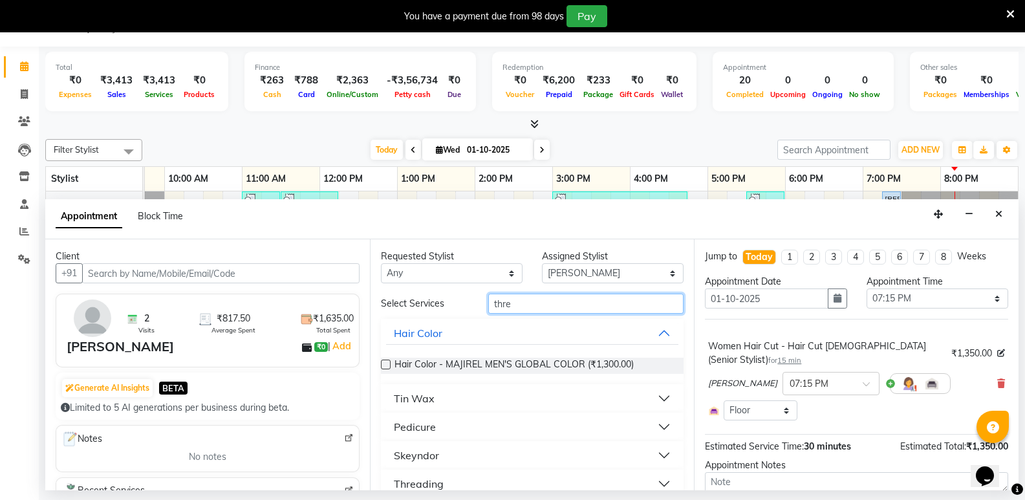
click at [546, 312] on input "thre" at bounding box center [585, 304] width 195 height 20
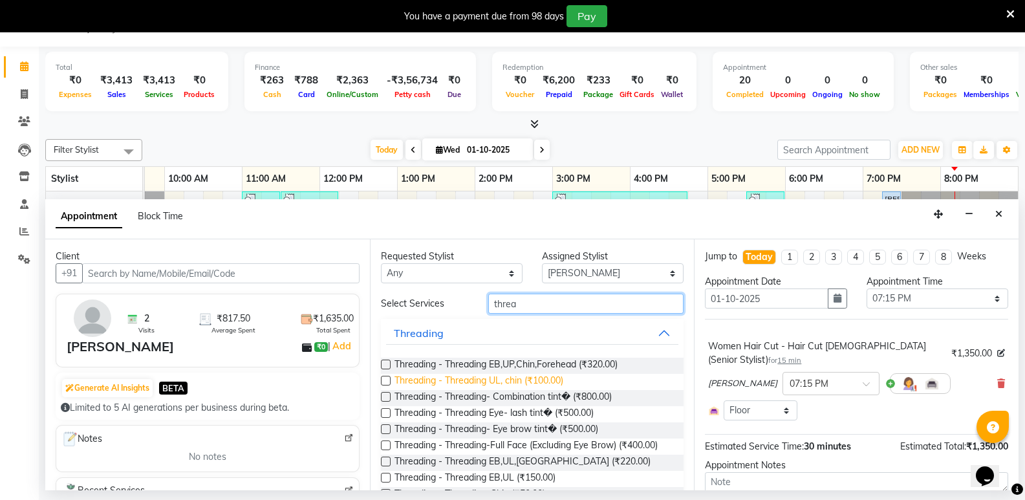
type input "threa"
click at [558, 380] on span "Threading - Threading UL, chin (₹100.00)" at bounding box center [478, 382] width 169 height 16
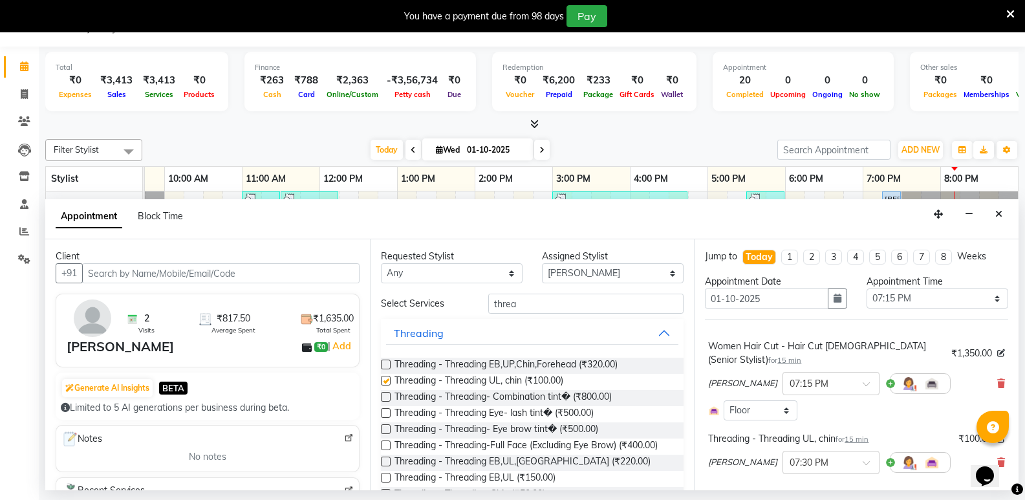
checkbox input "false"
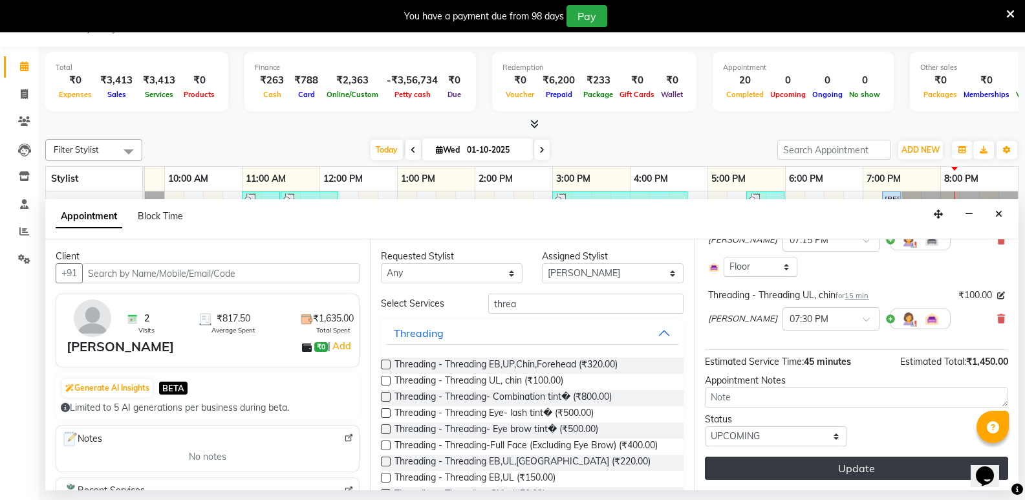
click at [856, 473] on button "Update" at bounding box center [856, 468] width 303 height 23
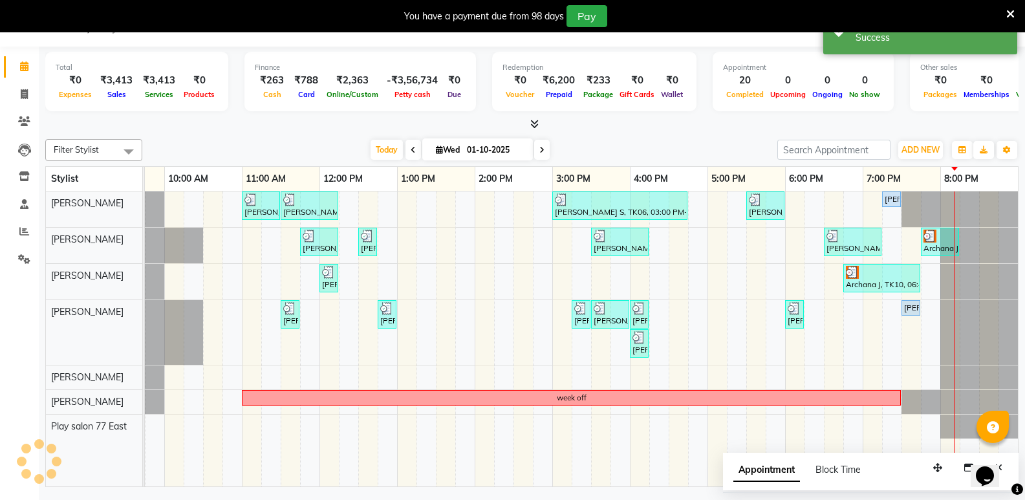
scroll to position [0, 0]
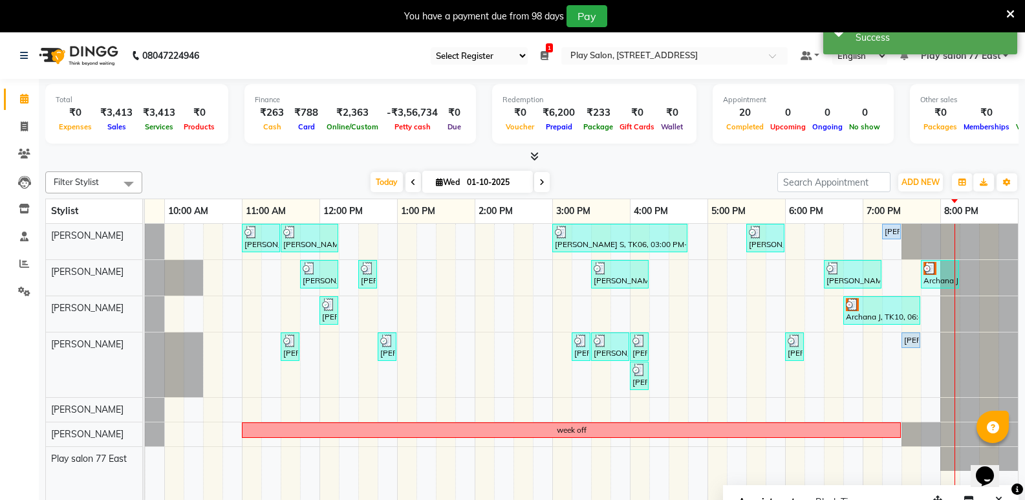
click at [912, 348] on div "[PERSON_NAME], TK09, 07:30 PM-07:45 PM, Threading - Threading UL, chin" at bounding box center [910, 340] width 19 height 16
select select "84932"
select select "tentative"
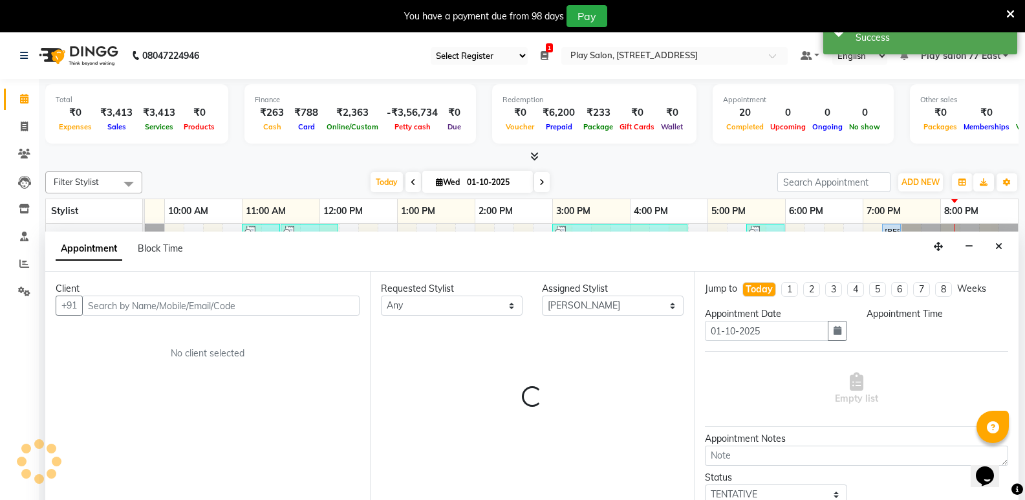
select select "1170"
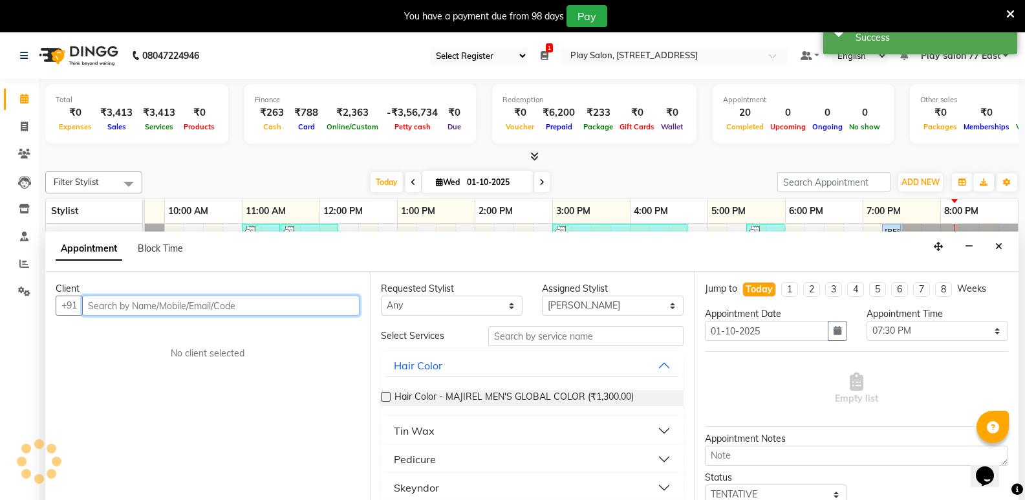
scroll to position [32, 0]
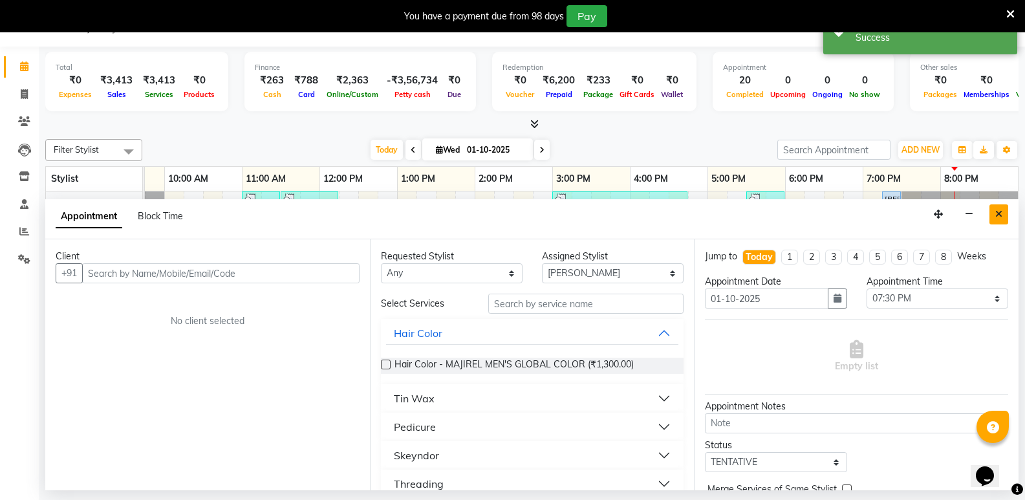
click at [999, 218] on icon "Close" at bounding box center [998, 214] width 7 height 9
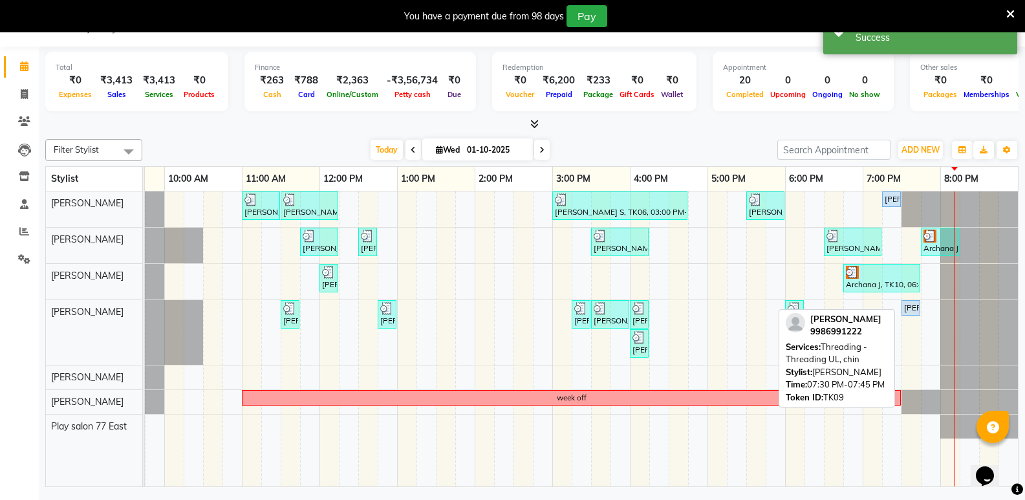
click at [916, 308] on div "[PERSON_NAME], TK09, 07:30 PM-07:45 PM, Threading - Threading UL, chin" at bounding box center [911, 308] width 16 height 12
select select "5"
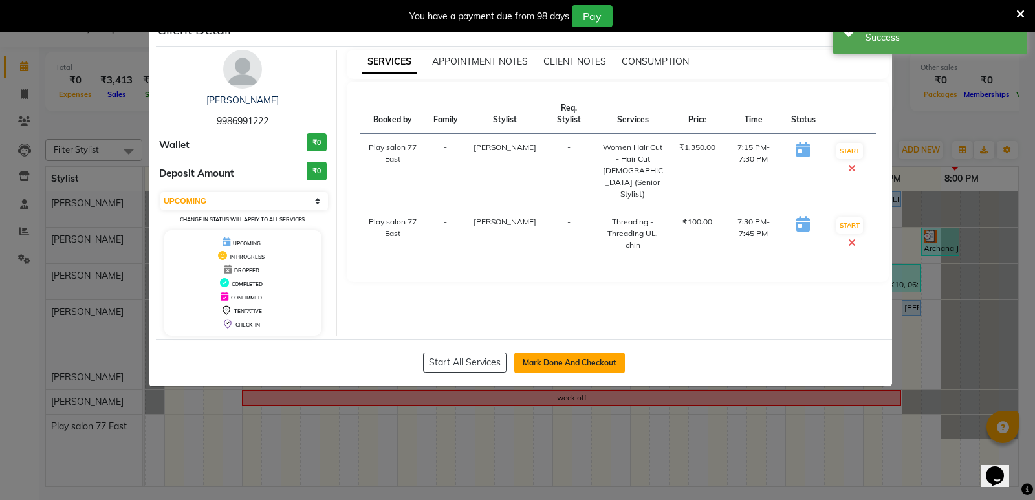
click at [606, 363] on button "Mark Done And Checkout" at bounding box center [569, 362] width 111 height 21
select select "service"
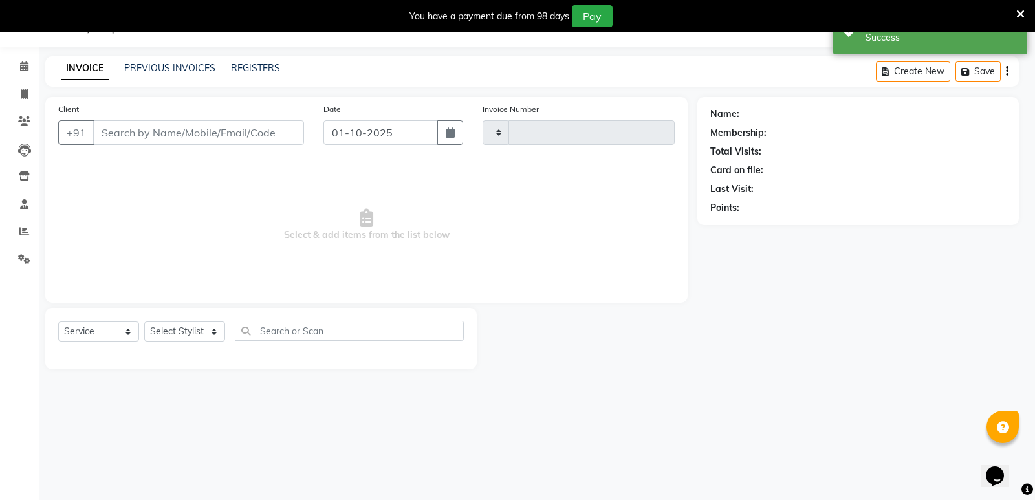
type input "1096"
select select "8547"
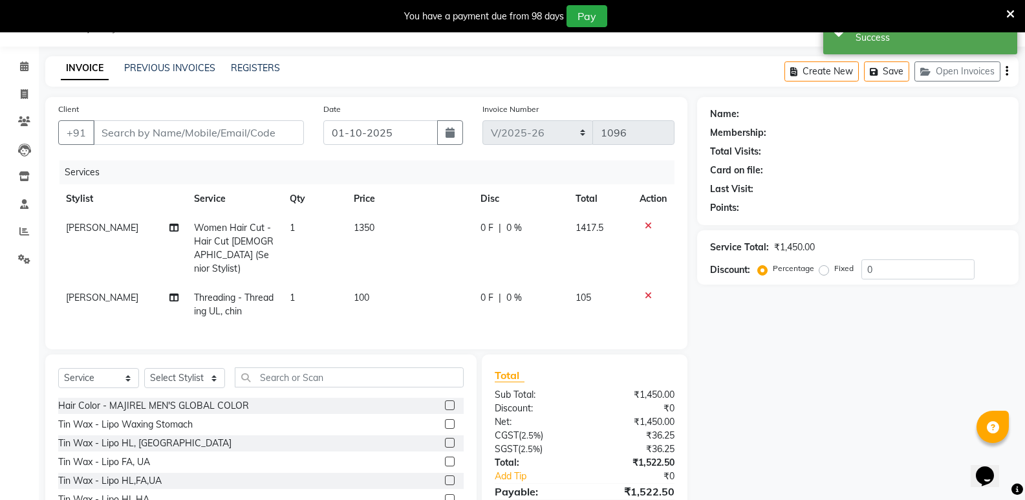
type input "9986991222"
select select "84932"
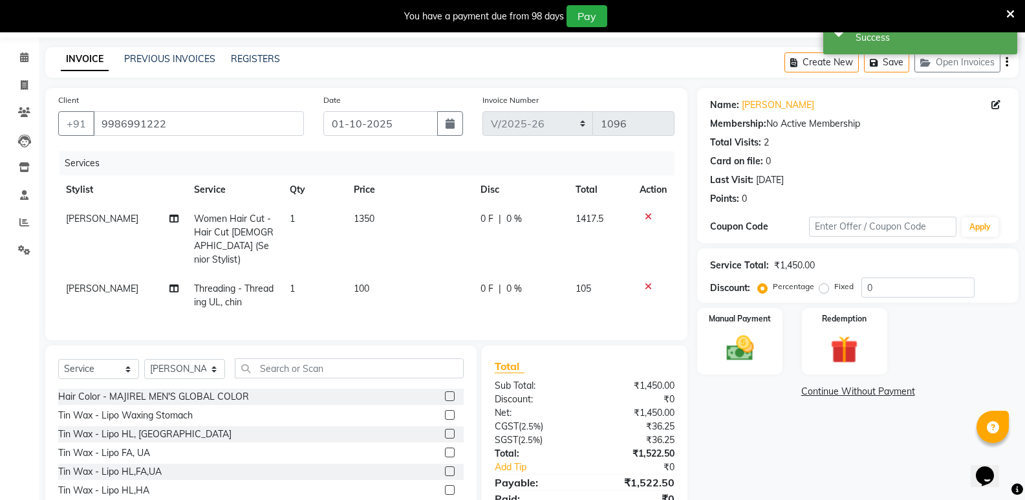
scroll to position [28, 0]
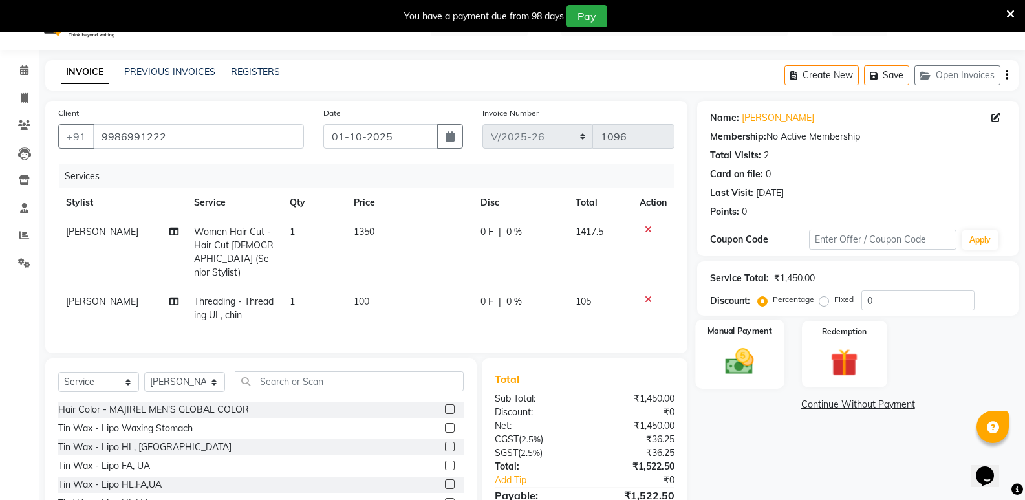
click at [761, 355] on img at bounding box center [740, 361] width 46 height 33
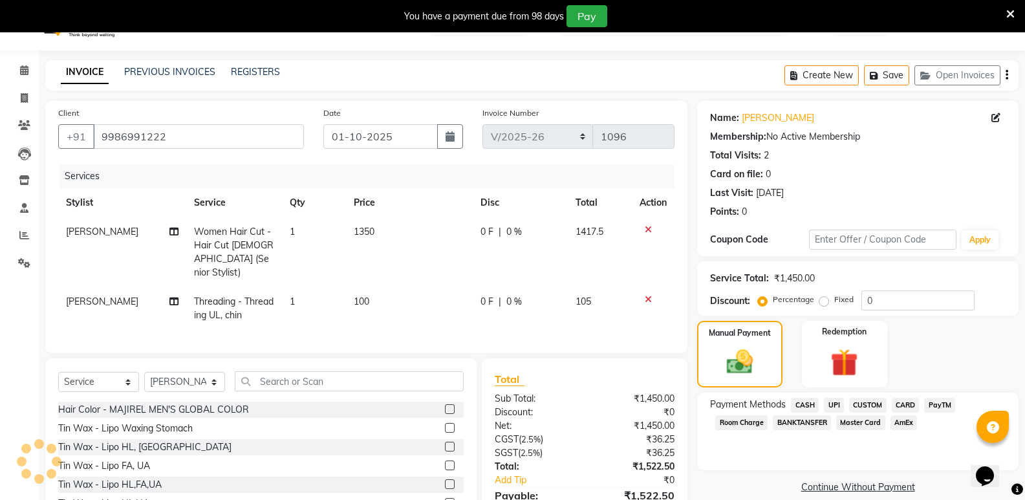
click at [870, 405] on span "CUSTOM" at bounding box center [868, 405] width 38 height 15
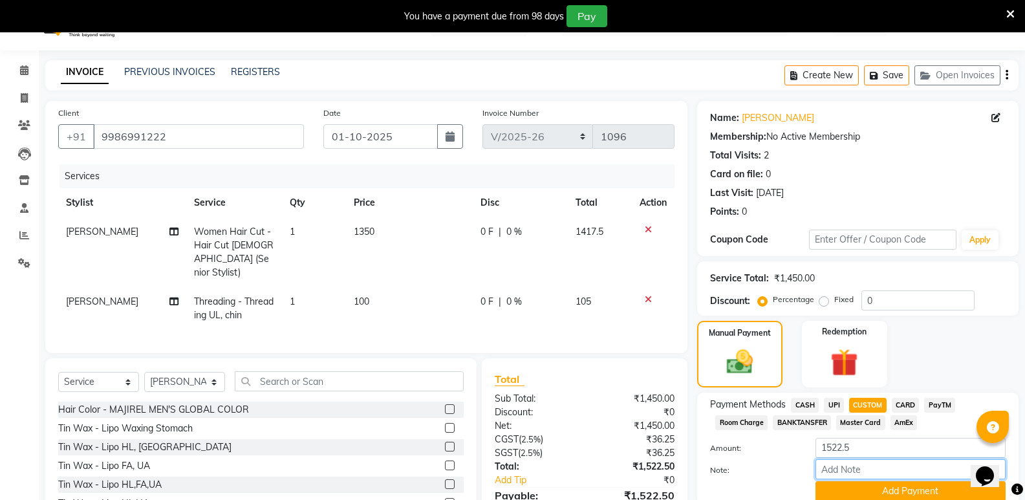
click at [854, 462] on input "Note:" at bounding box center [910, 469] width 190 height 20
type input "UPI"
click at [898, 479] on input "UPI" at bounding box center [910, 469] width 190 height 20
click at [890, 493] on button "Add Payment" at bounding box center [910, 491] width 190 height 20
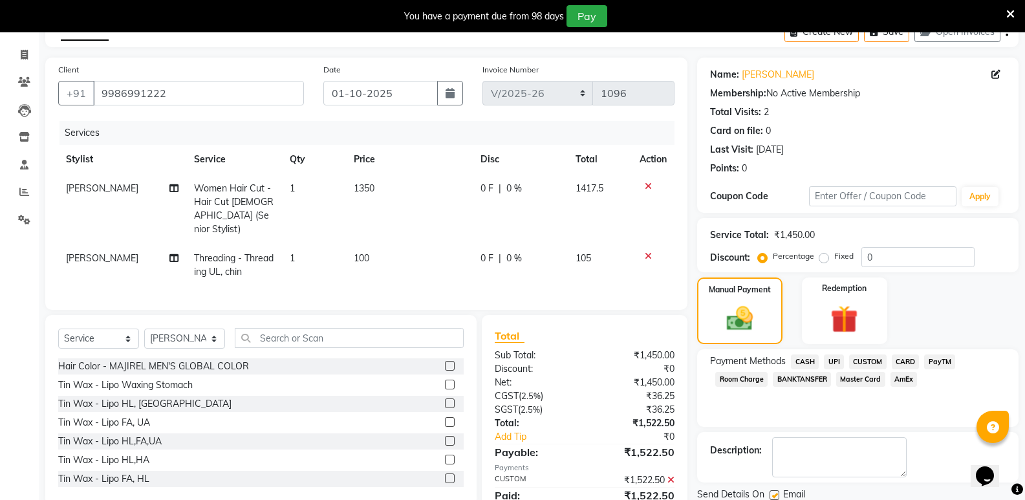
scroll to position [120, 0]
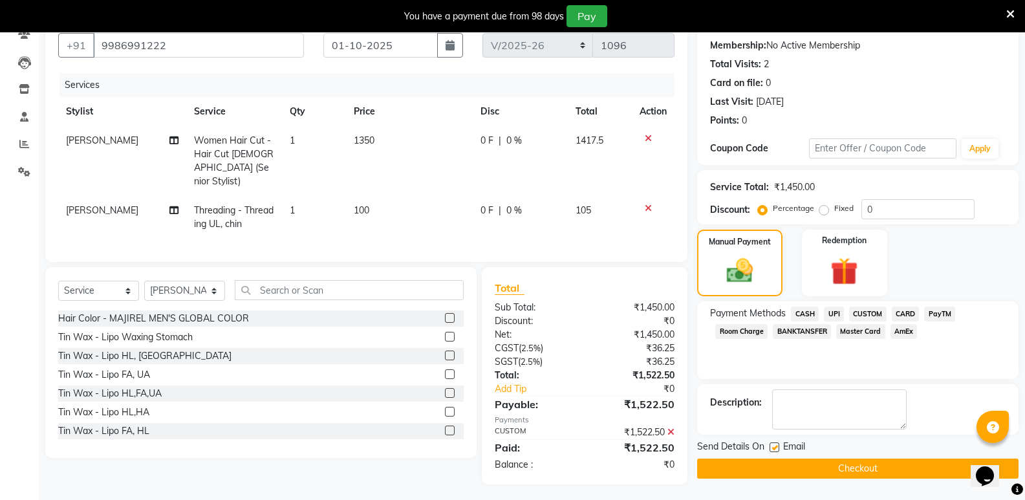
click at [890, 468] on button "Checkout" at bounding box center [857, 469] width 321 height 20
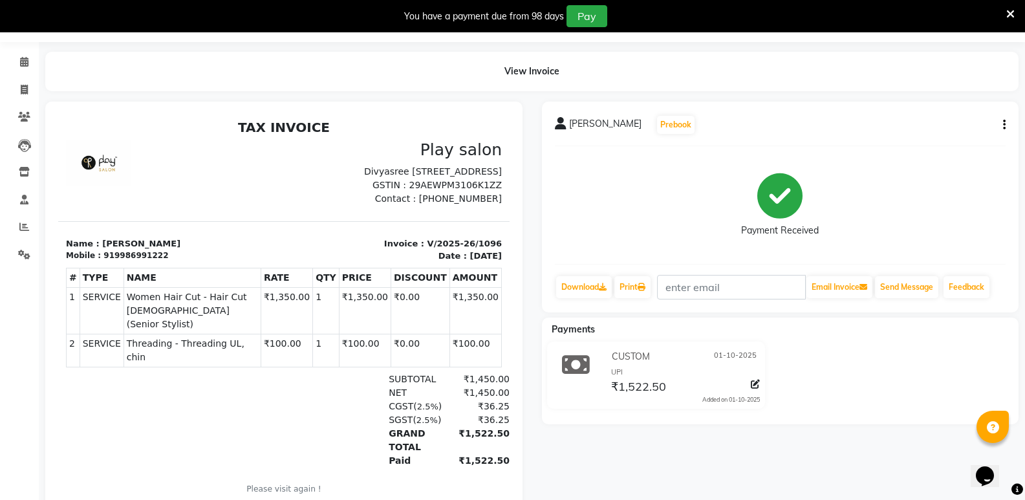
scroll to position [65, 0]
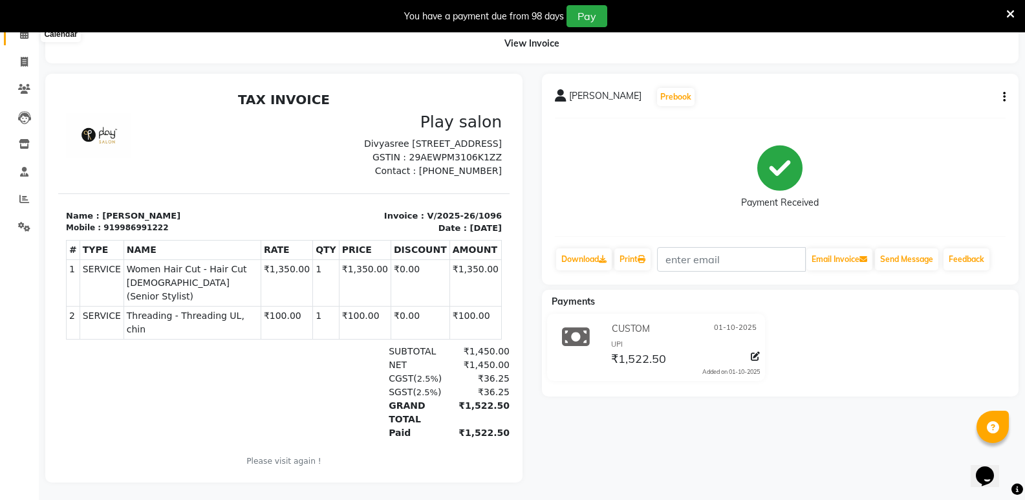
click at [20, 36] on icon at bounding box center [24, 34] width 8 height 10
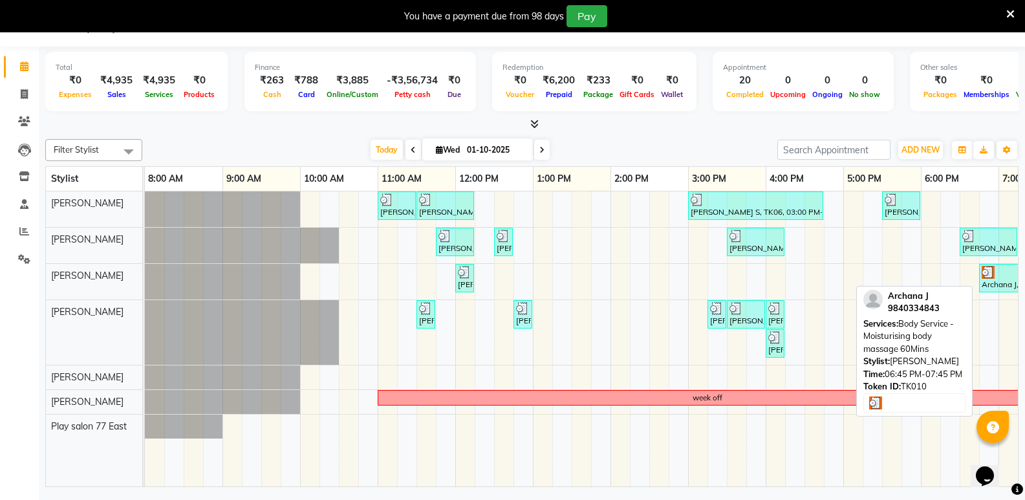
click at [988, 279] on div "Archana J, TK10, 06:45 PM-07:45 PM, Body Service - Moisturising body massage 60…" at bounding box center [1017, 278] width 74 height 25
select select "3"
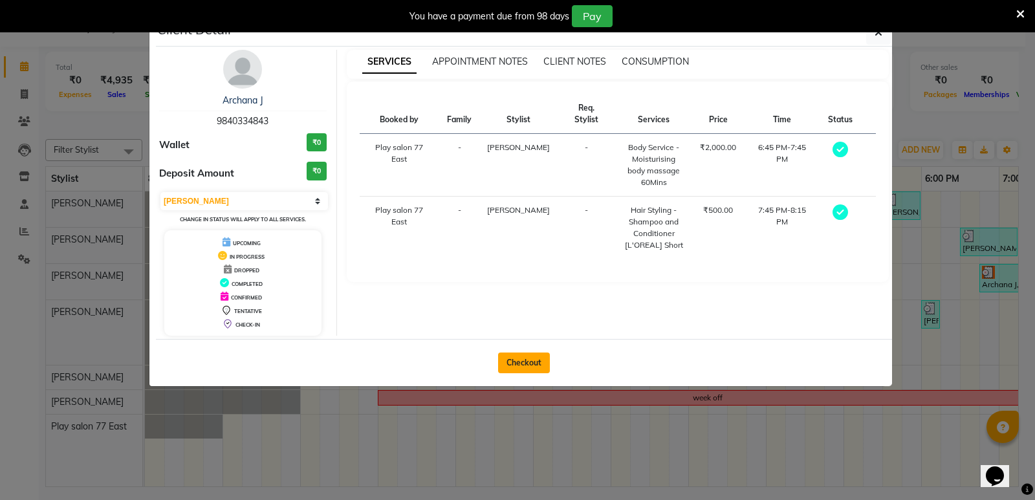
click at [543, 357] on button "Checkout" at bounding box center [524, 362] width 52 height 21
select select "service"
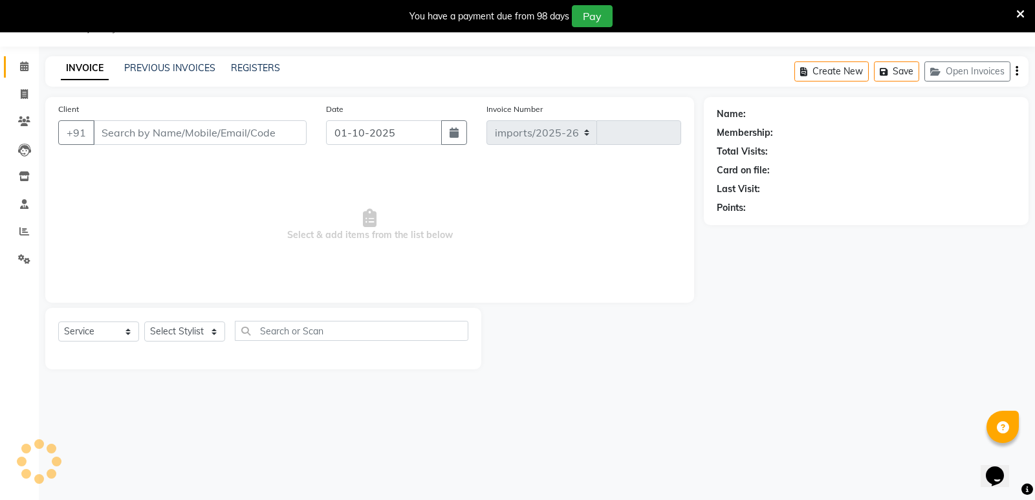
select select "8547"
type input "1097"
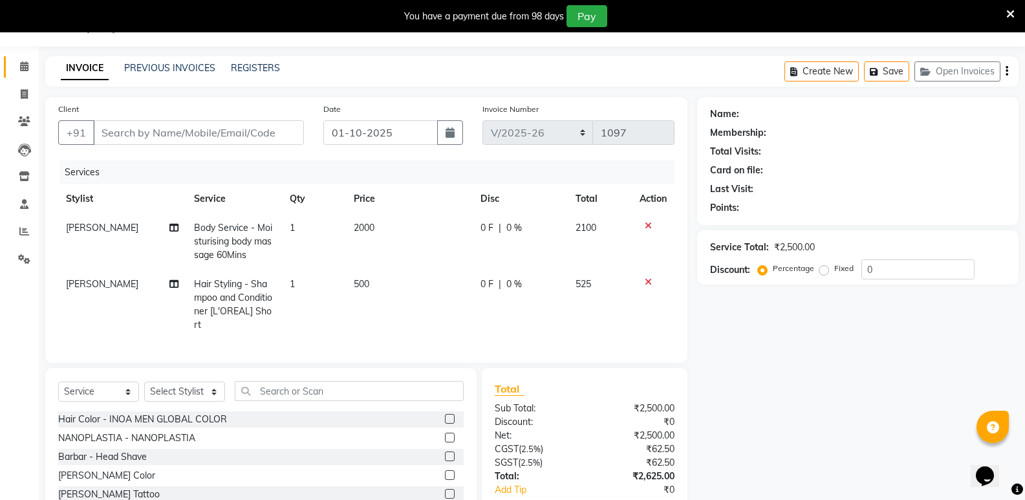
type input "9840334843"
select select "84936"
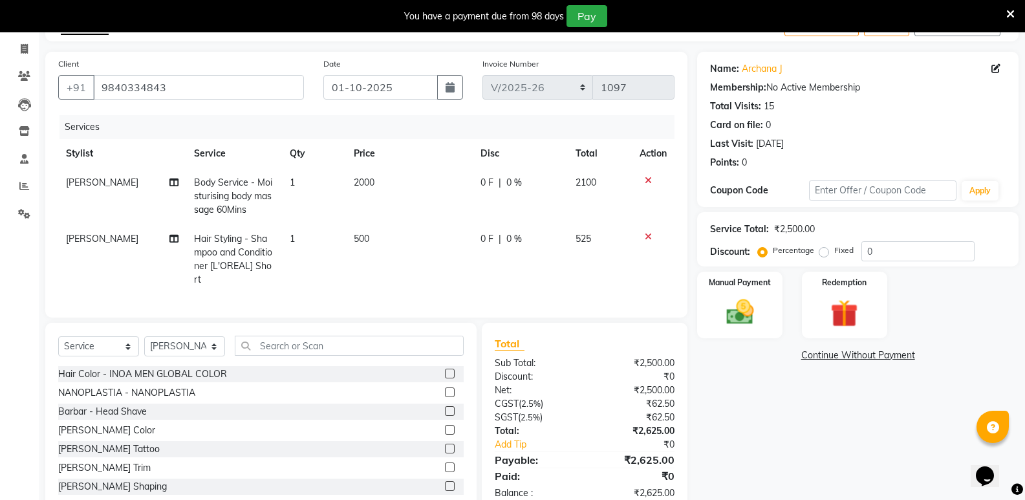
scroll to position [56, 0]
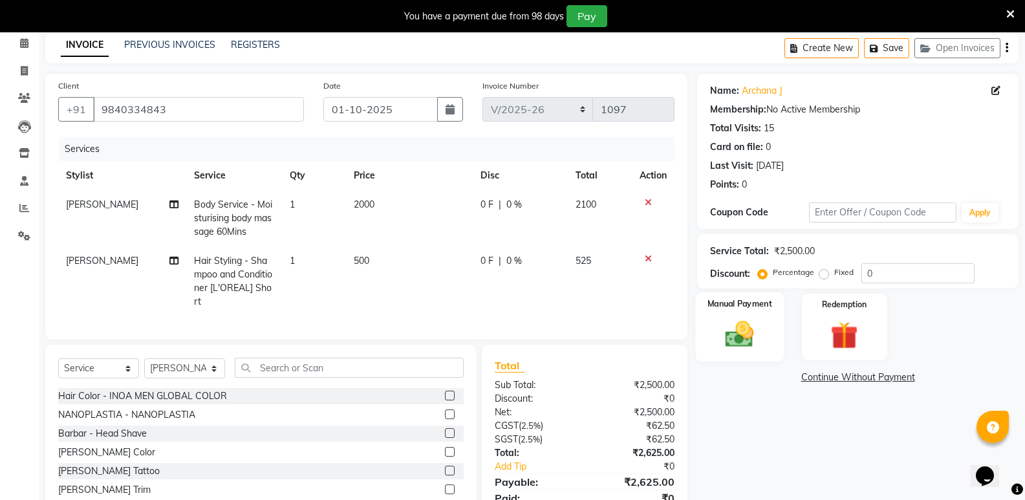
click at [745, 323] on img at bounding box center [740, 334] width 46 height 33
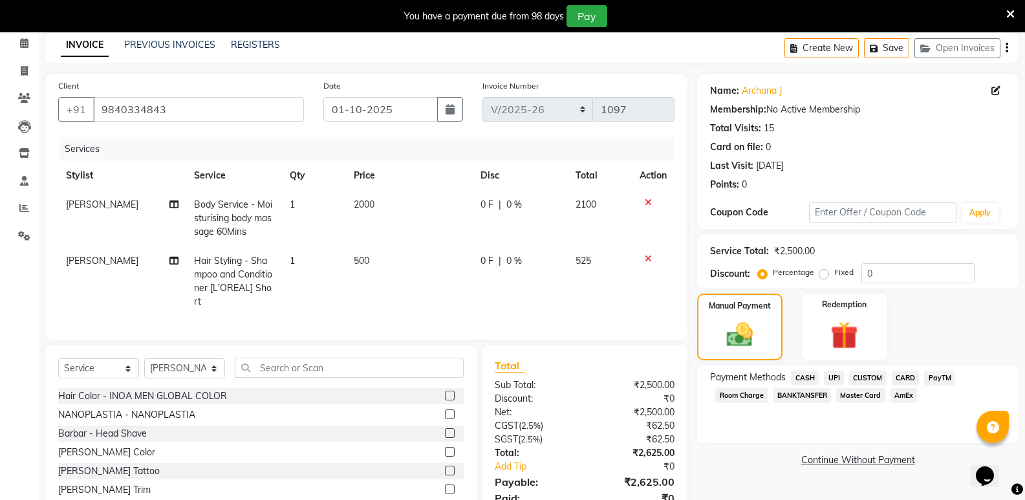
click at [859, 377] on span "CUSTOM" at bounding box center [868, 378] width 38 height 15
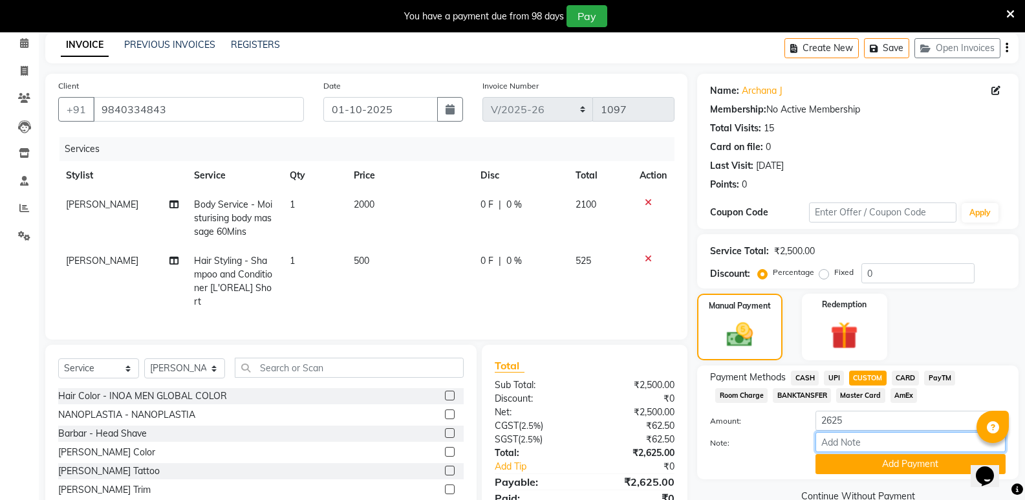
click at [842, 440] on input "Note:" at bounding box center [910, 442] width 190 height 20
type input "UPI"
click at [878, 462] on button "Add Payment" at bounding box center [910, 464] width 190 height 20
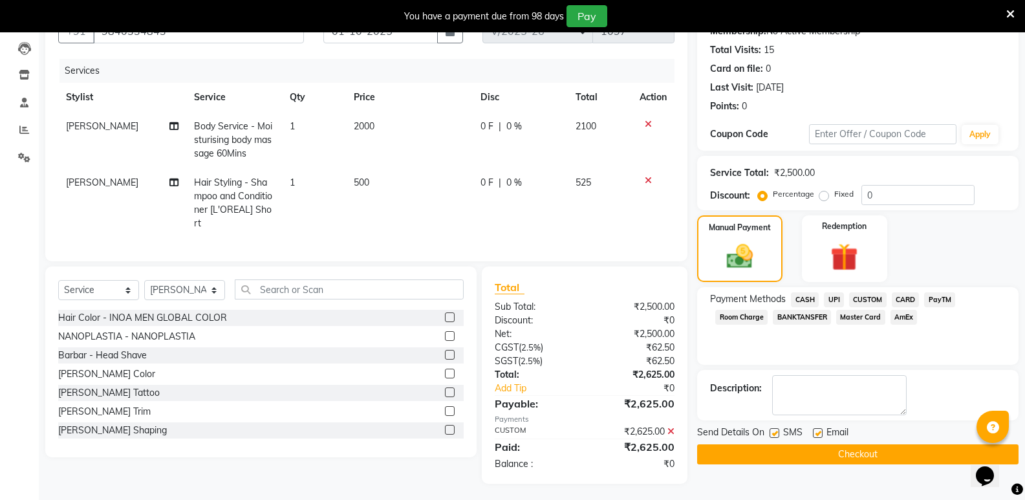
scroll to position [147, 0]
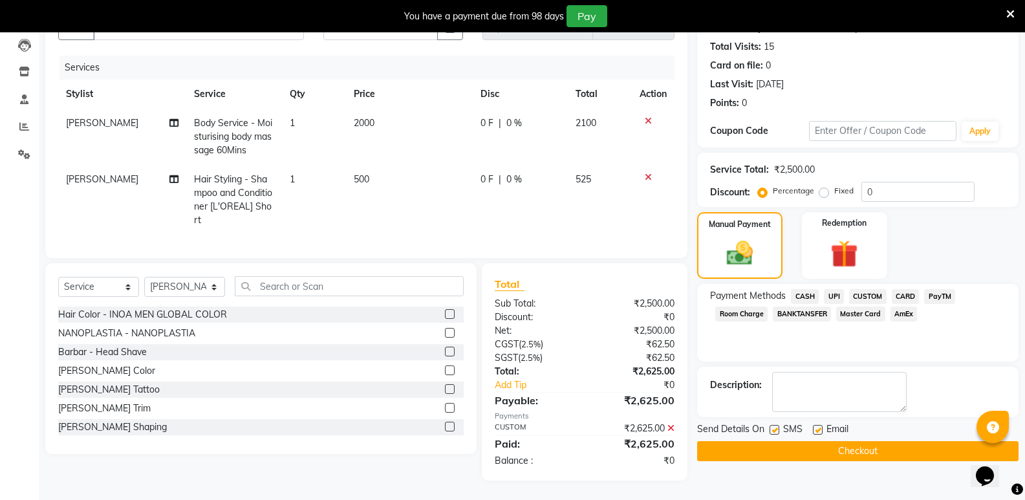
click at [855, 446] on button "Checkout" at bounding box center [857, 451] width 321 height 20
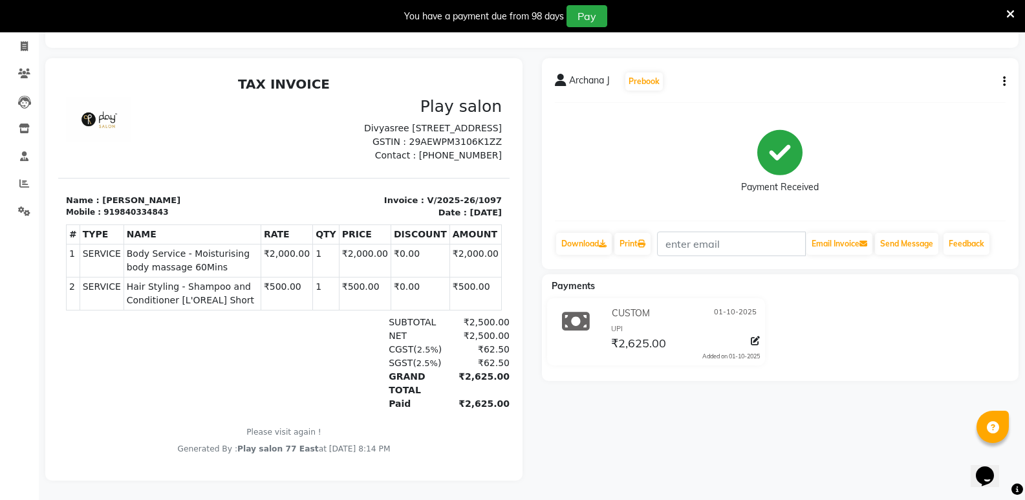
drag, startPoint x: 421, startPoint y: 355, endPoint x: 418, endPoint y: 383, distance: 28.6
click at [418, 383] on div "SUBTOTAL ₹2,500.00 NET ₹2,500.00 CGST ( 2.5% ) ₹62.50 (" at bounding box center [356, 363] width 290 height 95
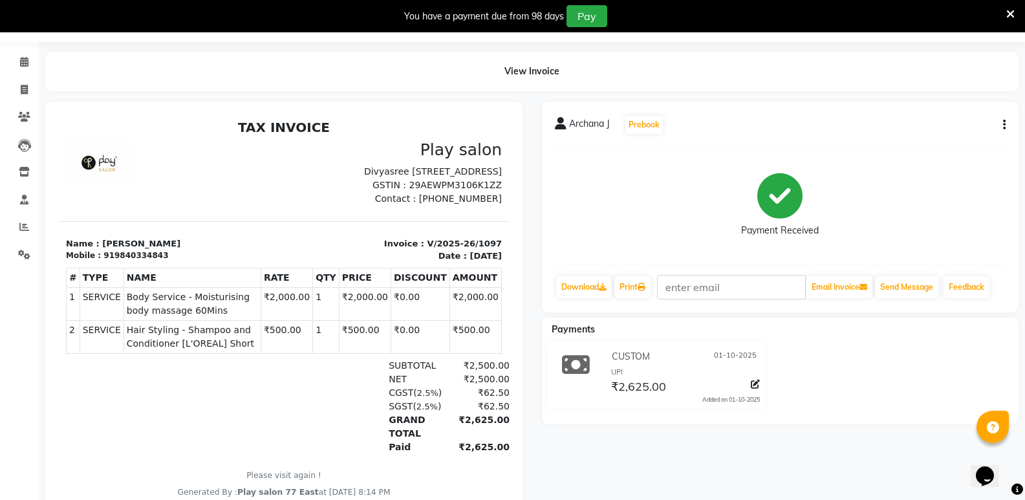
scroll to position [25, 0]
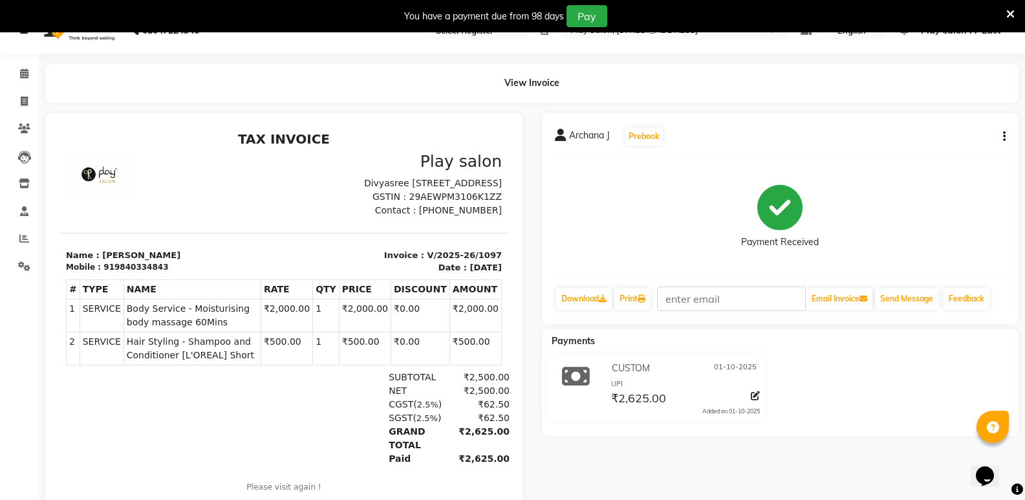
click at [27, 37] on link at bounding box center [26, 30] width 13 height 36
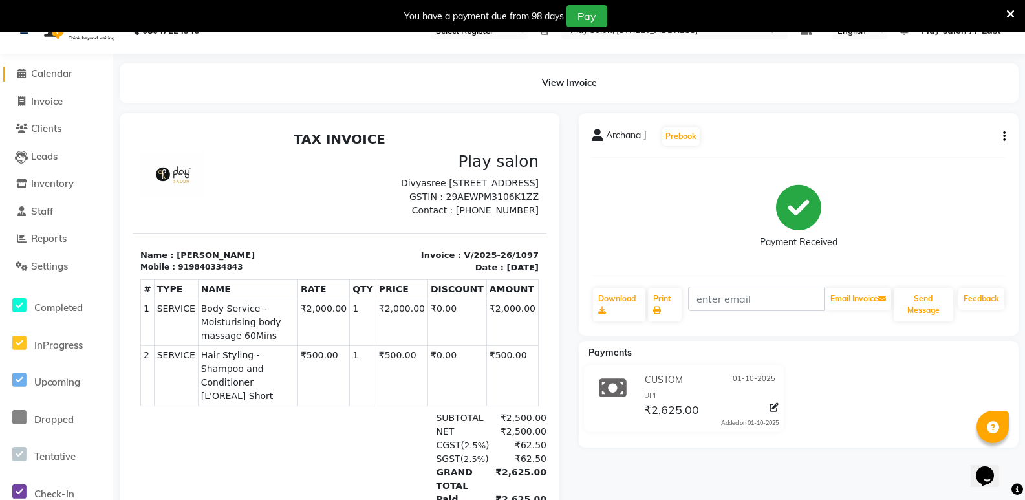
click at [27, 78] on span at bounding box center [21, 74] width 19 height 15
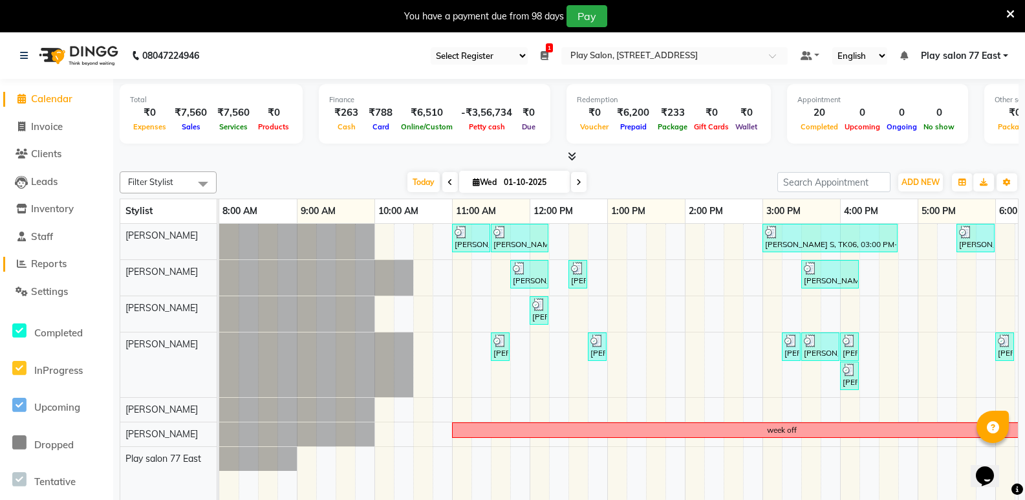
click at [37, 264] on span "Reports" at bounding box center [49, 263] width 36 height 12
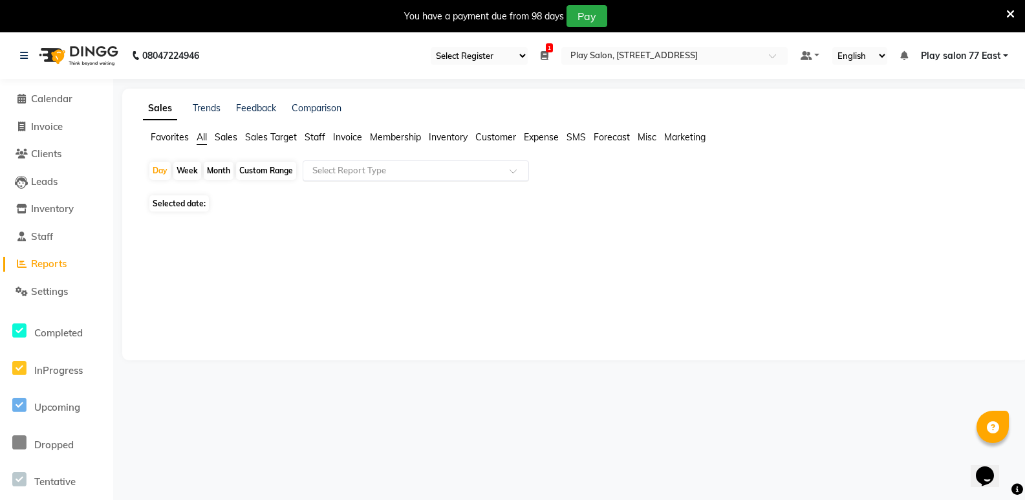
click at [336, 175] on input "text" at bounding box center [403, 170] width 186 height 13
drag, startPoint x: 228, startPoint y: 131, endPoint x: 243, endPoint y: 138, distance: 16.8
click at [228, 132] on span "Sales" at bounding box center [226, 137] width 23 height 12
click at [348, 160] on div "Select Report Type" at bounding box center [416, 170] width 226 height 21
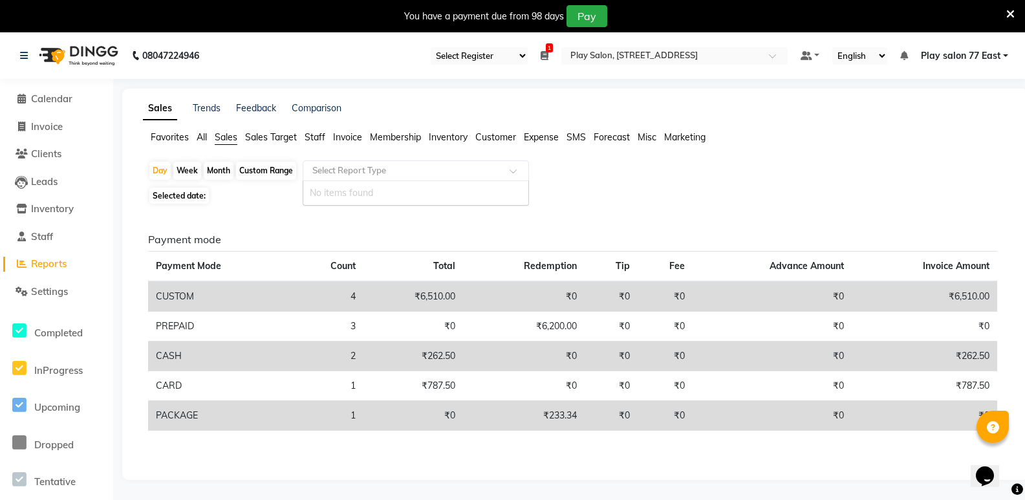
click at [347, 175] on input "text" at bounding box center [403, 170] width 186 height 13
click at [345, 165] on input "text" at bounding box center [403, 170] width 186 height 13
click at [395, 172] on input "text" at bounding box center [403, 170] width 186 height 13
click at [487, 164] on input "text" at bounding box center [403, 170] width 186 height 13
click at [504, 166] on div at bounding box center [415, 170] width 225 height 13
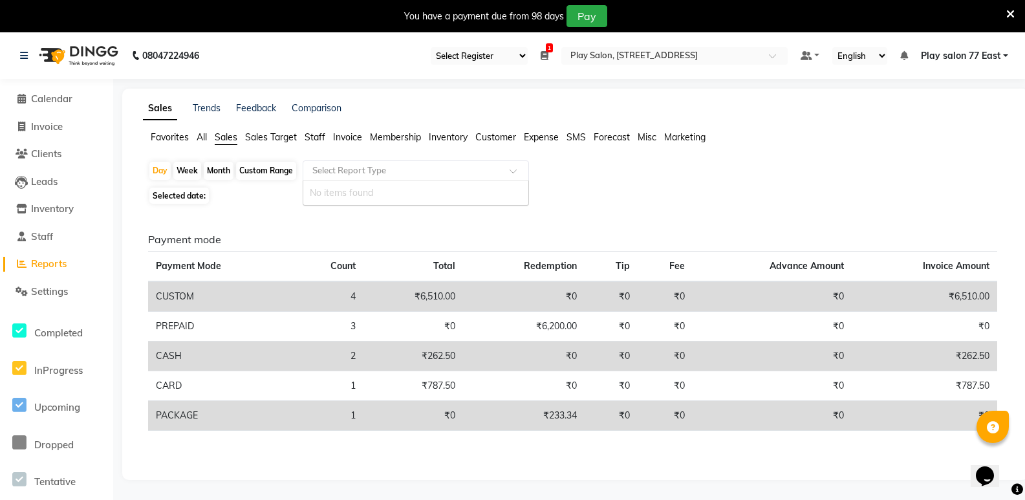
click at [208, 135] on ul "Favorites All Sales Sales Target Staff Invoice Membership Inventory Customer Ex…" at bounding box center [575, 138] width 865 height 14
click at [205, 136] on span "All" at bounding box center [202, 137] width 10 height 12
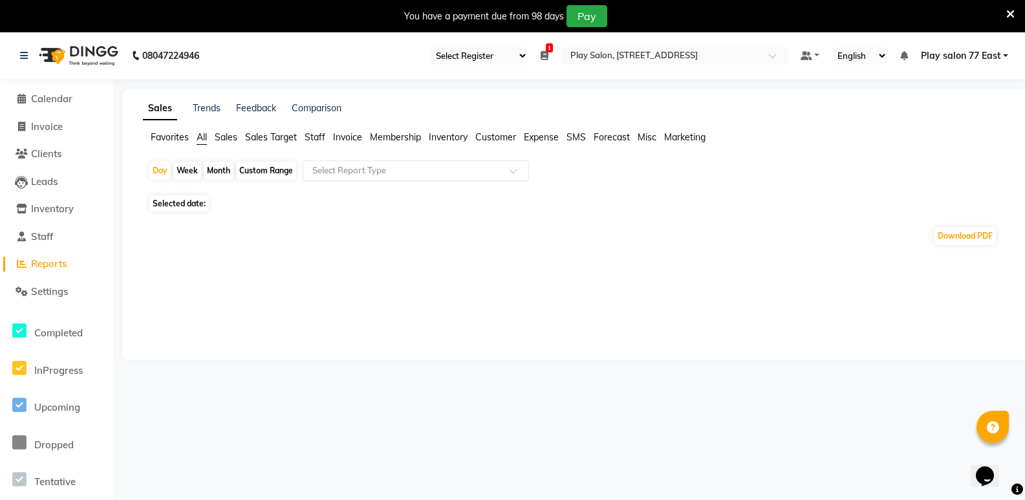
click at [389, 172] on input "text" at bounding box center [403, 170] width 186 height 13
click at [164, 134] on span "Favorites" at bounding box center [170, 137] width 38 height 12
click at [205, 138] on span "All" at bounding box center [202, 137] width 10 height 12
click at [367, 172] on input "text" at bounding box center [403, 170] width 186 height 13
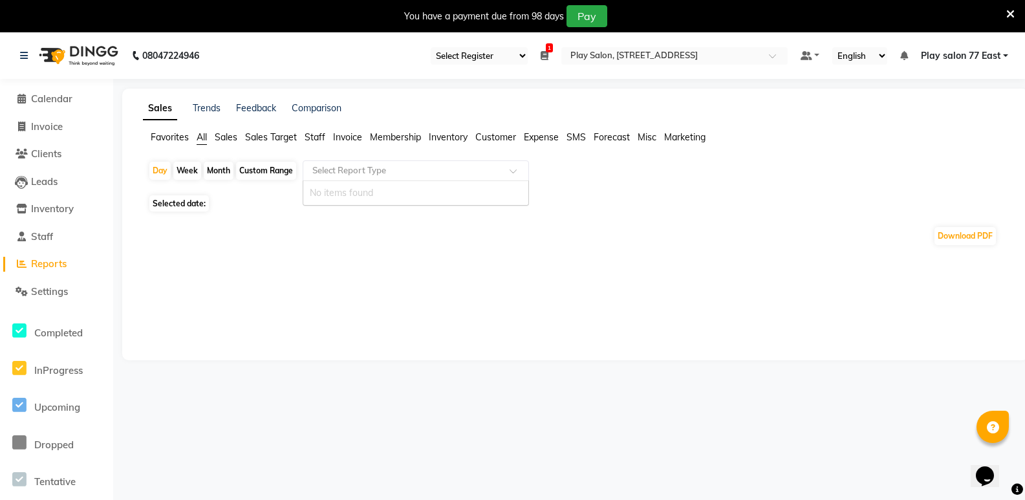
click at [367, 172] on input "text" at bounding box center [403, 170] width 186 height 13
click at [382, 188] on div "No items found" at bounding box center [415, 193] width 225 height 24
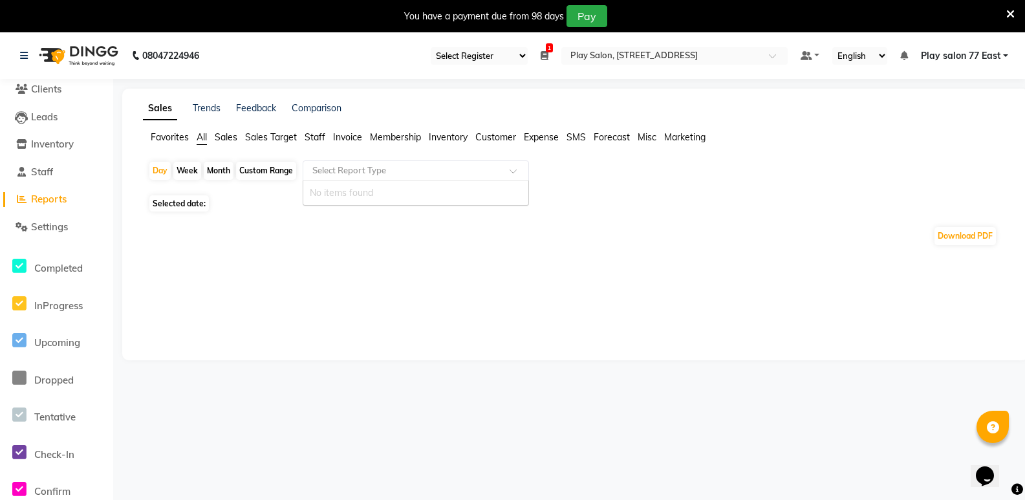
click at [453, 188] on div "No items found" at bounding box center [415, 193] width 225 height 24
click at [285, 138] on span "Sales Target" at bounding box center [271, 137] width 52 height 12
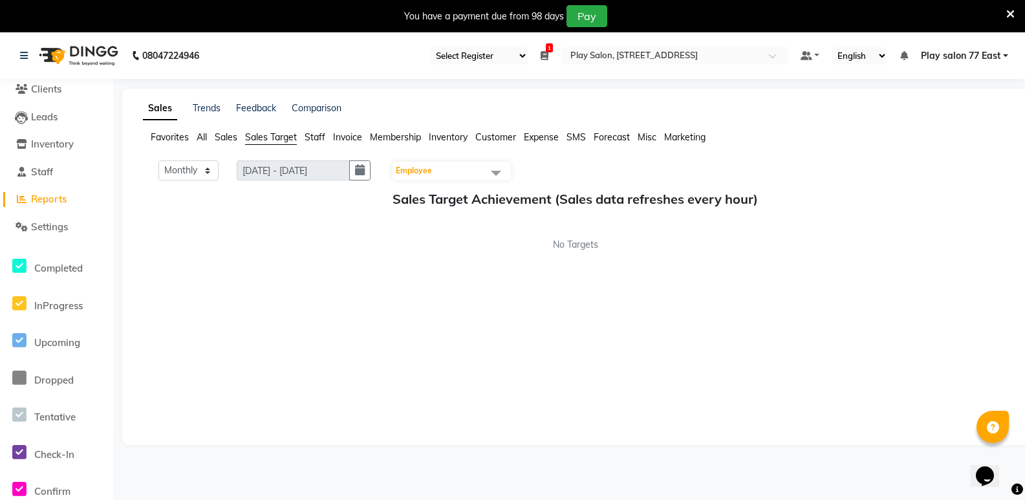
click at [219, 135] on span "Sales" at bounding box center [226, 137] width 23 height 12
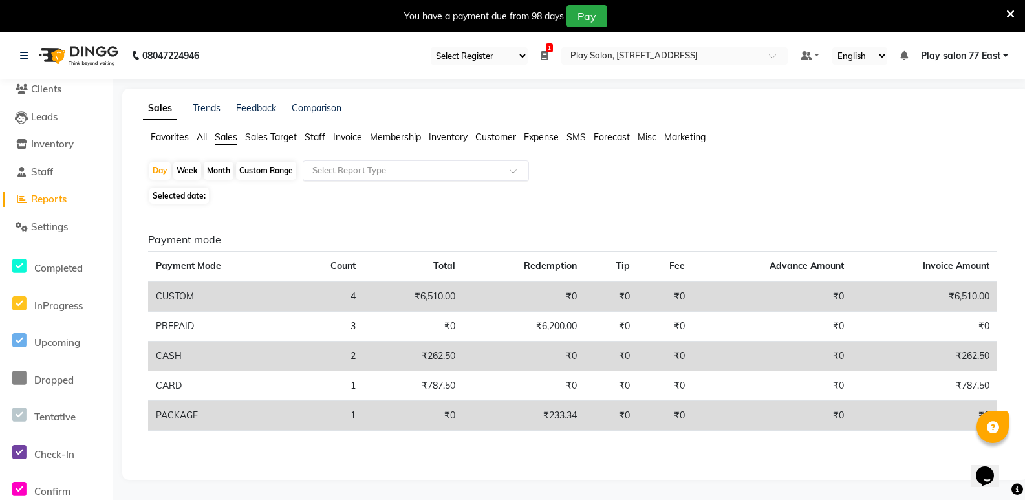
click at [366, 173] on input "text" at bounding box center [403, 170] width 186 height 13
click at [349, 139] on span "Invoice" at bounding box center [347, 137] width 29 height 12
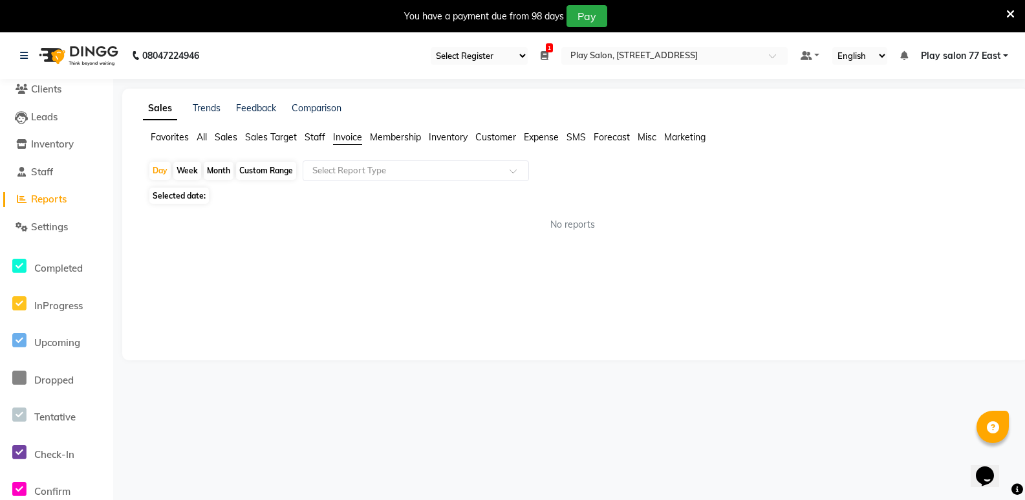
click at [413, 136] on span "Membership" at bounding box center [395, 137] width 51 height 12
click at [468, 138] on span "Inventory" at bounding box center [448, 137] width 39 height 12
click at [499, 138] on span "Customer" at bounding box center [495, 137] width 41 height 12
click at [546, 133] on span "Expense" at bounding box center [541, 137] width 35 height 12
click at [574, 134] on span "SMS" at bounding box center [576, 137] width 19 height 12
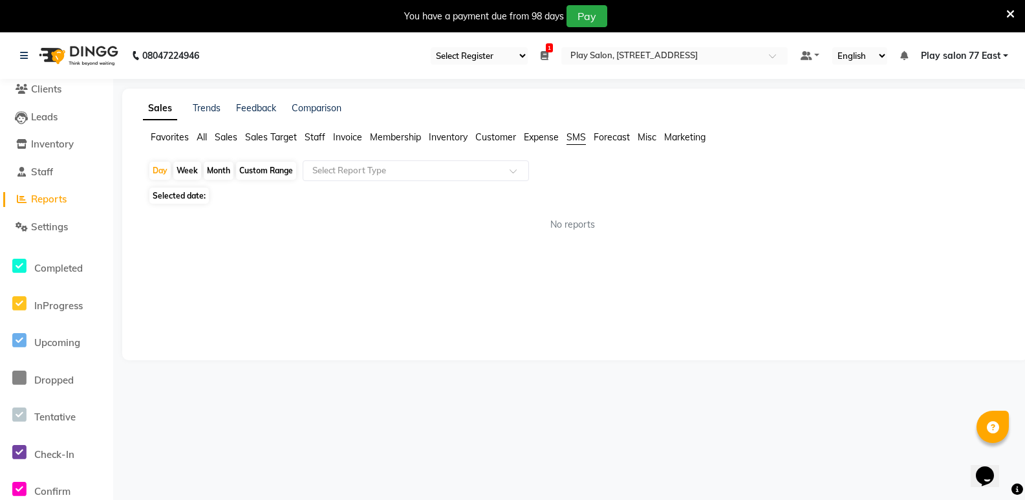
click at [616, 130] on div "Sales Trends Feedback Comparison Favorites All Sales Sales Target Staff Invoice…" at bounding box center [575, 225] width 906 height 272
click at [225, 135] on span "Sales" at bounding box center [226, 137] width 23 height 12
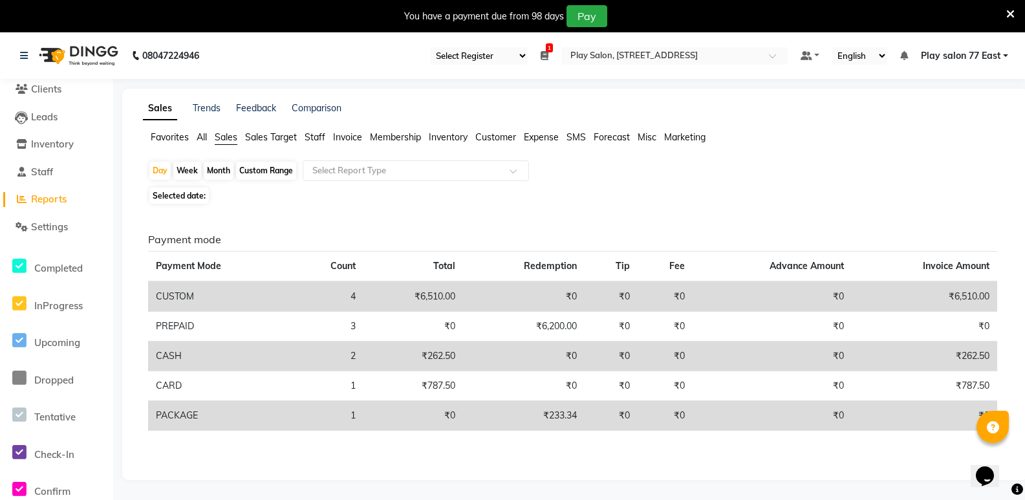
click at [204, 134] on span "All" at bounding box center [202, 137] width 10 height 12
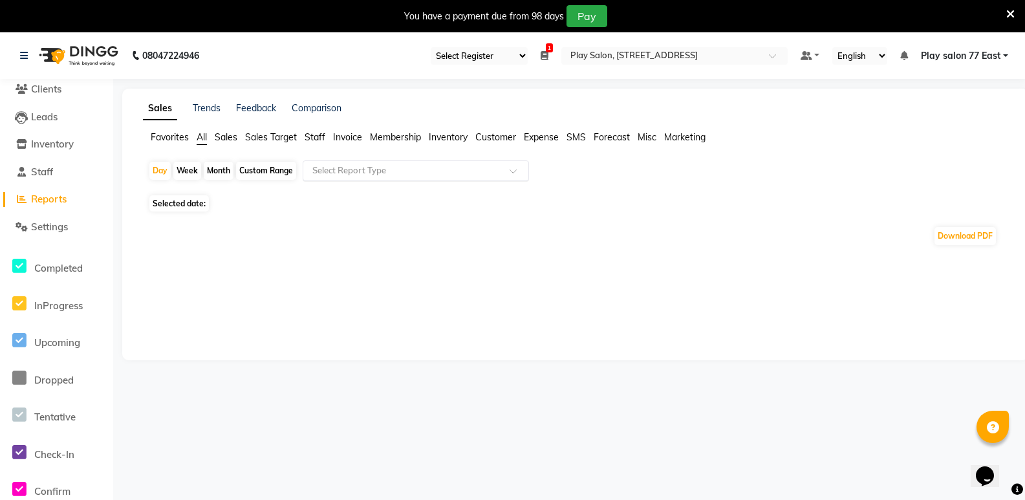
click at [330, 180] on div "Select Report Type" at bounding box center [416, 170] width 226 height 21
click at [330, 177] on input "text" at bounding box center [403, 170] width 186 height 13
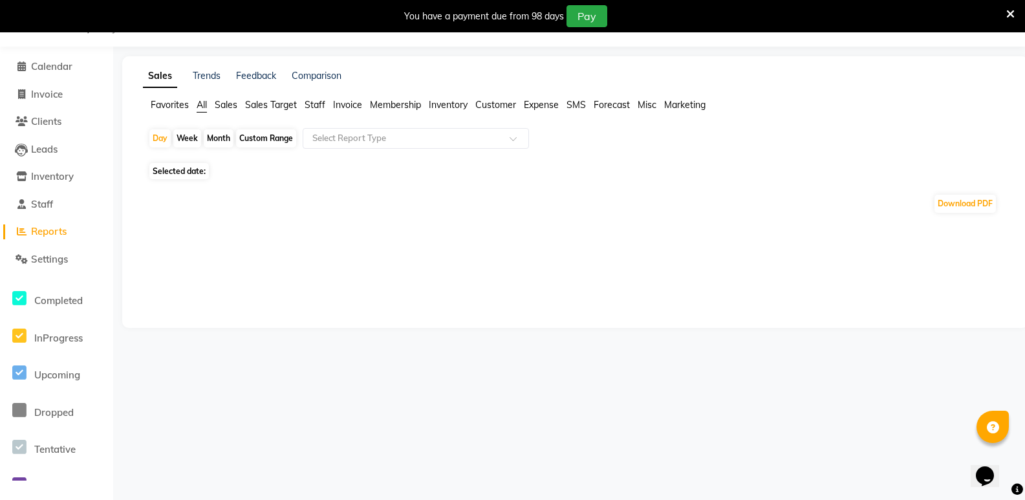
click at [46, 238] on link "Reports" at bounding box center [56, 231] width 107 height 15
click at [358, 144] on input "text" at bounding box center [403, 138] width 186 height 13
click at [264, 147] on div "Custom Range" at bounding box center [266, 138] width 60 height 18
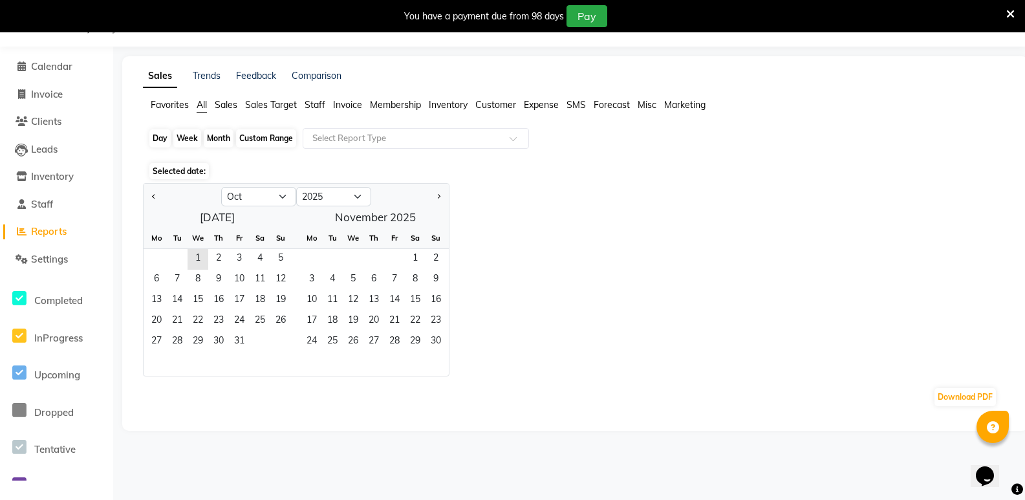
click at [264, 143] on div "Custom Range" at bounding box center [266, 138] width 60 height 18
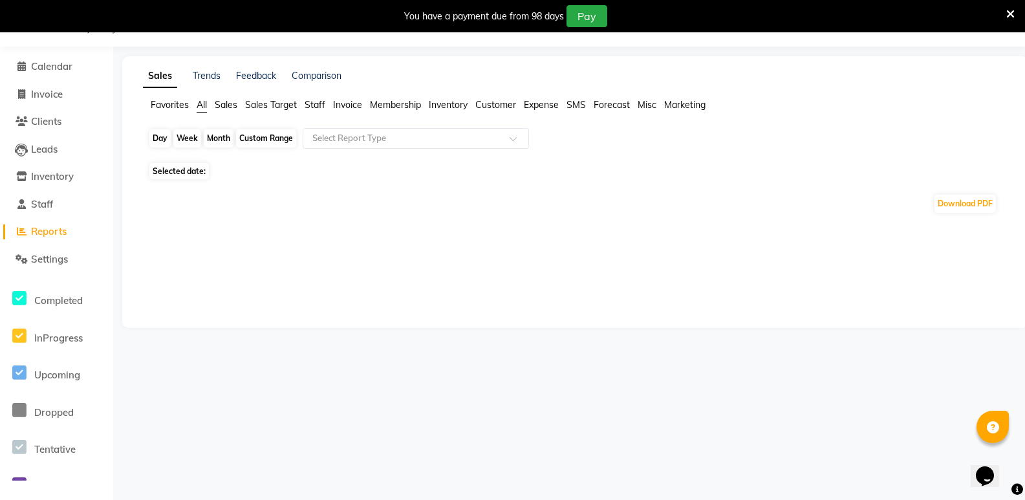
click at [264, 143] on div "Custom Range" at bounding box center [266, 138] width 60 height 18
select select "10"
select select "2025"
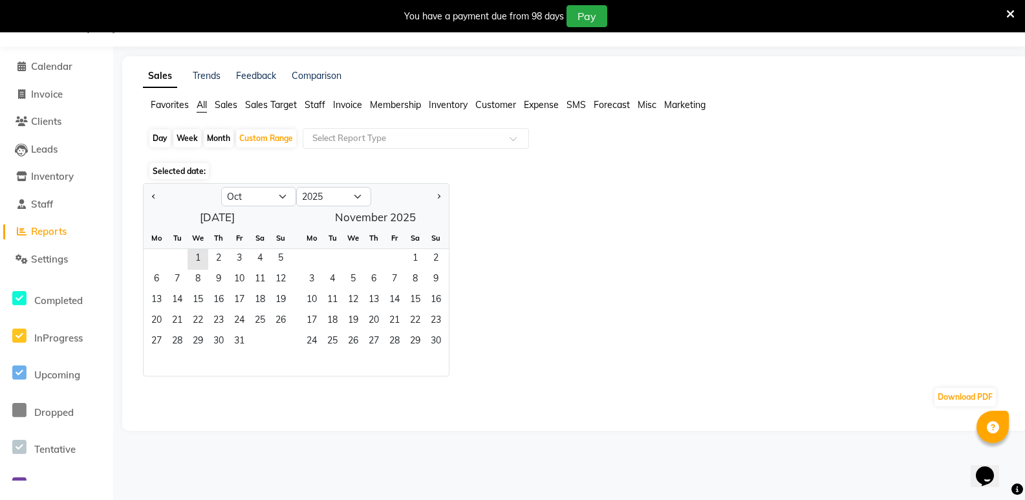
click at [159, 140] on div "Day" at bounding box center [159, 138] width 21 height 18
select select "10"
select select "2025"
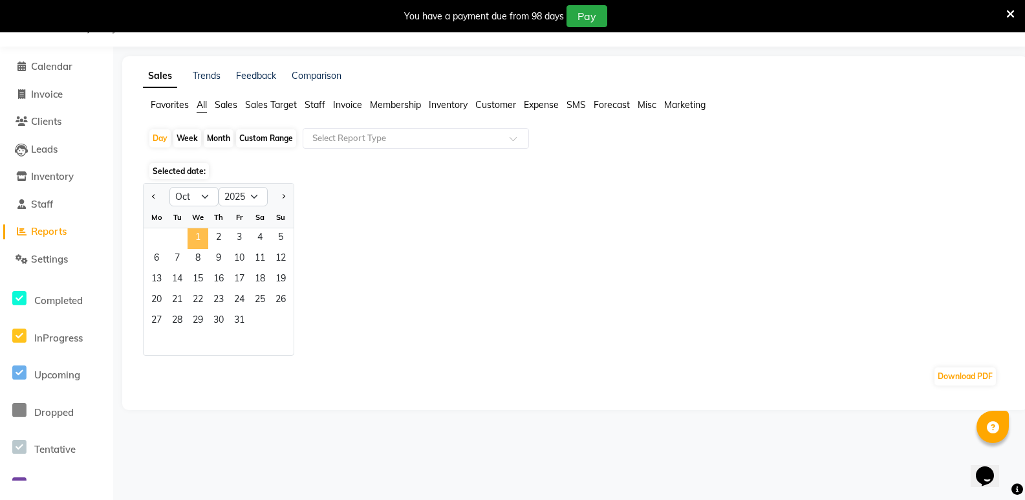
click at [199, 239] on span "1" at bounding box center [198, 238] width 21 height 21
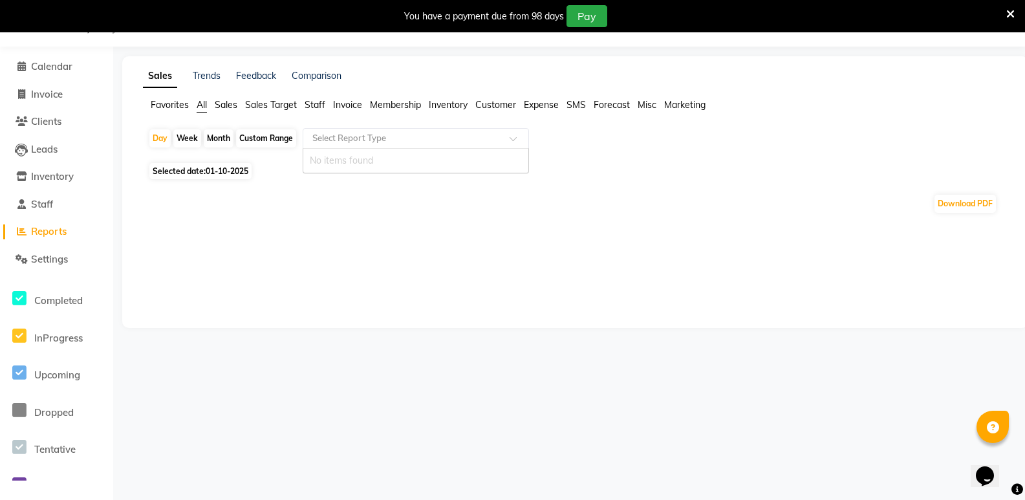
click at [339, 146] on div "Select Report Type" at bounding box center [416, 138] width 226 height 21
click at [419, 154] on div "No items found" at bounding box center [415, 161] width 225 height 24
click at [226, 108] on span "Sales" at bounding box center [226, 105] width 23 height 12
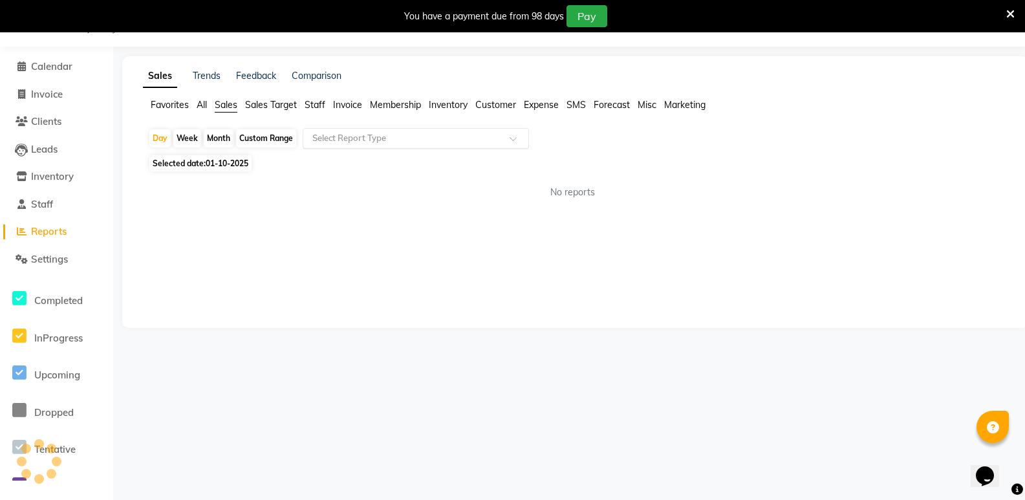
click at [372, 137] on input "text" at bounding box center [403, 138] width 186 height 13
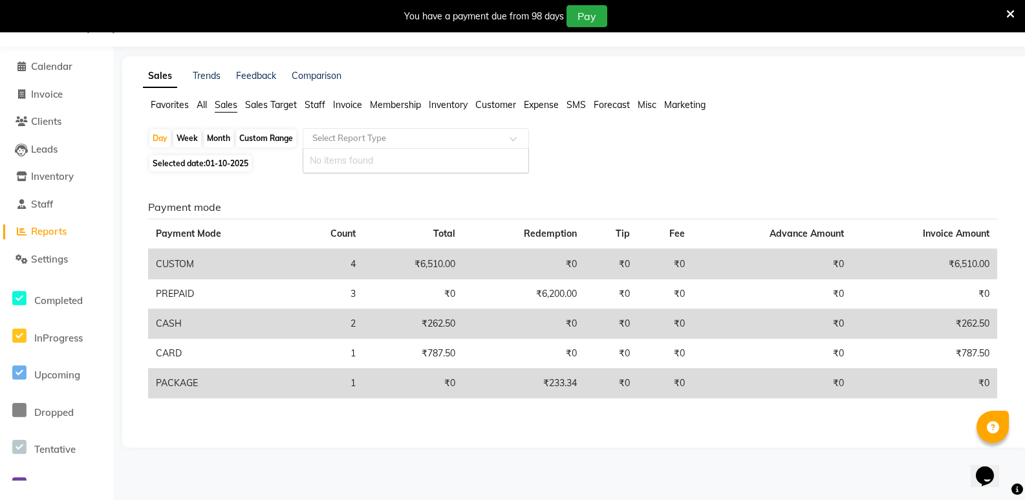
click at [372, 137] on input "text" at bounding box center [403, 138] width 186 height 13
click at [372, 138] on input "text" at bounding box center [403, 138] width 186 height 13
click at [375, 138] on input "text" at bounding box center [403, 138] width 186 height 13
click at [349, 119] on div "Favorites All Sales Sales Target Staff Invoice Membership Inventory Customer Ex…" at bounding box center [575, 110] width 884 height 25
click at [349, 139] on input "text" at bounding box center [403, 138] width 186 height 13
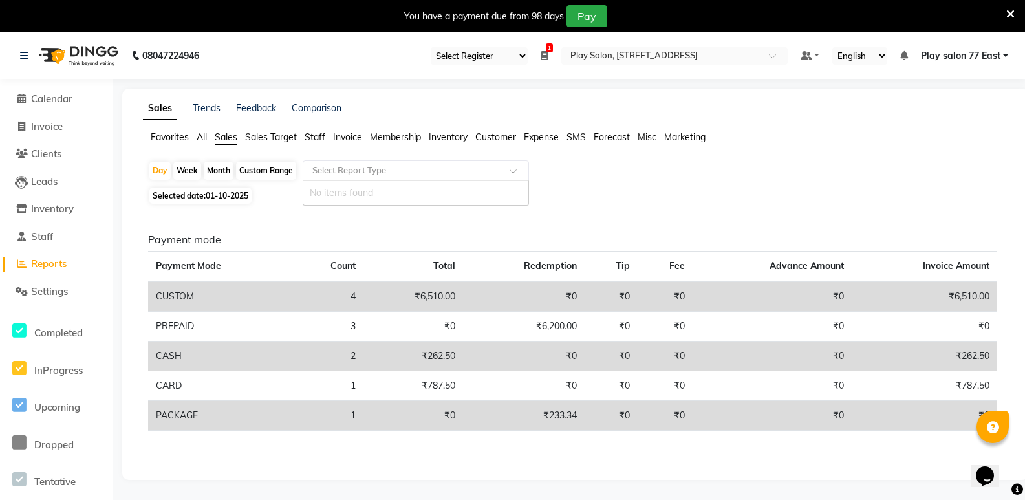
click at [410, 162] on div "Select Report Type" at bounding box center [416, 170] width 226 height 21
click at [513, 164] on div "Select Report Type" at bounding box center [416, 170] width 226 height 21
click at [54, 102] on ul "Calendar Invoice Clients Leads Inventory Staff Reports Settings Completed InPro…" at bounding box center [56, 382] width 113 height 594
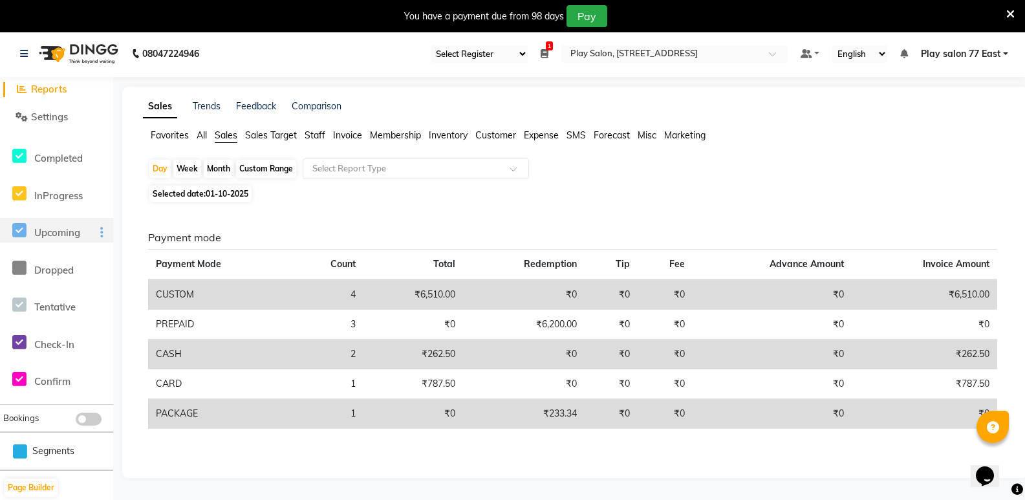
scroll to position [32, 0]
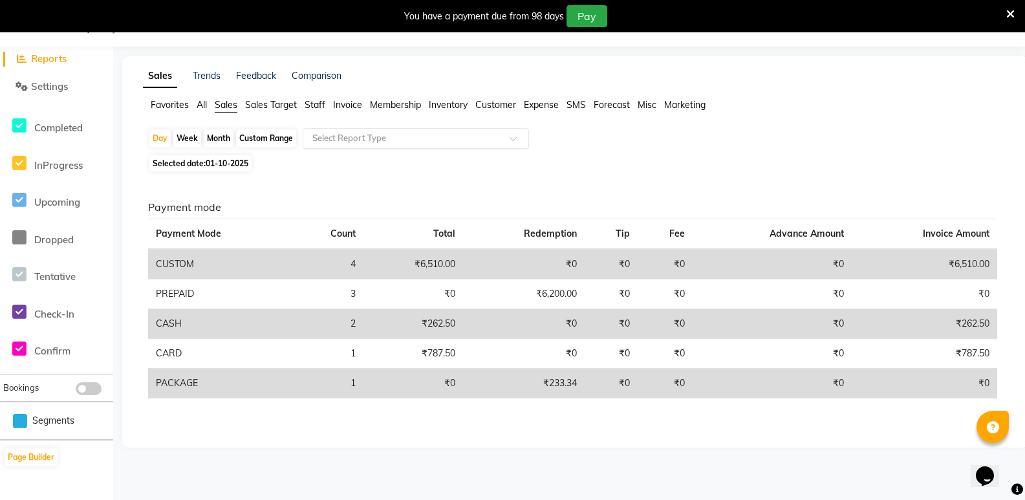
click at [323, 140] on input "text" at bounding box center [403, 138] width 186 height 13
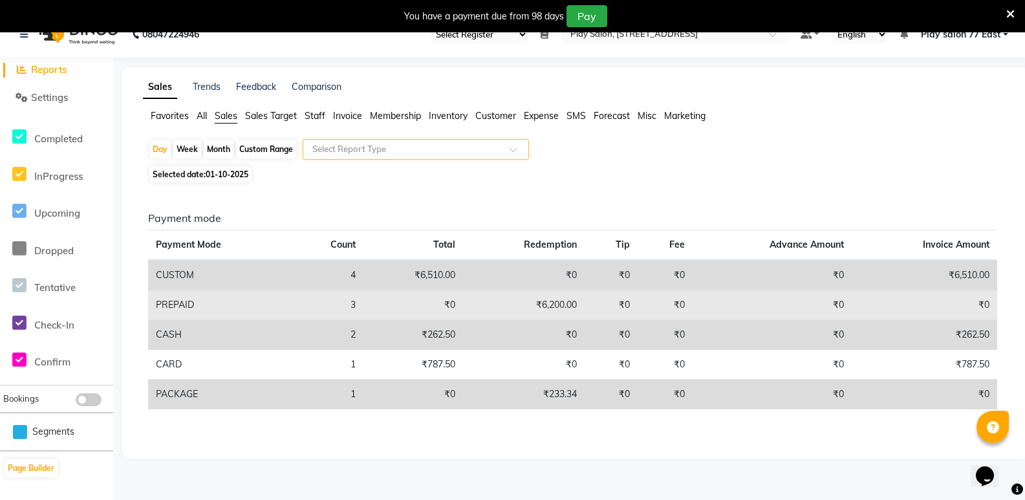
scroll to position [14, 0]
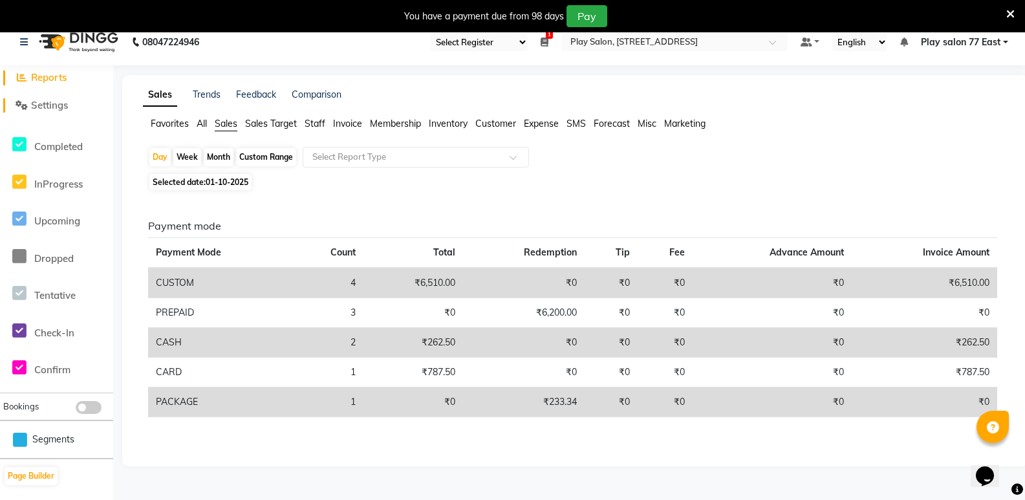
click at [28, 110] on span at bounding box center [21, 105] width 19 height 15
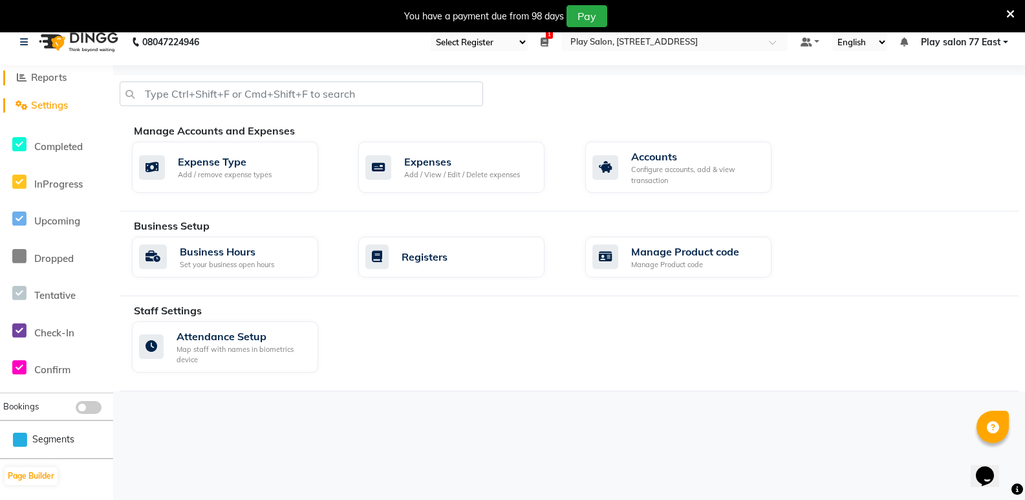
click at [33, 76] on span "Reports" at bounding box center [49, 77] width 36 height 12
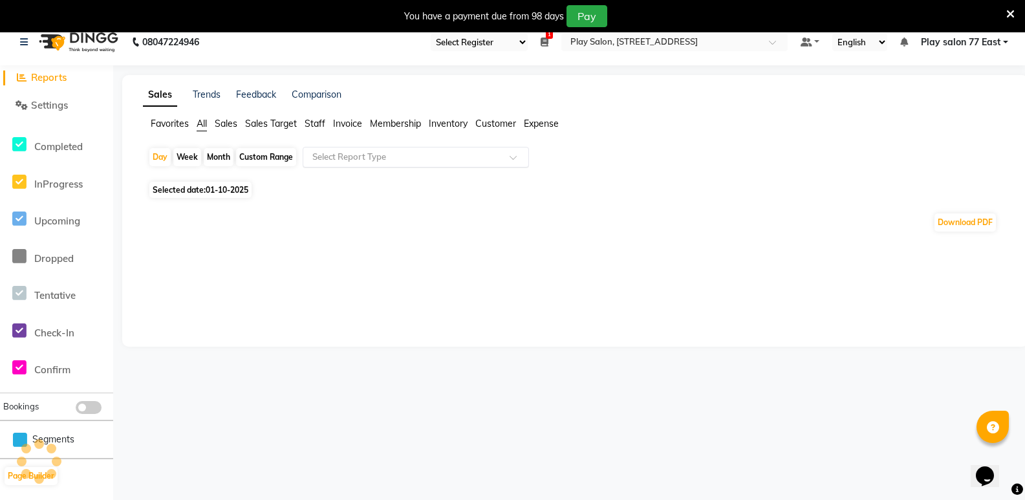
click at [325, 162] on input "text" at bounding box center [403, 157] width 186 height 13
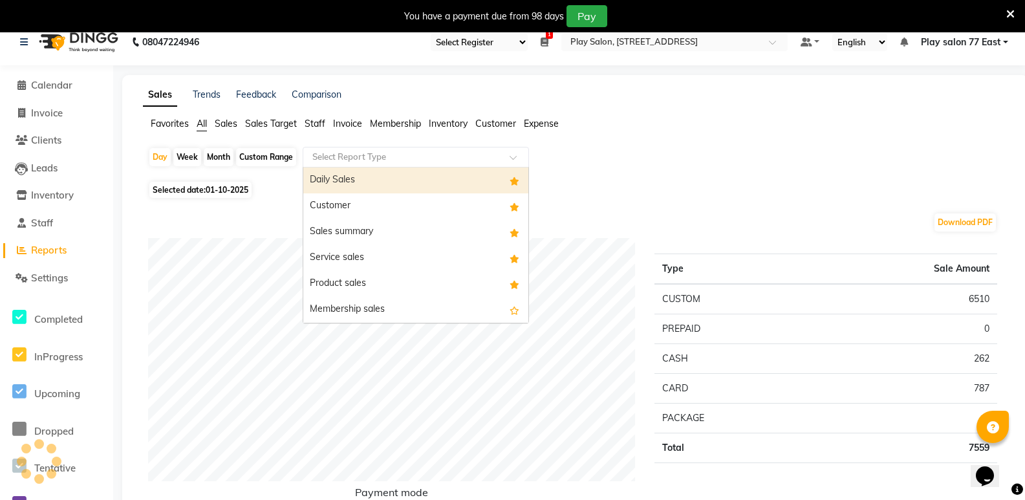
click at [386, 169] on div "Daily Sales" at bounding box center [415, 180] width 225 height 26
click at [374, 154] on input "text" at bounding box center [403, 157] width 186 height 13
select select "full_report"
select select "csv"
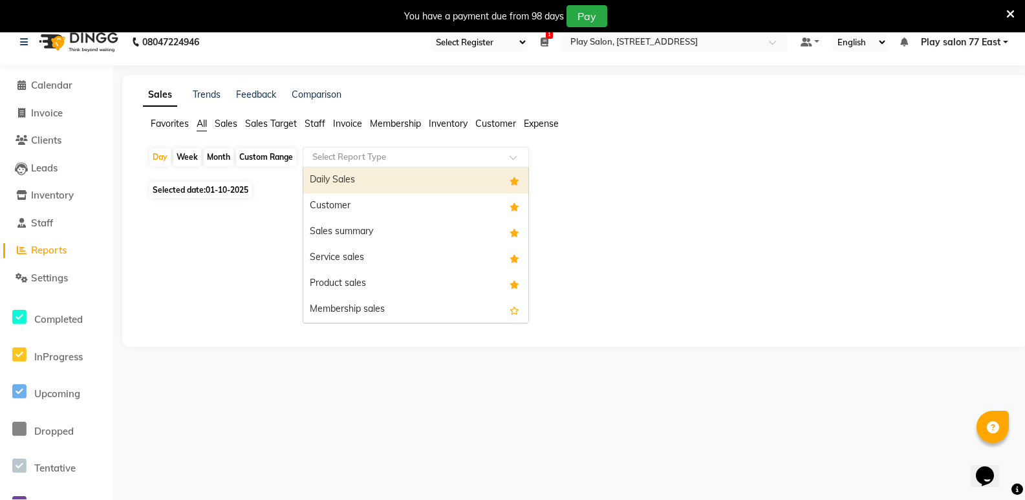
click at [451, 153] on input "text" at bounding box center [403, 157] width 186 height 13
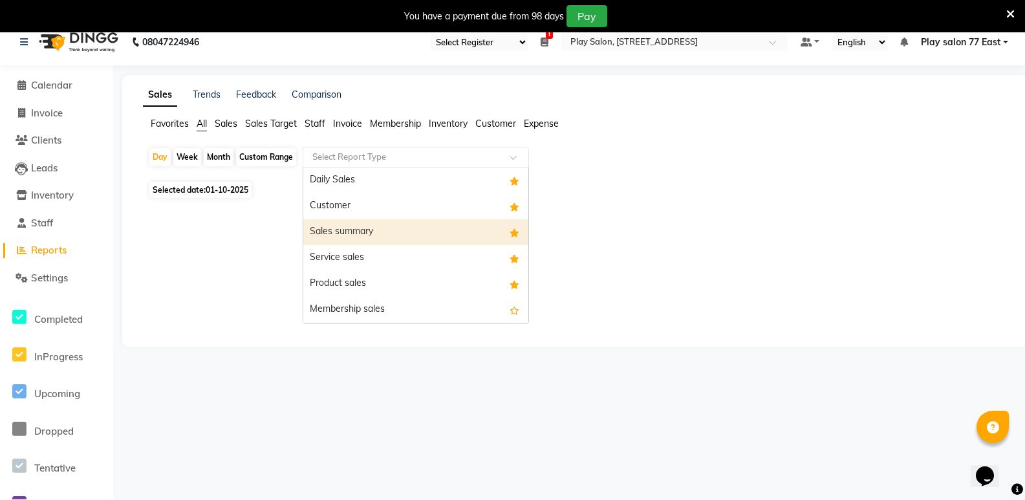
click at [359, 226] on div "Sales summary" at bounding box center [415, 232] width 225 height 26
select select "full_report"
select select "csv"
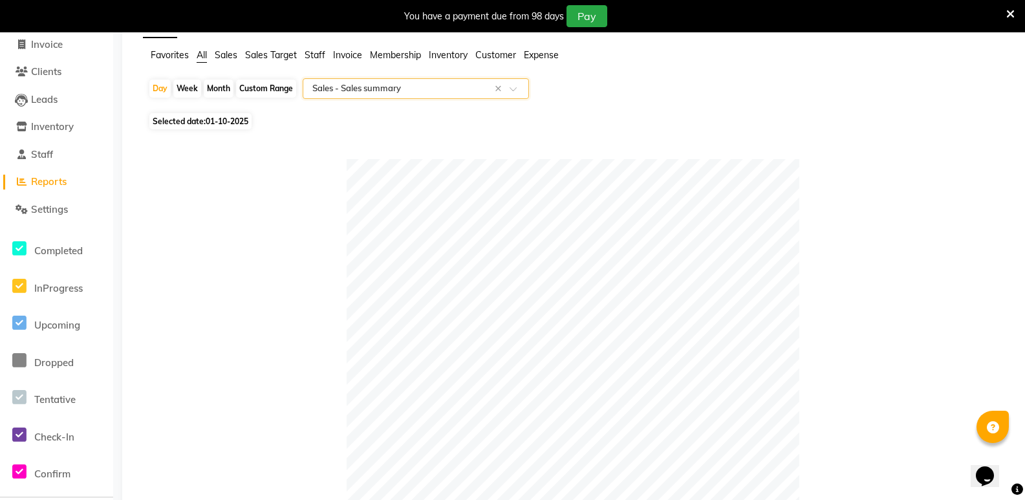
scroll to position [14, 0]
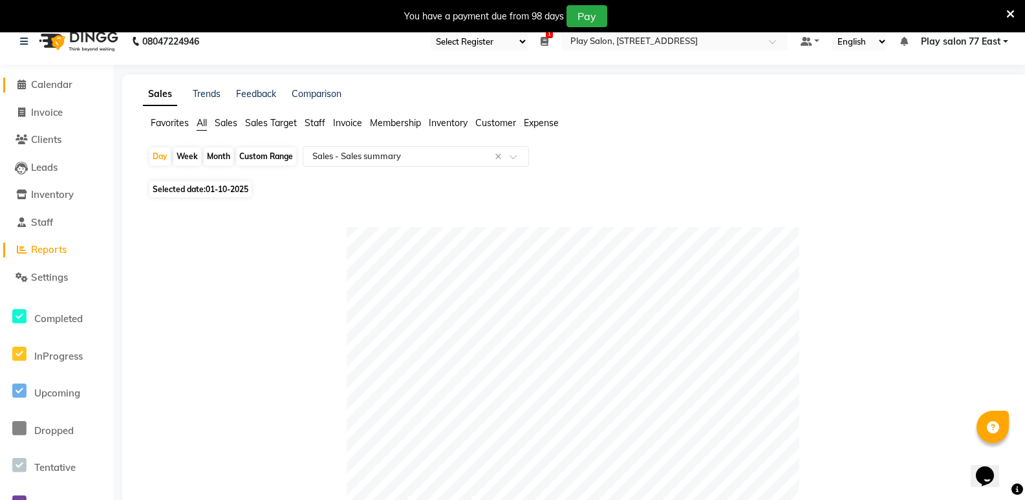
click at [29, 79] on span at bounding box center [21, 85] width 19 height 15
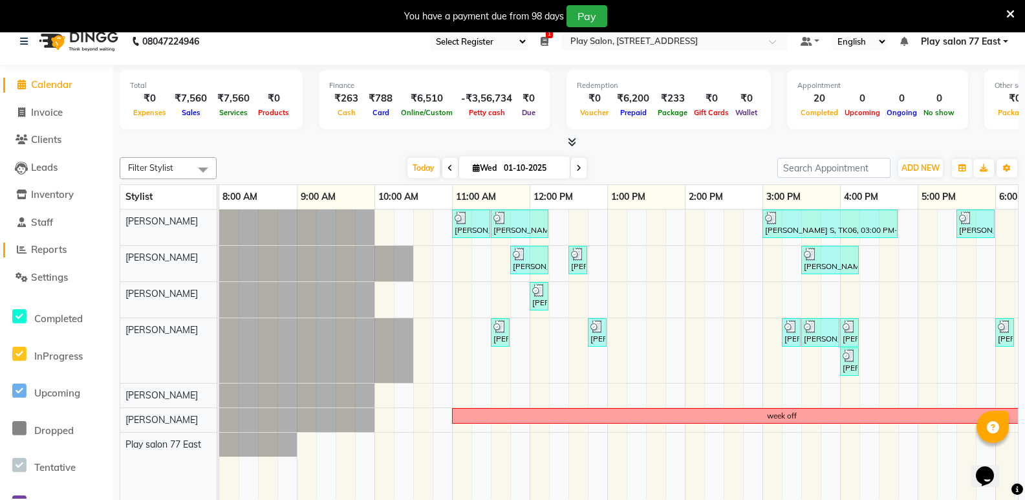
click at [43, 253] on span "Reports" at bounding box center [49, 249] width 36 height 12
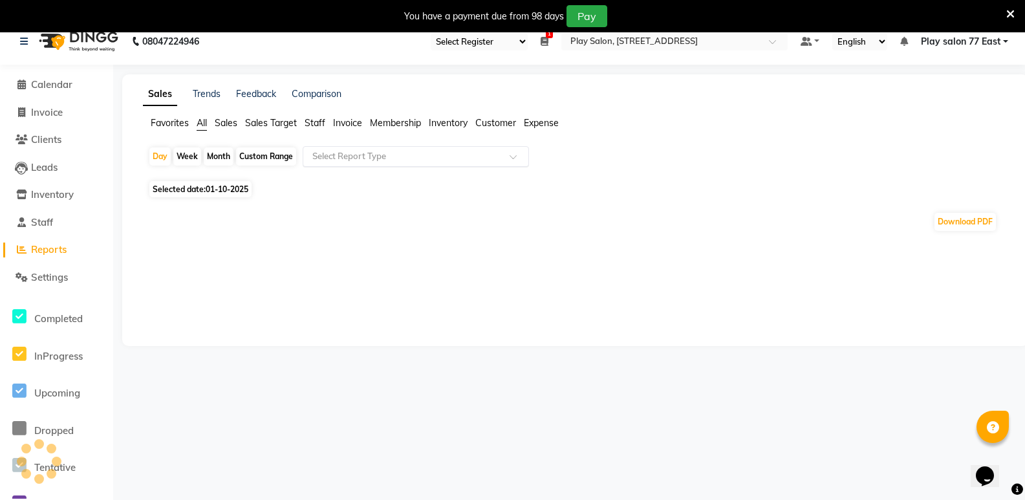
click at [336, 149] on div "Select Report Type" at bounding box center [416, 156] width 226 height 21
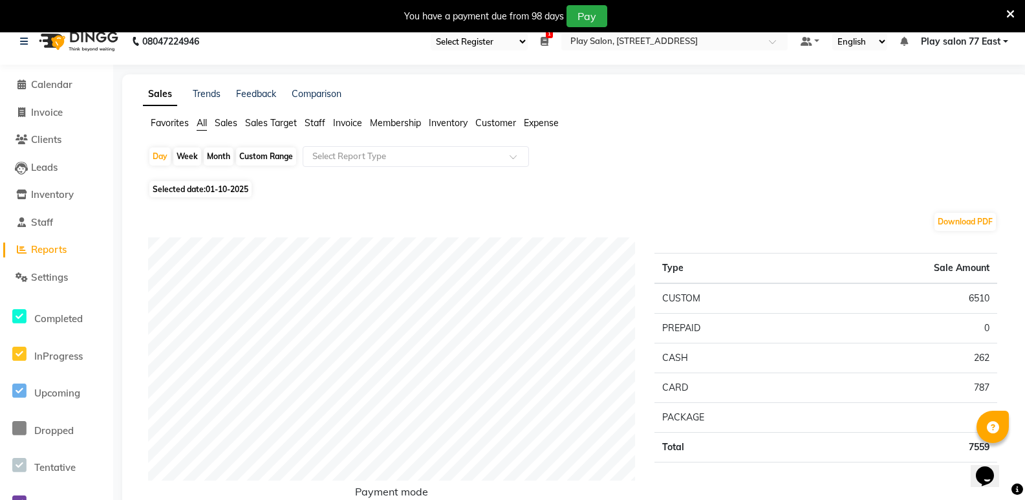
click at [299, 232] on div "Download PDF" at bounding box center [572, 221] width 849 height 21
click at [320, 152] on input "text" at bounding box center [403, 156] width 186 height 13
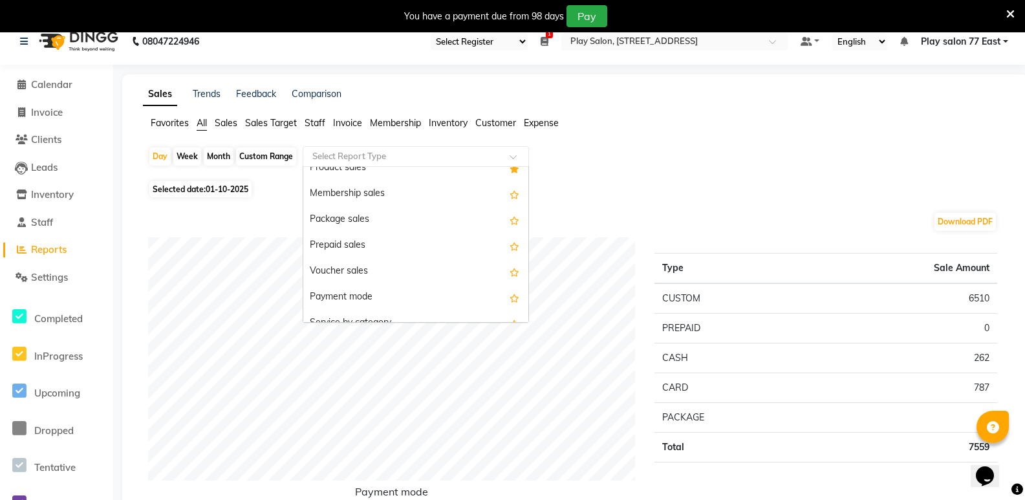
scroll to position [144, 0]
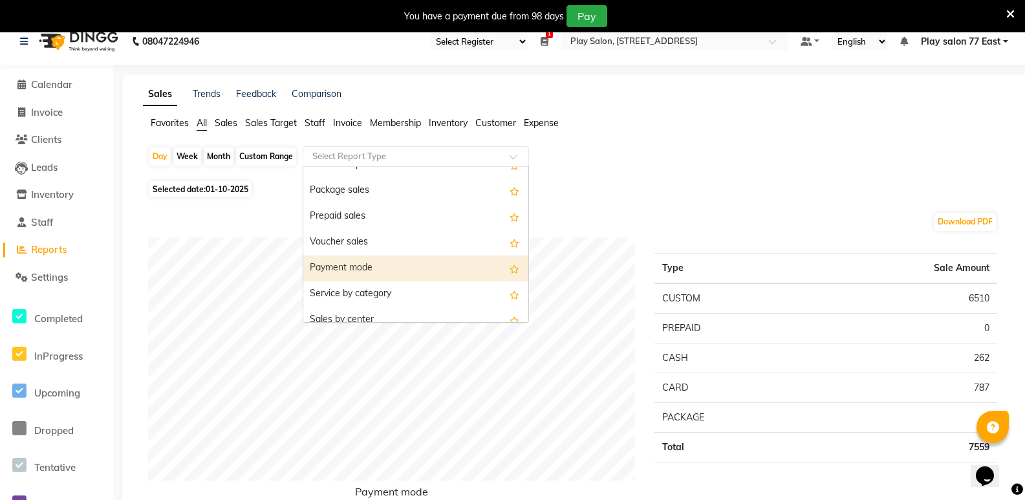
click at [339, 261] on div "Payment mode" at bounding box center [415, 268] width 225 height 26
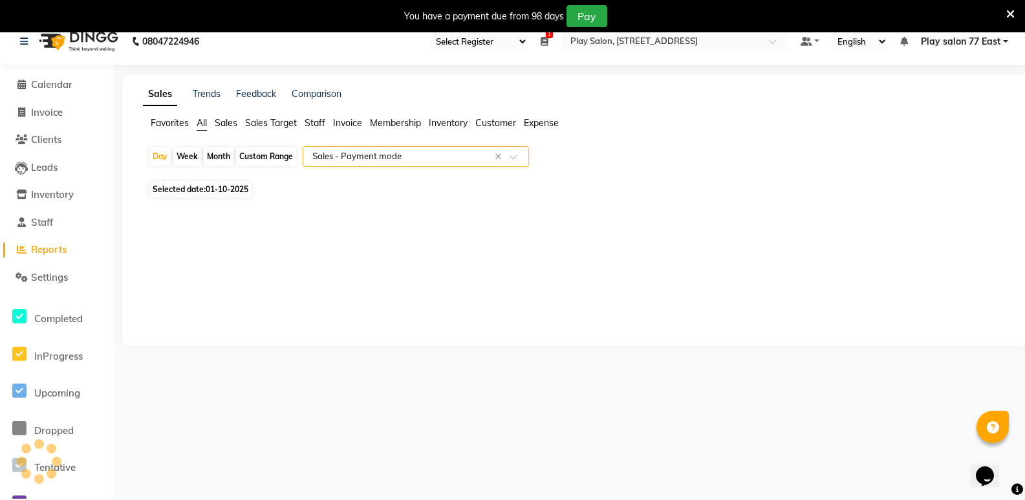
select select "full_report"
select select "csv"
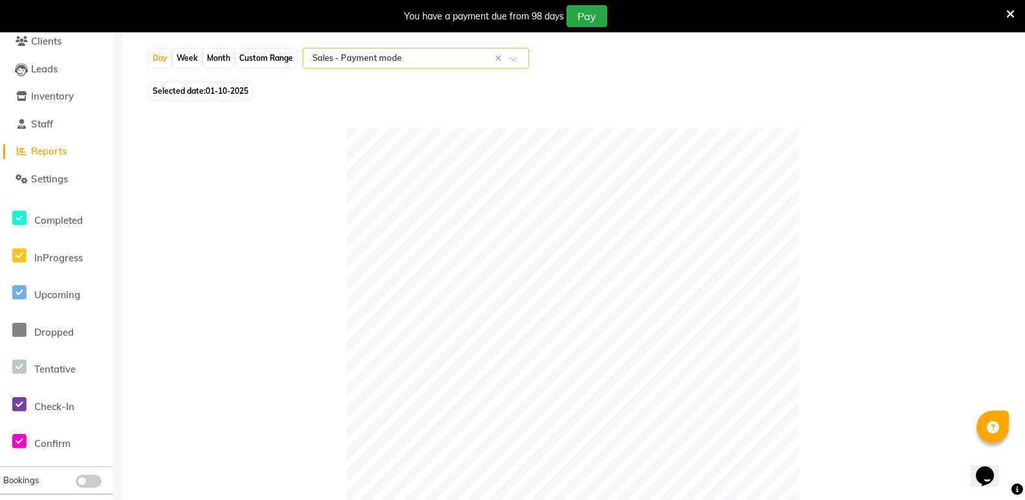
scroll to position [129, 0]
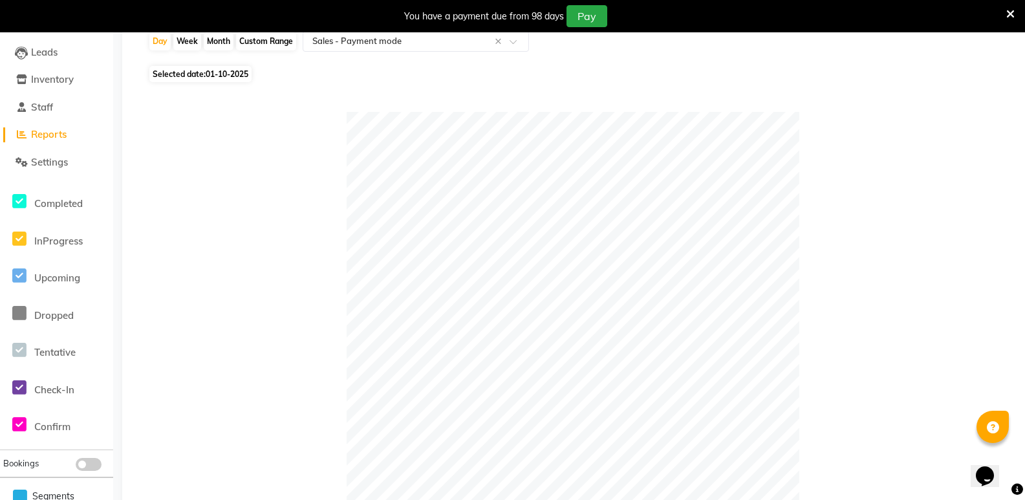
click at [1017, 255] on div "Sales Trends Feedback Comparison Favorites All Sales Sales Target Staff Invoice…" at bounding box center [575, 425] width 906 height 932
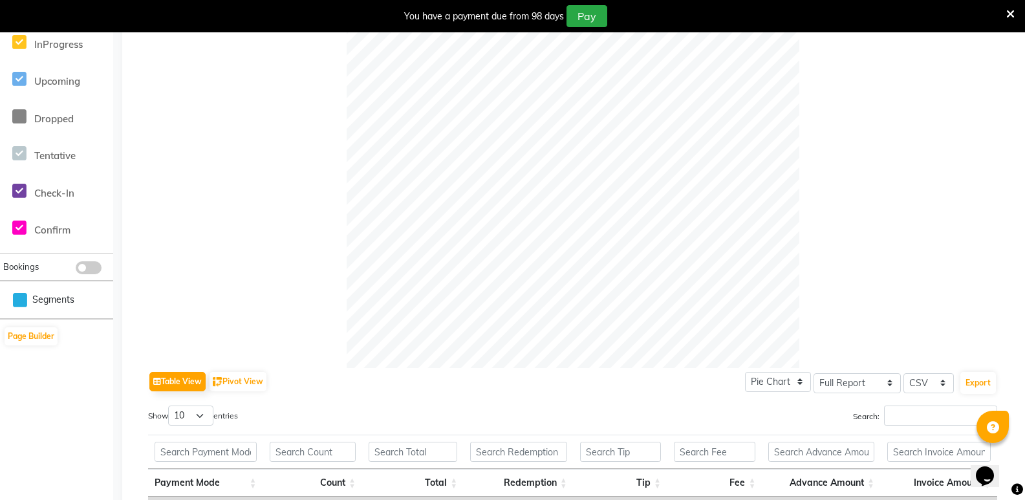
scroll to position [245, 0]
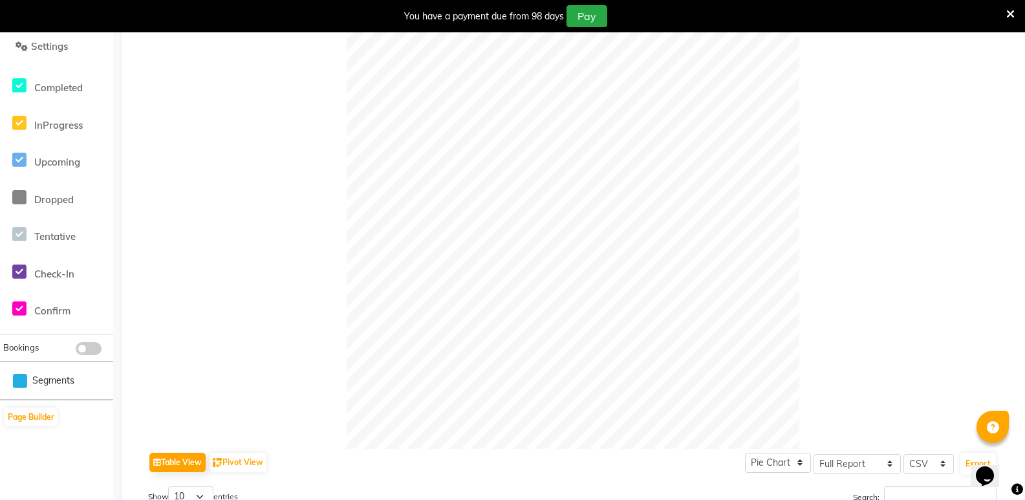
drag, startPoint x: 1024, startPoint y: 223, endPoint x: 1028, endPoint y: 215, distance: 8.4
click at [1024, 215] on html "08047224946 Select Register Play Salon 77 1 Daily Open Registers nothing to sho…" at bounding box center [512, 5] width 1025 height 500
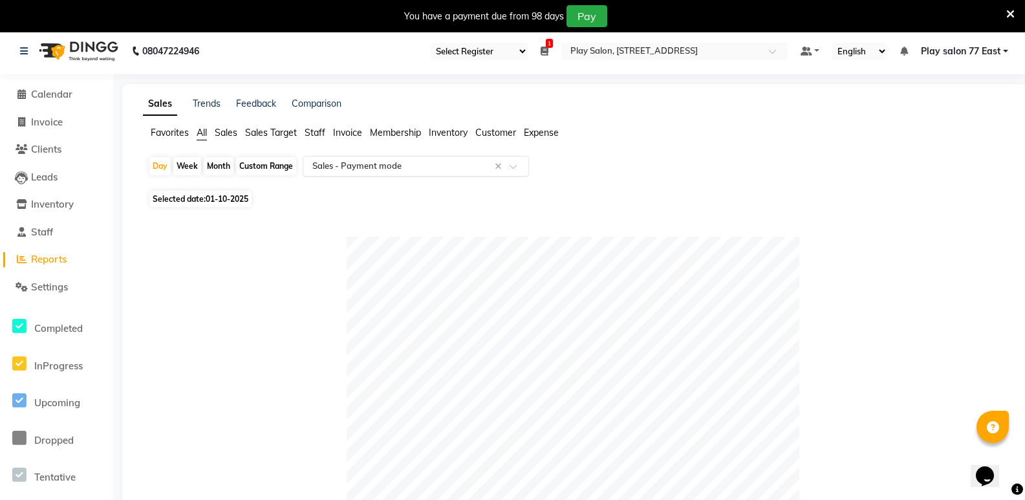
click at [437, 162] on input "text" at bounding box center [403, 166] width 186 height 13
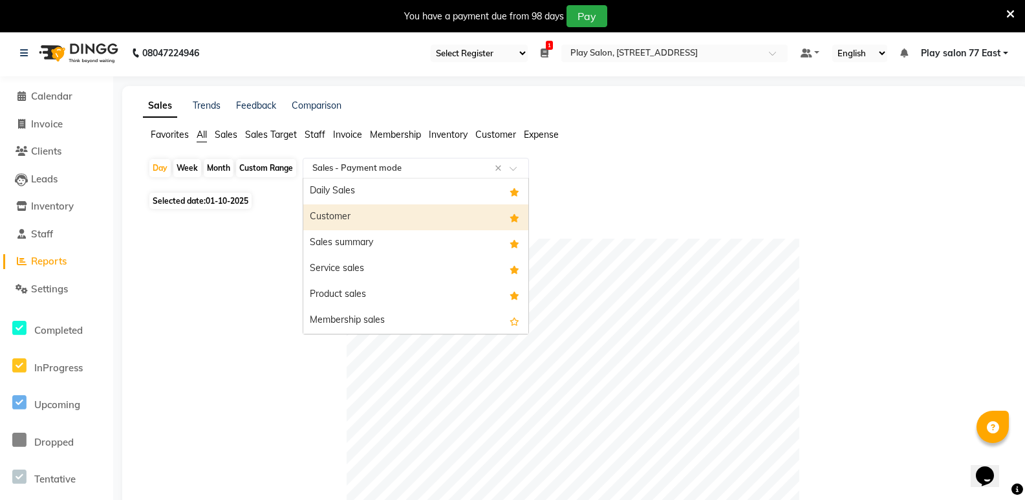
scroll to position [0, 0]
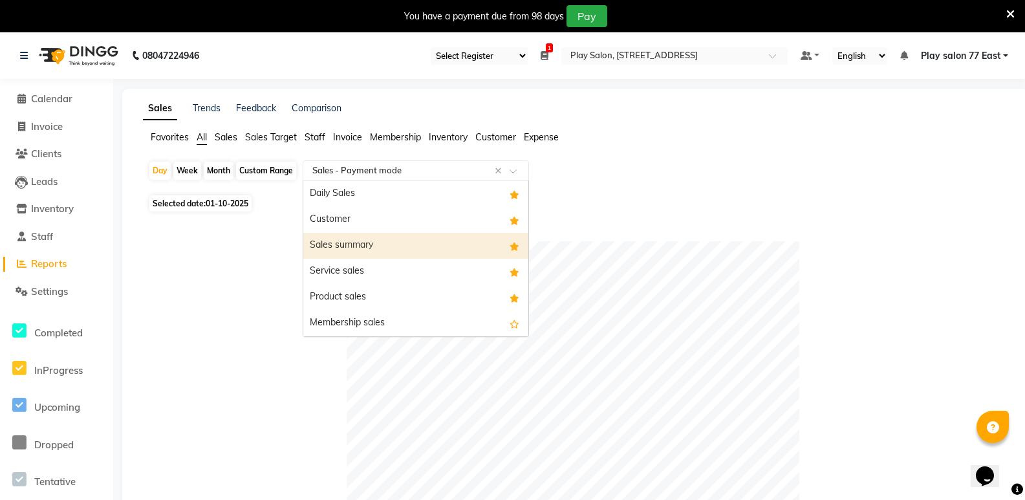
click at [369, 235] on div "Sales summary" at bounding box center [415, 246] width 225 height 26
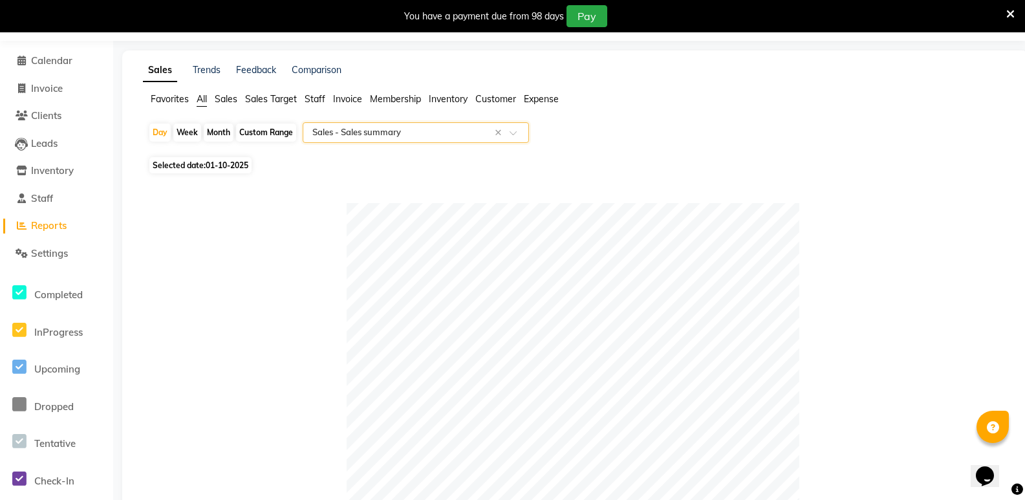
scroll to position [28, 0]
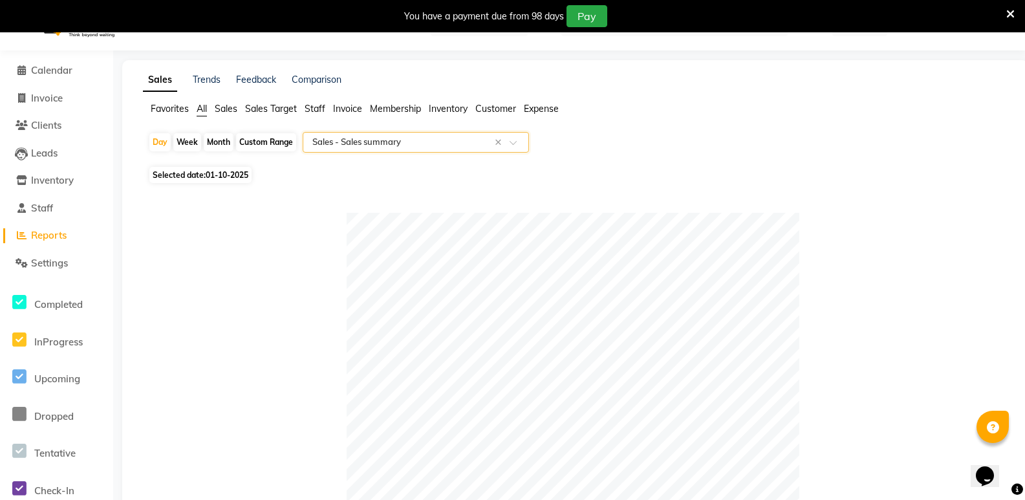
click at [425, 147] on input "text" at bounding box center [403, 142] width 186 height 13
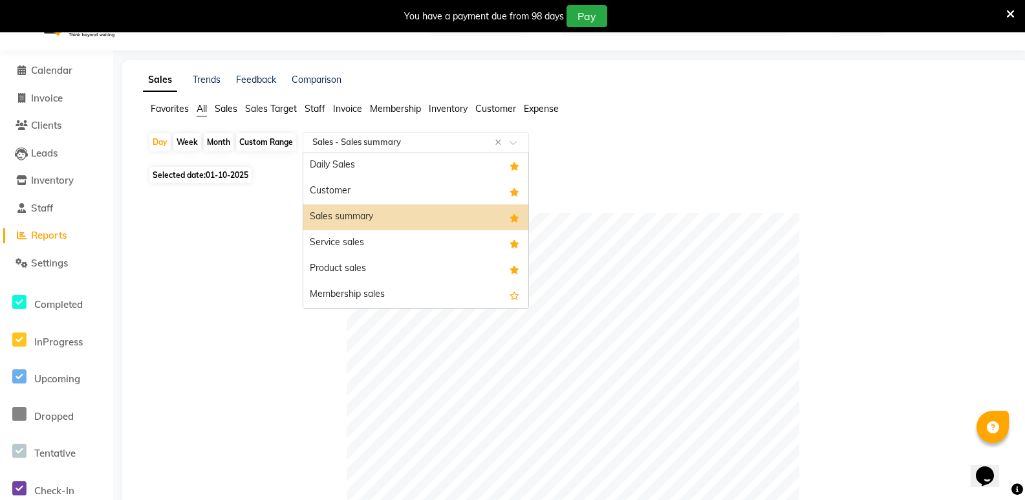
click at [318, 113] on span "Staff" at bounding box center [315, 109] width 21 height 12
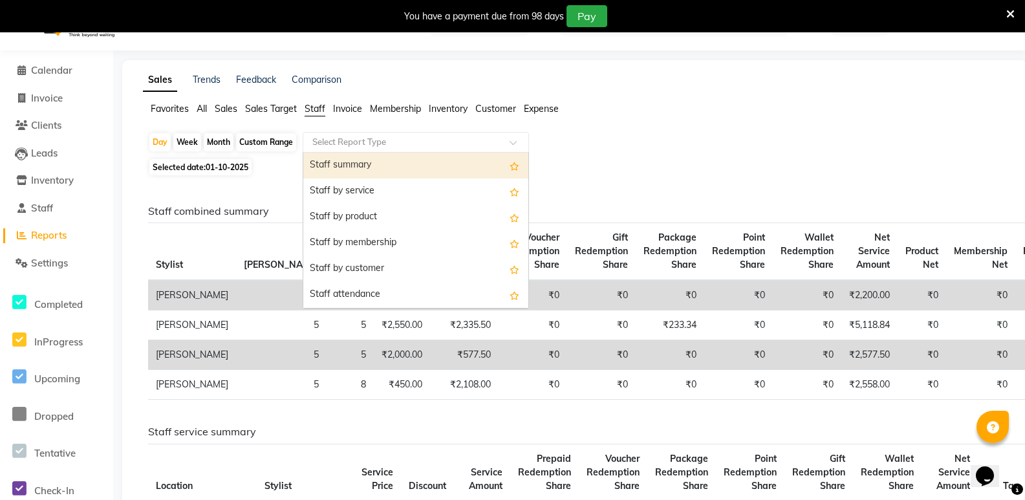
drag, startPoint x: 358, startPoint y: 186, endPoint x: 358, endPoint y: 166, distance: 20.1
click at [358, 166] on div "Staff summary Staff by service Staff by product Staff by membership Staff by cu…" at bounding box center [415, 398] width 225 height 491
click at [358, 166] on div "Staff summary" at bounding box center [415, 166] width 225 height 26
select select "full_report"
select select "csv"
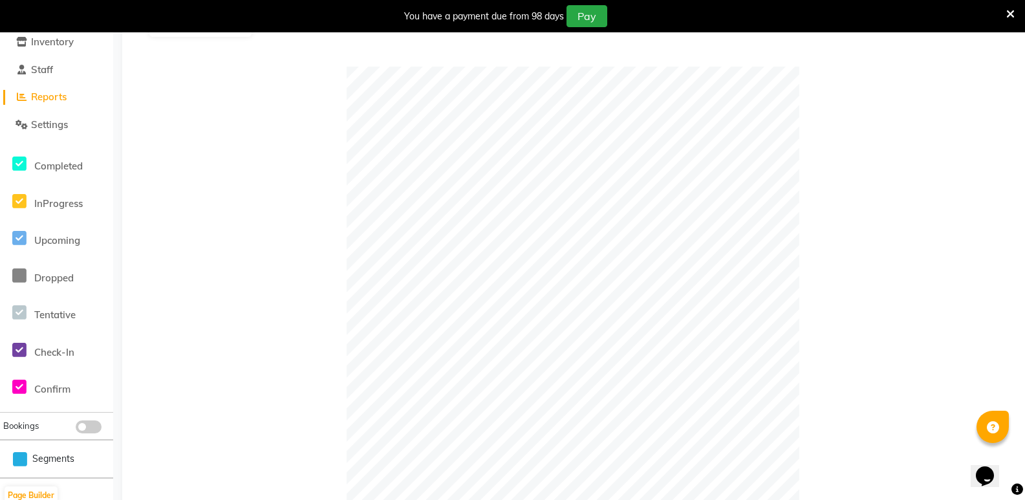
scroll to position [528, 0]
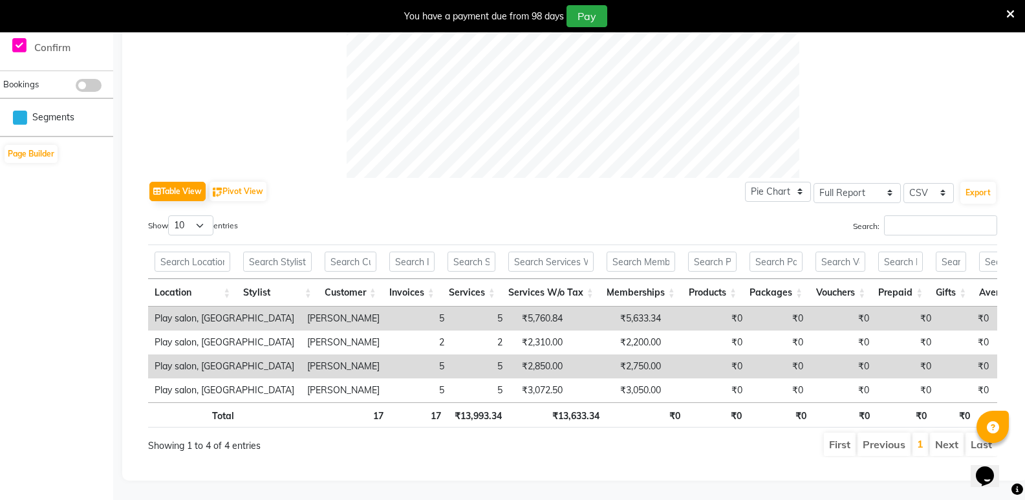
click at [79, 170] on div "Calendar Invoice Clients Leads Inventory Staff Reports Settings Completed InPro…" at bounding box center [87, 21] width 175 height 920
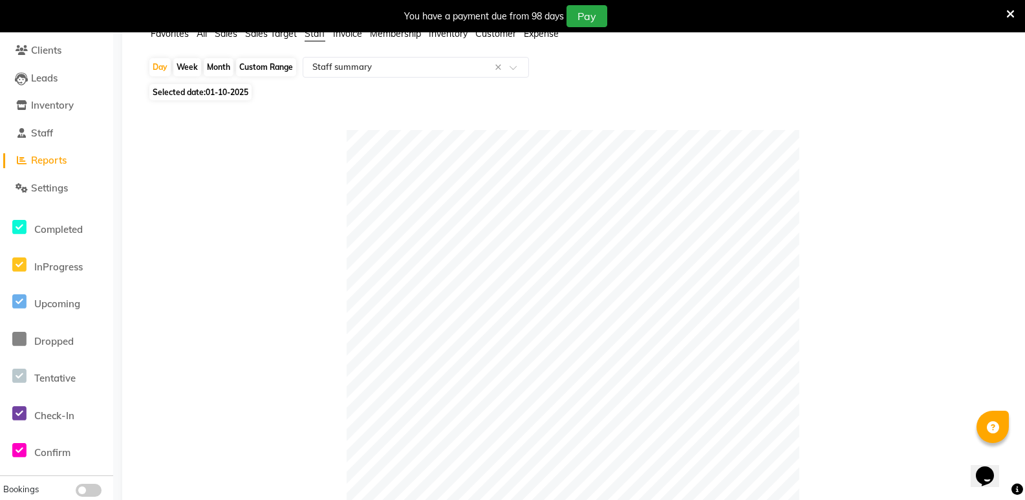
scroll to position [0, 0]
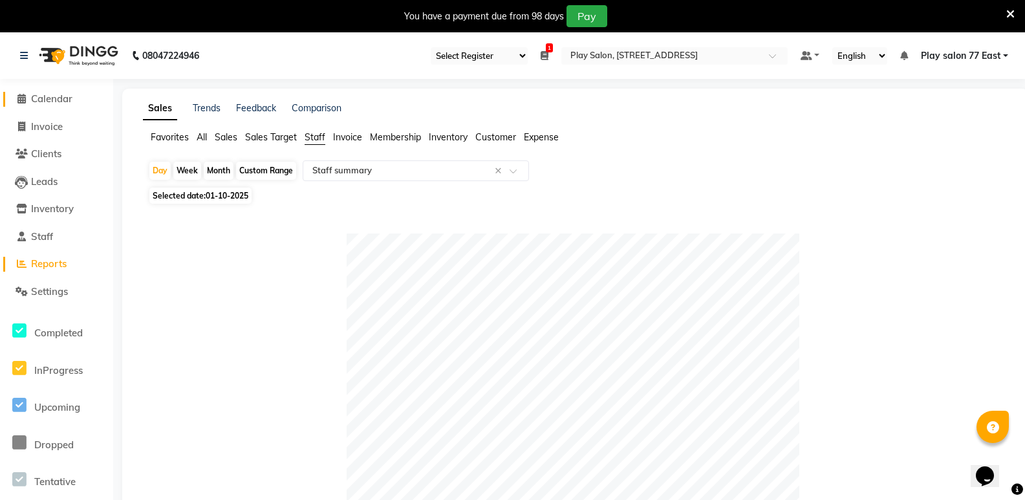
click at [85, 98] on link "Calendar" at bounding box center [56, 99] width 107 height 15
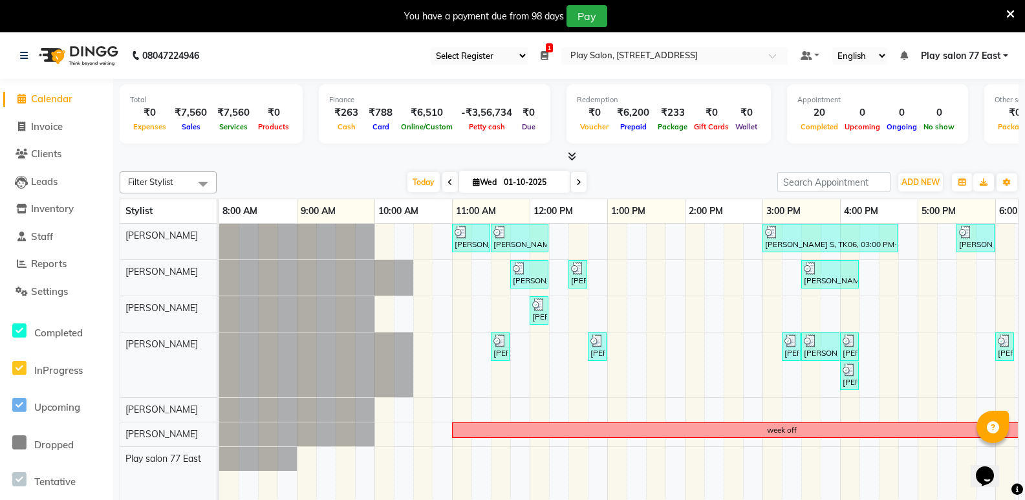
click at [543, 55] on icon at bounding box center [545, 55] width 8 height 9
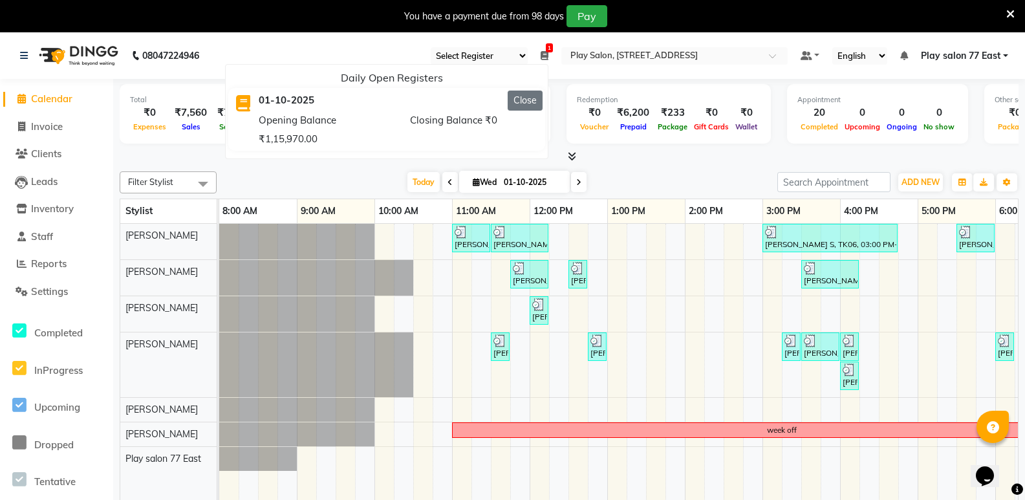
click at [532, 99] on button "Close" at bounding box center [525, 101] width 35 height 20
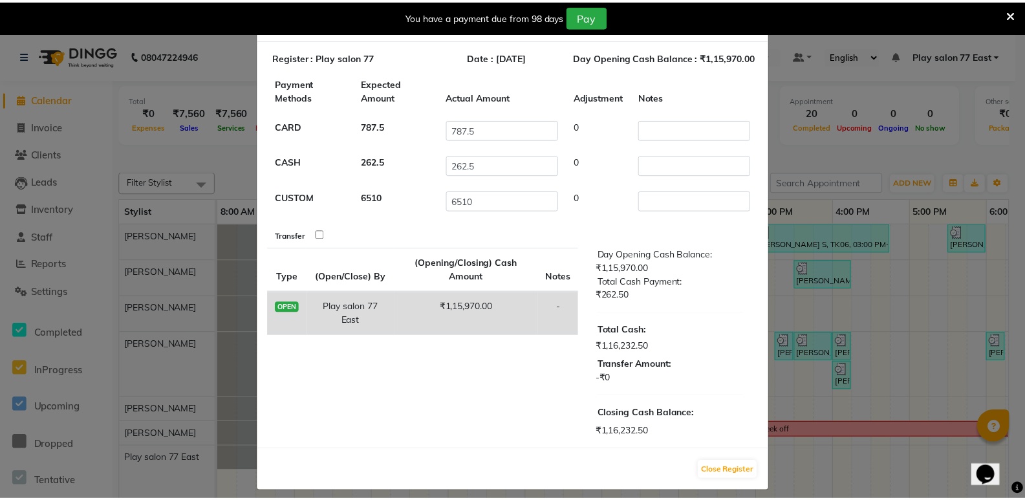
scroll to position [34, 0]
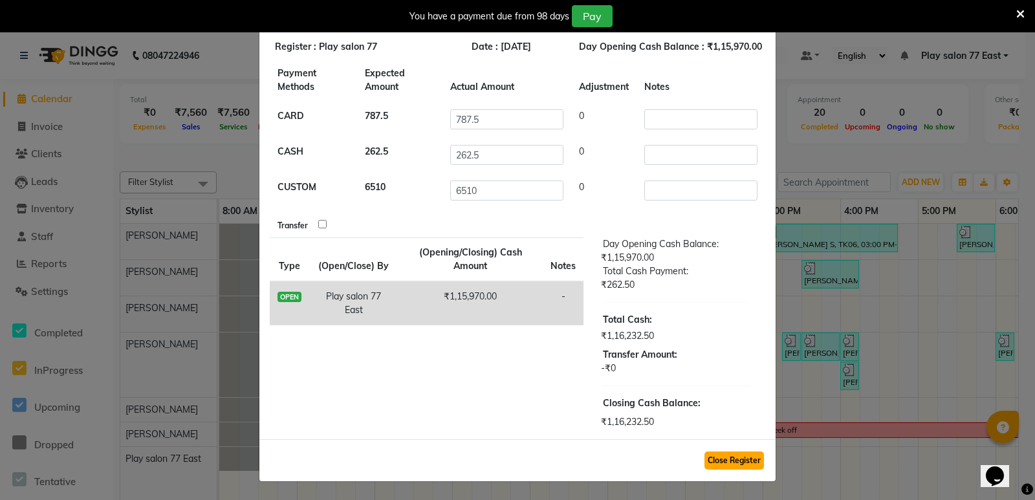
click at [723, 465] on button "Close Register" at bounding box center [733, 460] width 59 height 18
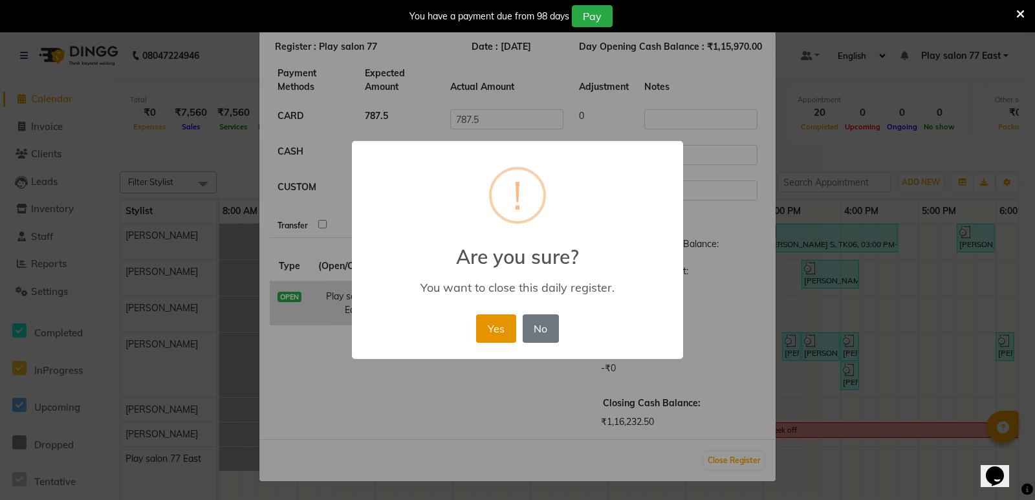
click at [489, 334] on button "Yes" at bounding box center [495, 328] width 39 height 28
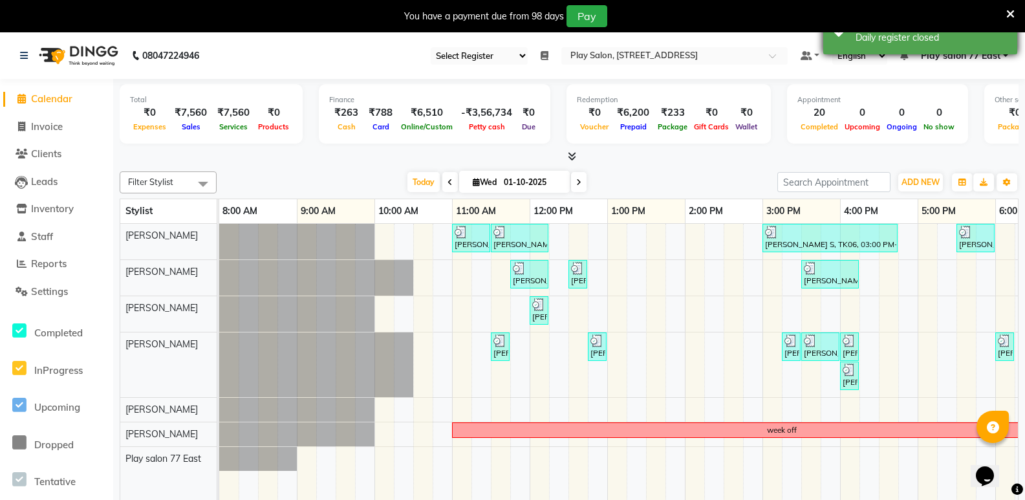
scroll to position [32, 0]
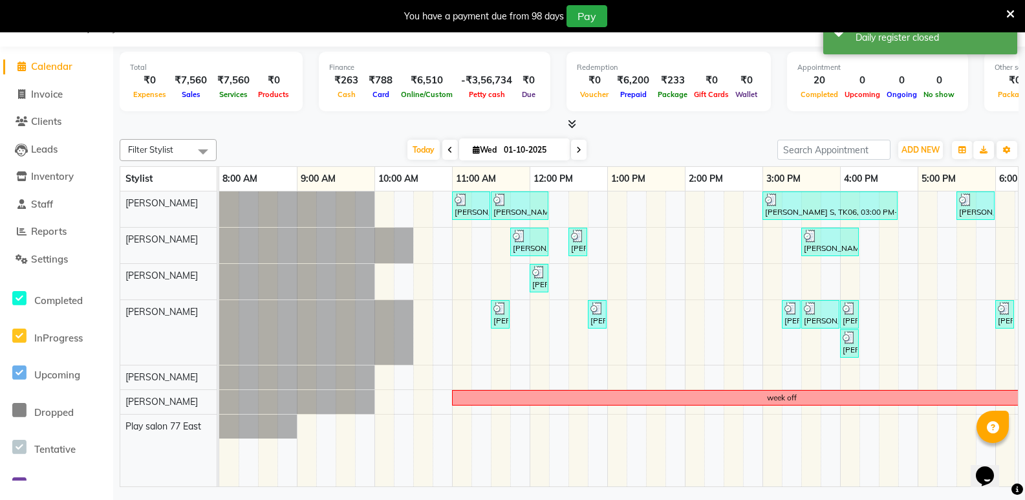
click at [1012, 14] on icon at bounding box center [1010, 14] width 8 height 12
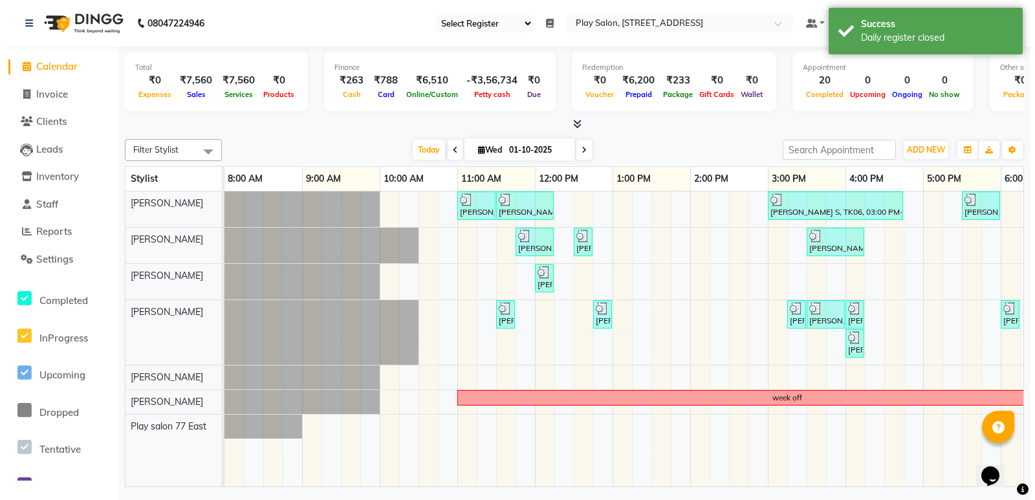
scroll to position [0, 0]
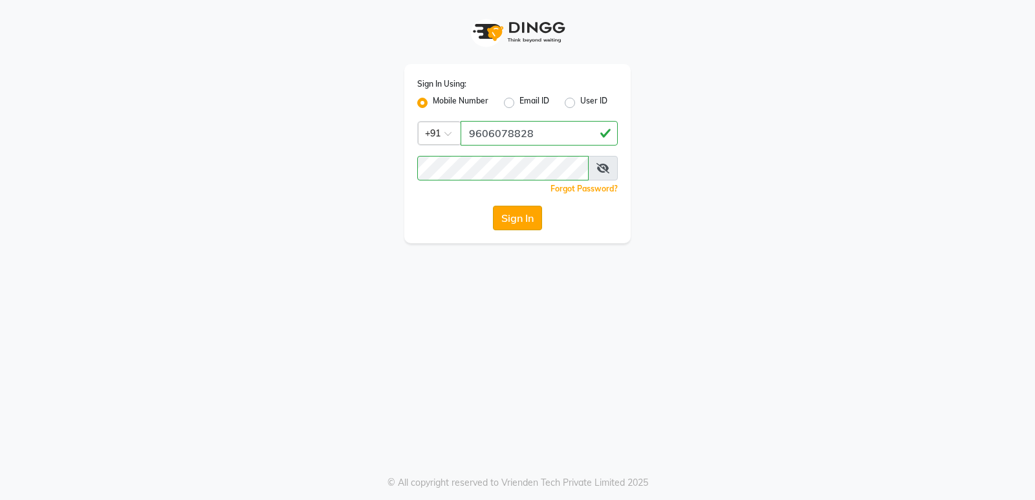
click at [502, 213] on button "Sign In" at bounding box center [517, 218] width 49 height 25
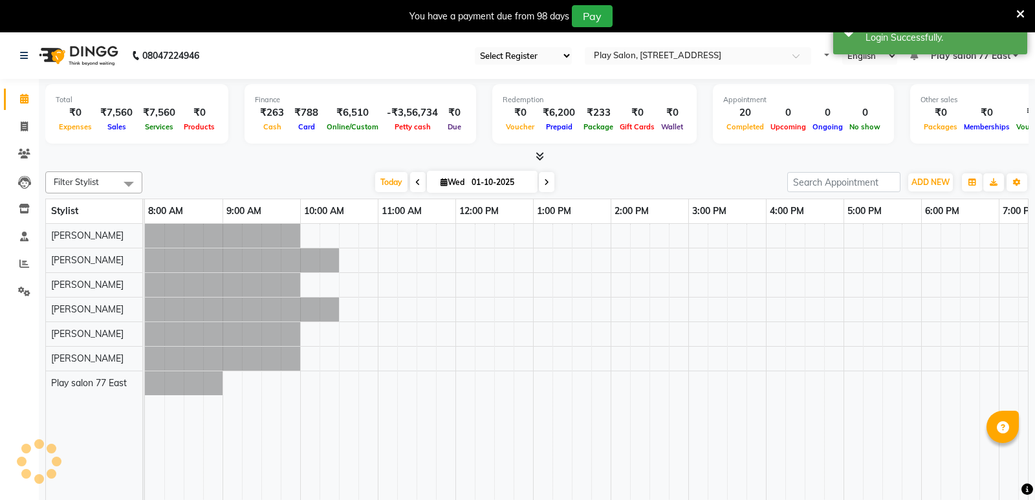
select select "en"
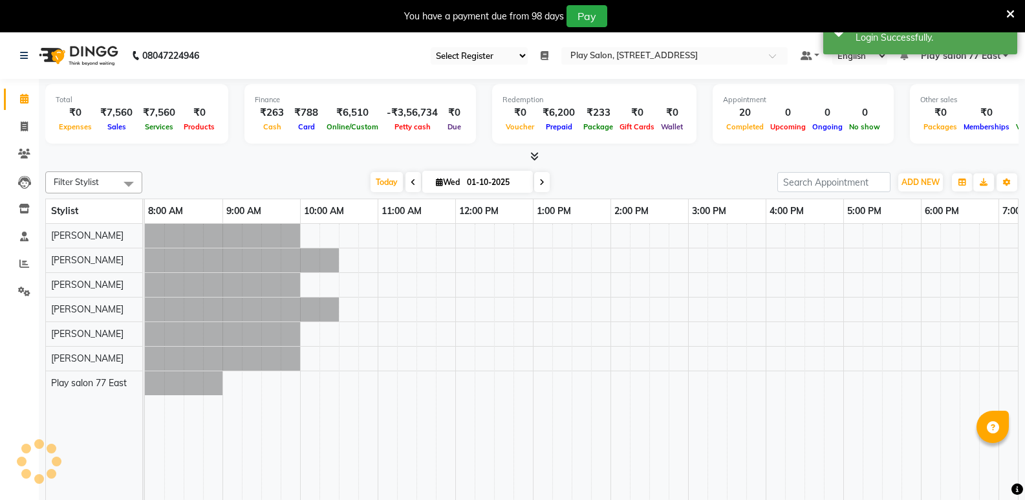
select select "95"
click at [1015, 183] on button "Toggle Dropdown" at bounding box center [1007, 182] width 21 height 18
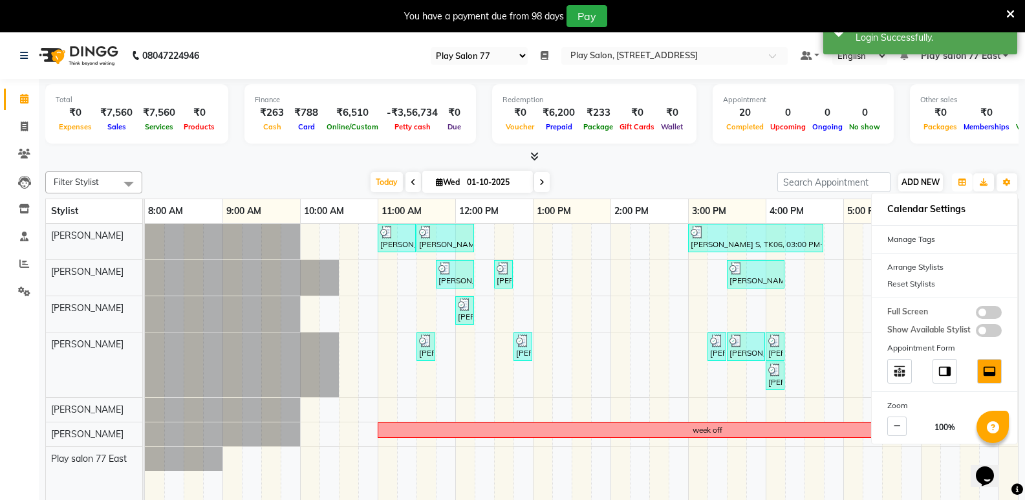
drag, startPoint x: 956, startPoint y: 178, endPoint x: 921, endPoint y: 176, distance: 35.7
click at [921, 176] on div "ADD NEW Toggle Dropdown Add Appointment Add Invoice Add Expense Add Attendance …" at bounding box center [897, 182] width 241 height 21
click at [921, 176] on button "ADD NEW Toggle Dropdown" at bounding box center [920, 182] width 45 height 18
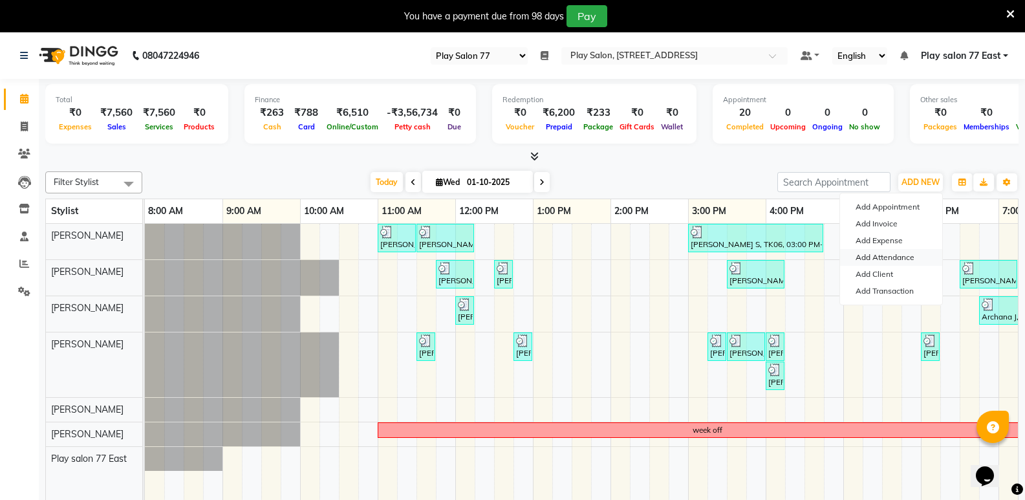
click at [894, 254] on link "Add Attendance" at bounding box center [891, 257] width 102 height 17
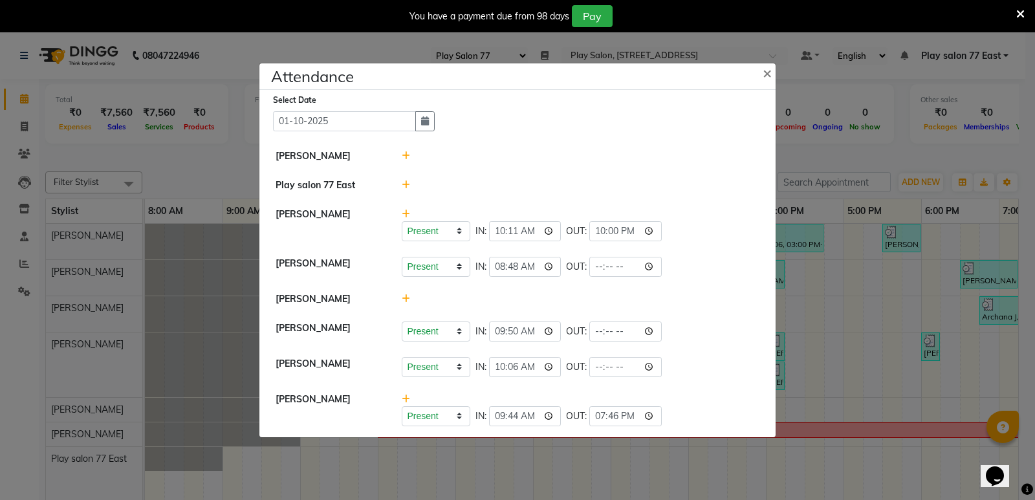
click at [594, 278] on li "Bhidadar Mahatha Present Absent Late Half Day Weekly Off IN: 08:48 OUT:" at bounding box center [518, 267] width 510 height 36
click at [592, 269] on input "time" at bounding box center [625, 267] width 72 height 20
click at [613, 270] on input "time" at bounding box center [625, 267] width 72 height 20
drag, startPoint x: 768, startPoint y: 77, endPoint x: 623, endPoint y: 255, distance: 229.5
click at [638, 254] on div "Attendance × Select Date [DATE] [PERSON_NAME] Play salon [GEOGRAPHIC_DATA][PERS…" at bounding box center [517, 250] width 517 height 375
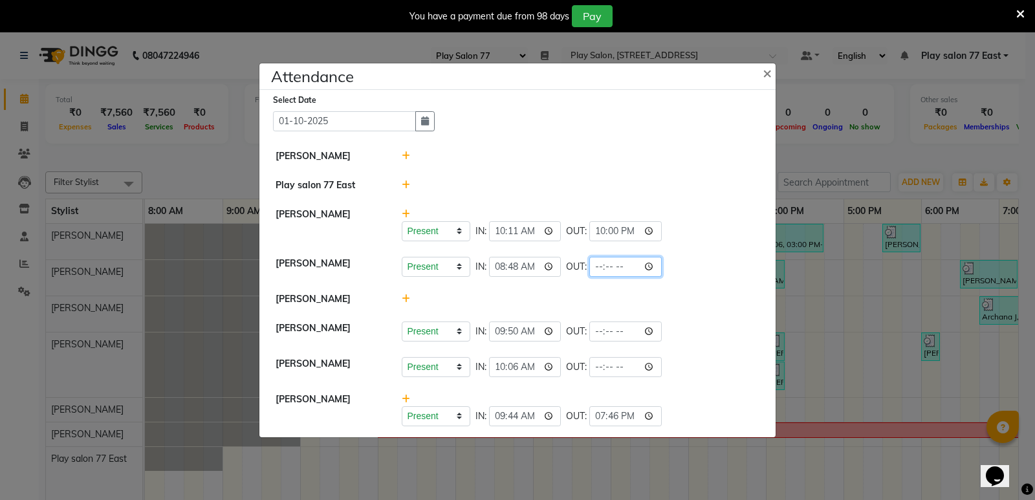
click at [611, 269] on input "time" at bounding box center [625, 267] width 72 height 20
click at [707, 230] on div "Present Absent Late Half Day Weekly Off IN: 10:11 OUT: 22:00" at bounding box center [581, 231] width 358 height 20
click at [614, 262] on input "time" at bounding box center [625, 267] width 72 height 20
type input "20:34"
click at [673, 279] on li "Bhidadar Mahatha Present Absent Late Half Day Weekly Off IN: 08:48 OUT: 20:34" at bounding box center [518, 267] width 510 height 36
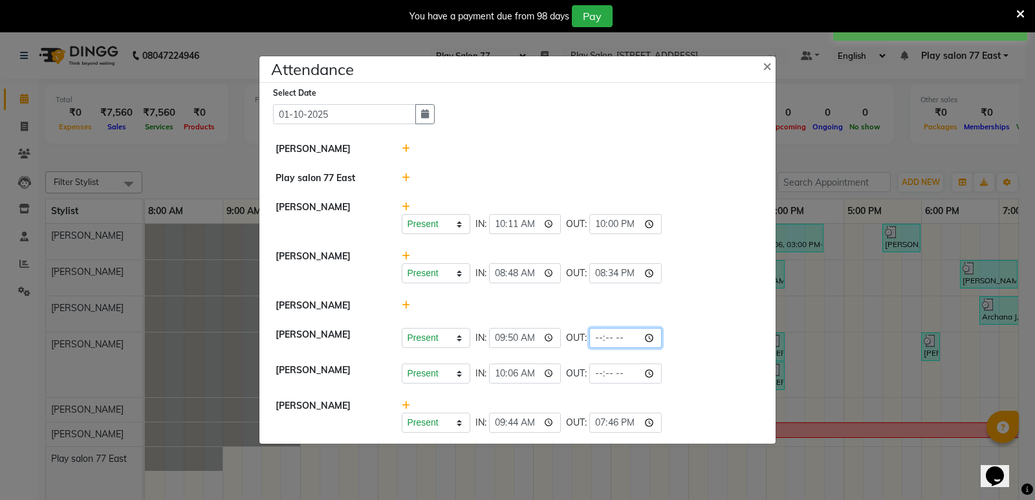
click at [616, 334] on input "time" at bounding box center [625, 338] width 72 height 20
type input "20:34"
click at [698, 211] on div "Present Absent Late Half Day Weekly Off IN: 10:11 OUT: 22:00" at bounding box center [581, 217] width 378 height 34
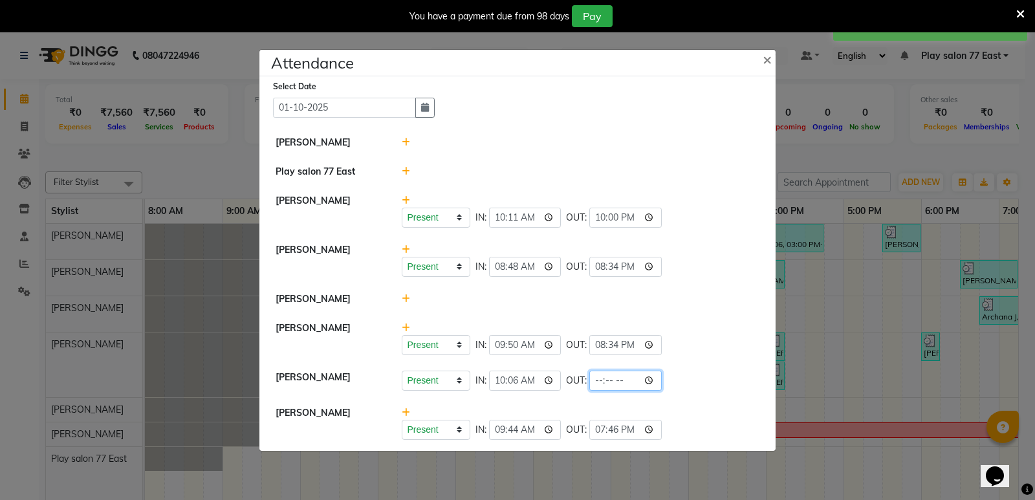
click at [622, 382] on input "time" at bounding box center [625, 381] width 72 height 20
type input "20:34"
click at [681, 238] on li "Bhidadar Mahatha Present Absent Late Half Day Weekly Off IN: 08:48 OUT: 20:34" at bounding box center [518, 260] width 510 height 50
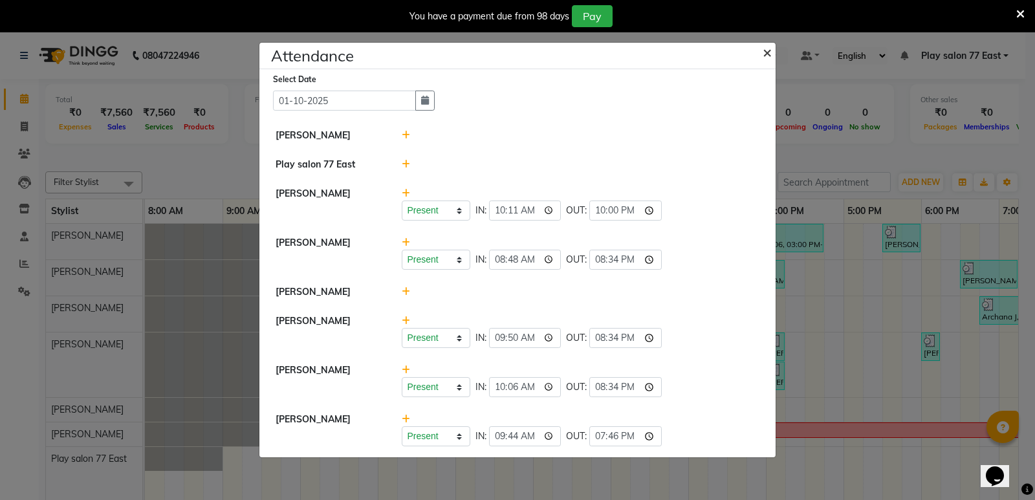
click at [764, 49] on span "×" at bounding box center [766, 51] width 9 height 19
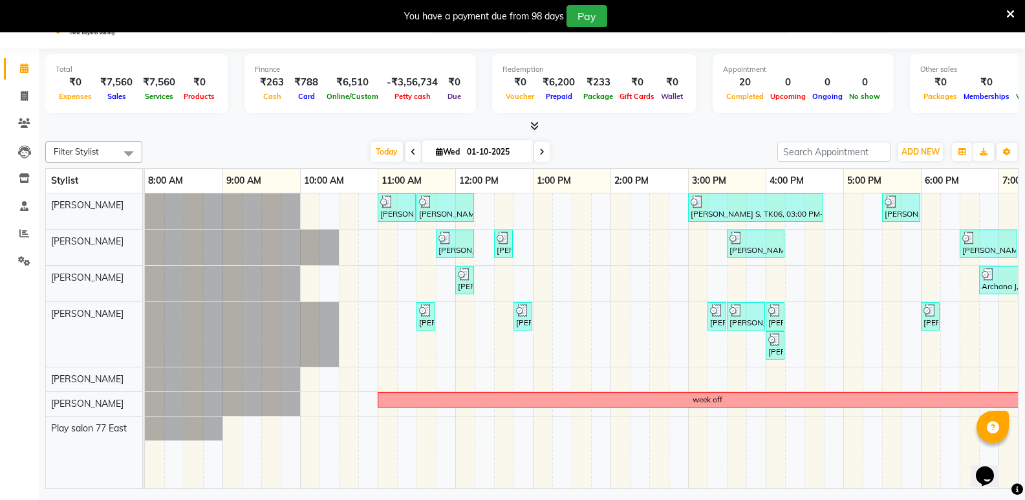
scroll to position [32, 0]
